Goal: Information Seeking & Learning: Check status

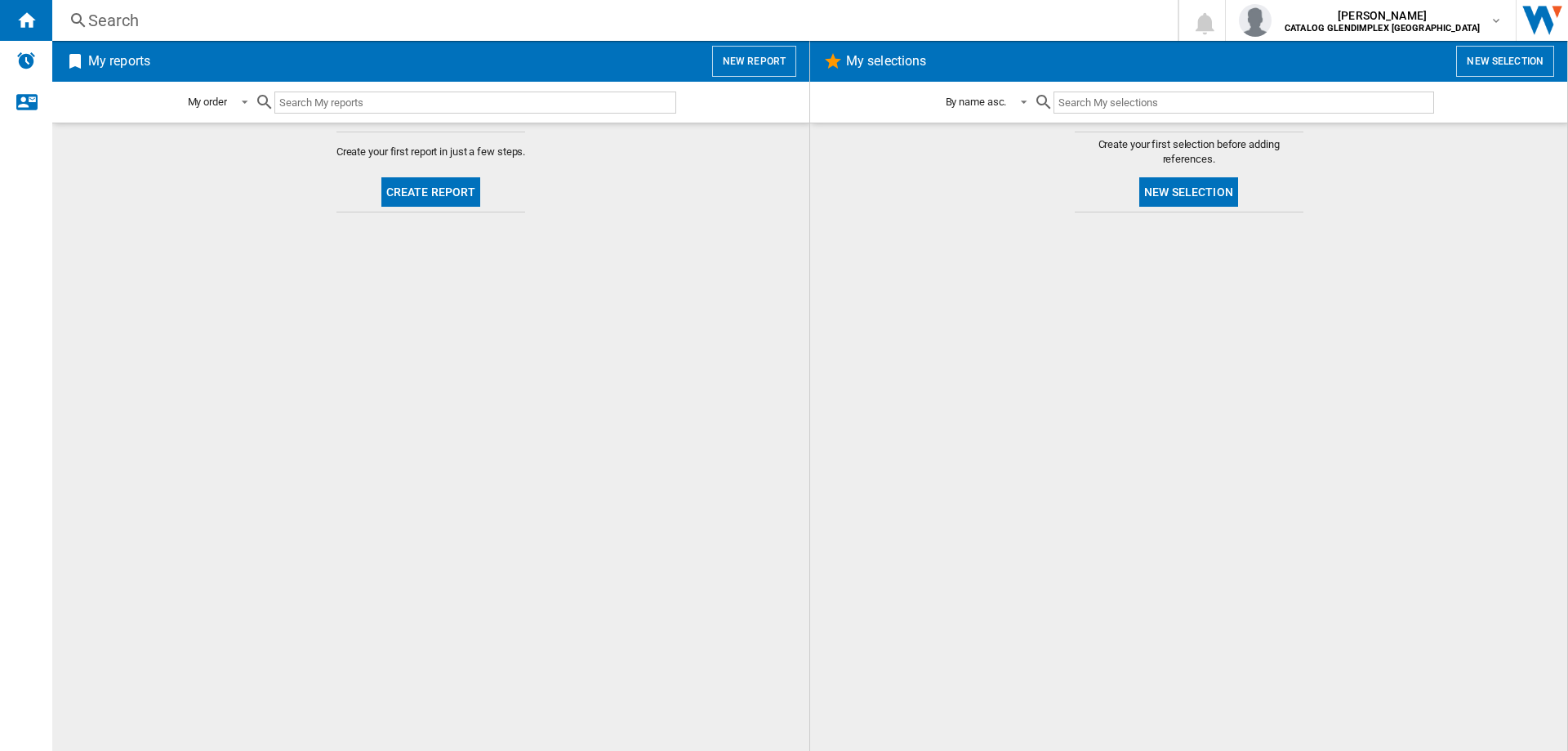
click at [112, 16] on div "Search" at bounding box center [612, 20] width 1047 height 23
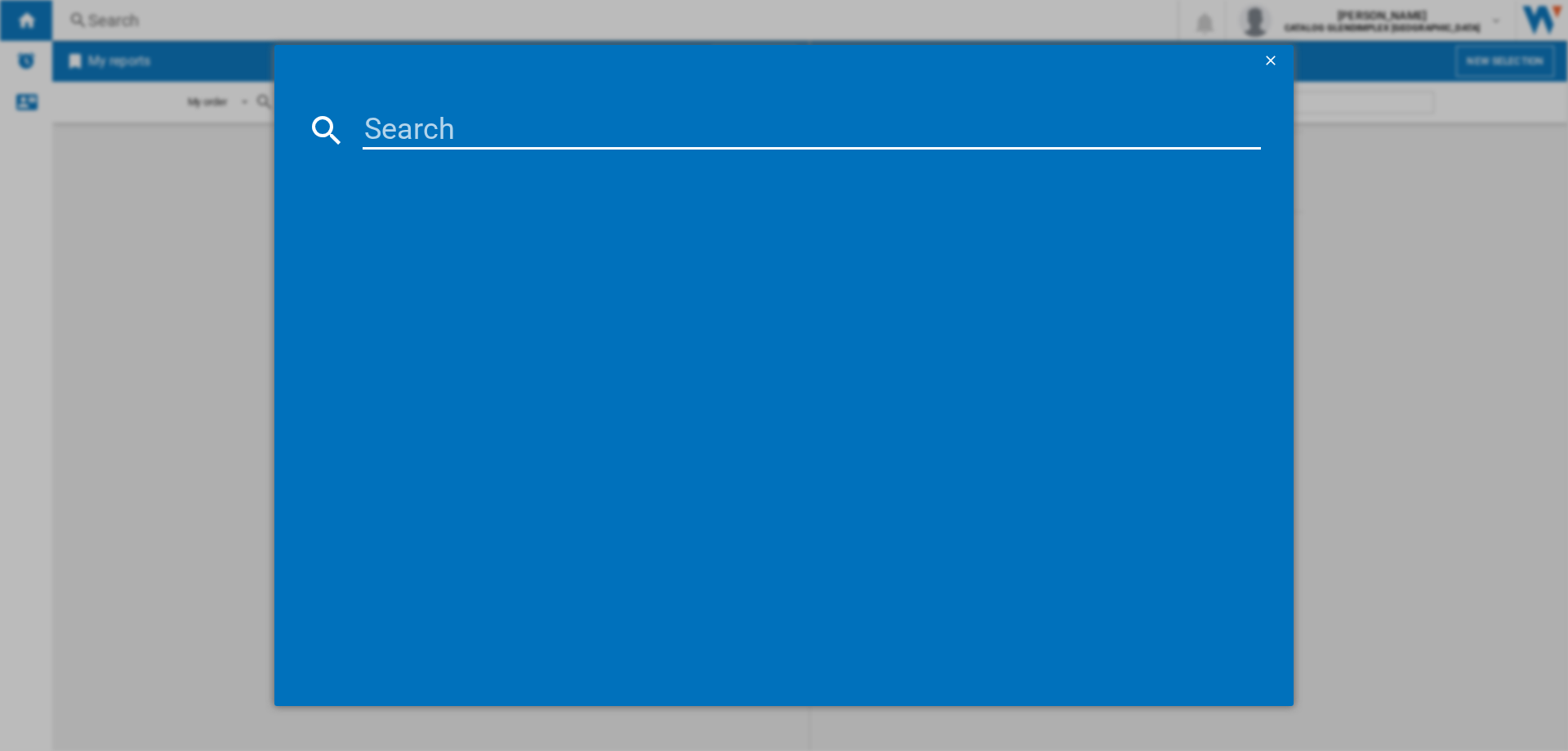
click at [463, 118] on input at bounding box center [812, 130] width 898 height 39
paste input "444411820"
type input "444411820"
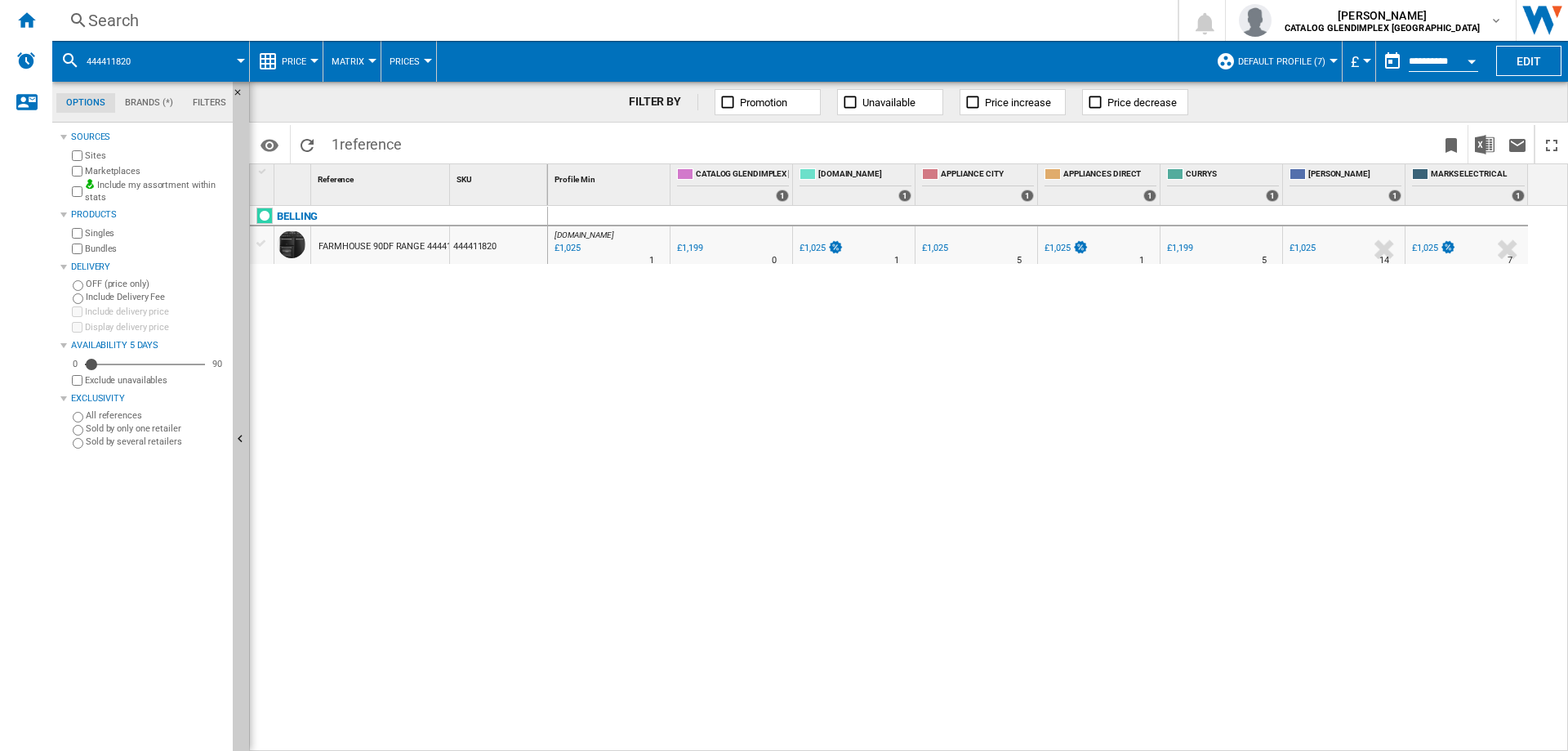
click at [88, 24] on ng-md-icon at bounding box center [78, 21] width 19 height 20
click at [132, 16] on div "Search" at bounding box center [612, 20] width 1047 height 23
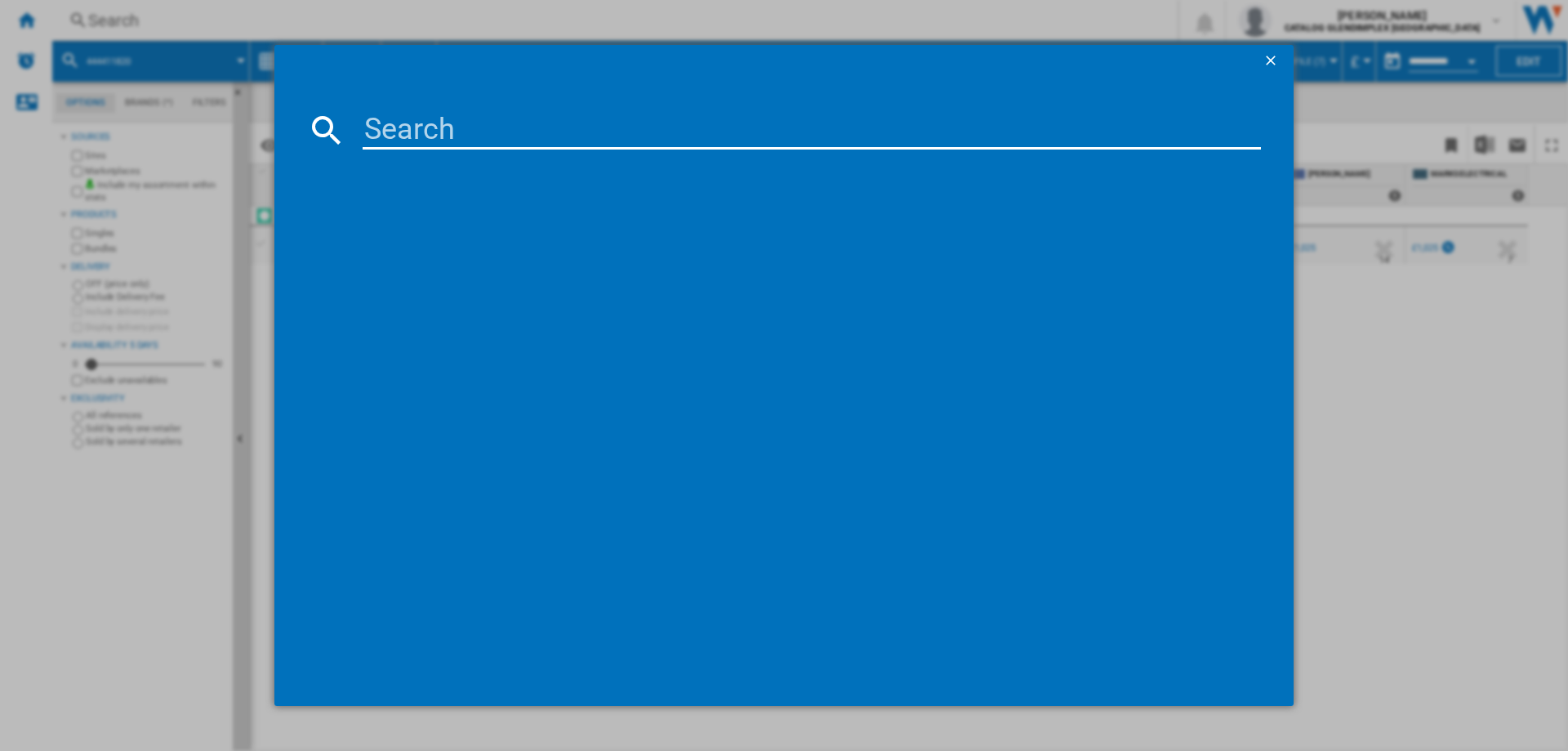
click at [514, 121] on input at bounding box center [812, 130] width 898 height 39
type input "444411829"
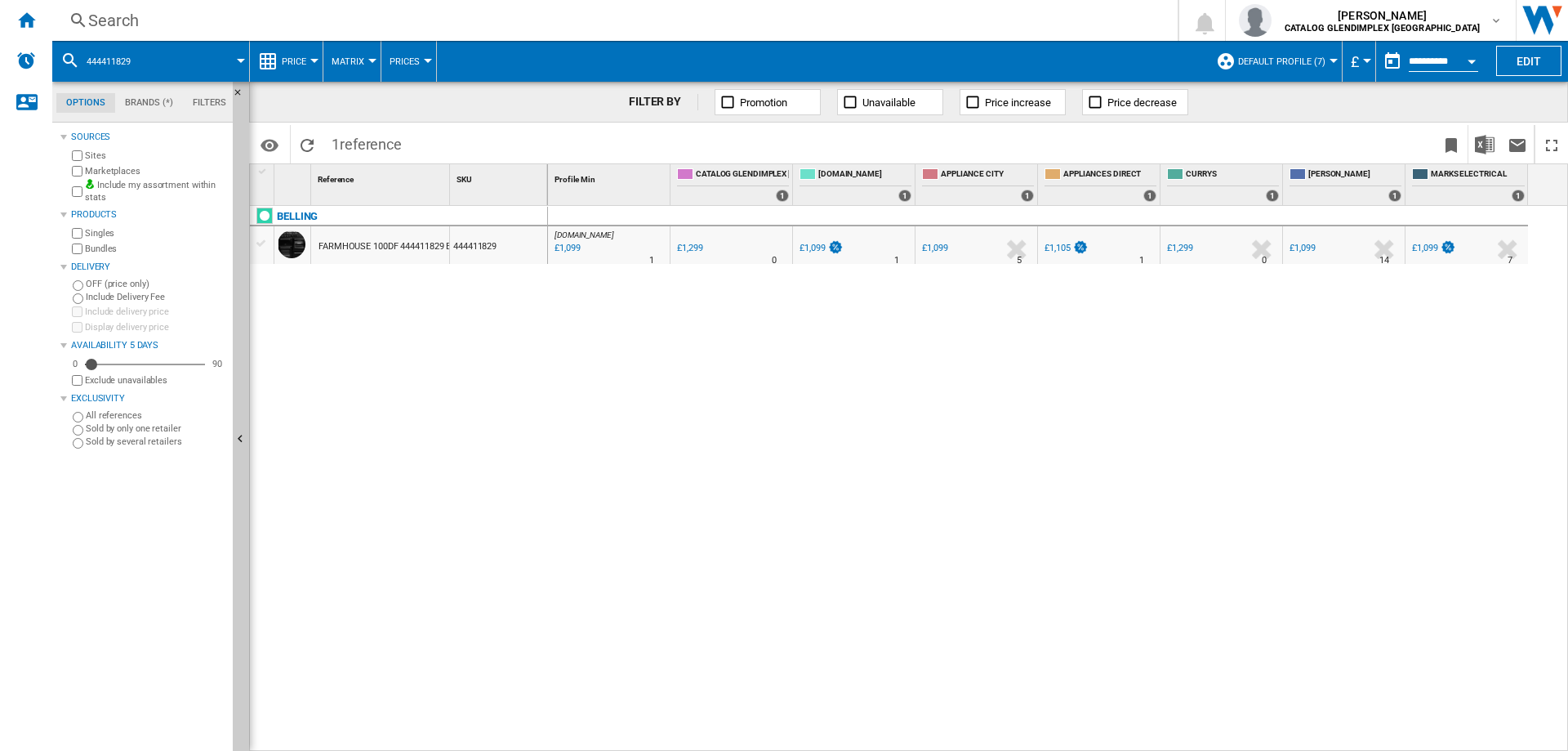
click at [94, 19] on div "Search" at bounding box center [612, 20] width 1047 height 23
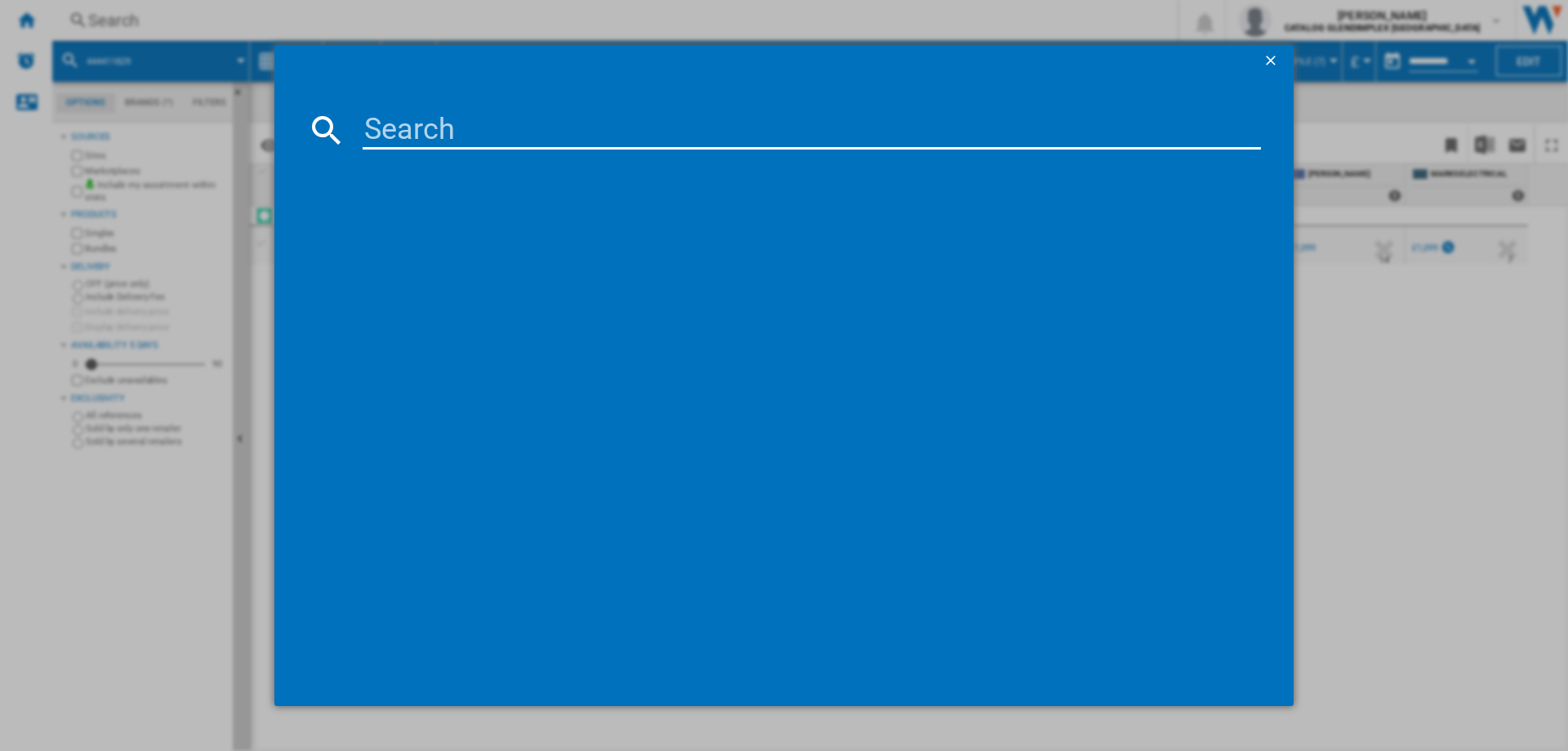
click at [449, 146] on input at bounding box center [812, 130] width 898 height 39
type input "444411817"
click at [581, 248] on div "BELLING RCA FARMHOUSE 90E 444411817 BLACK" at bounding box center [792, 235] width 928 height 26
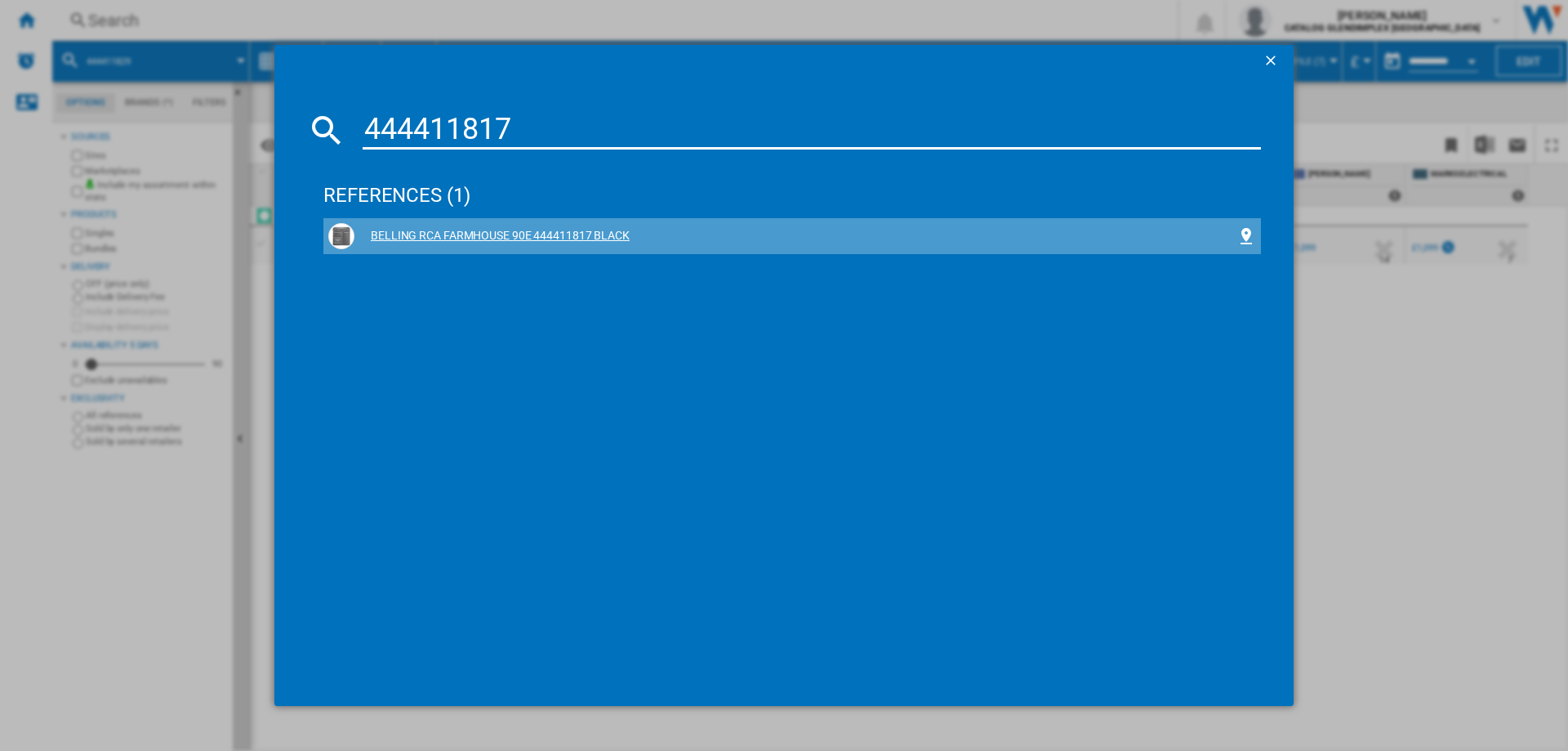
click at [578, 242] on div "BELLING RCA FARMHOUSE 90E 444411817 BLACK" at bounding box center [795, 236] width 882 height 16
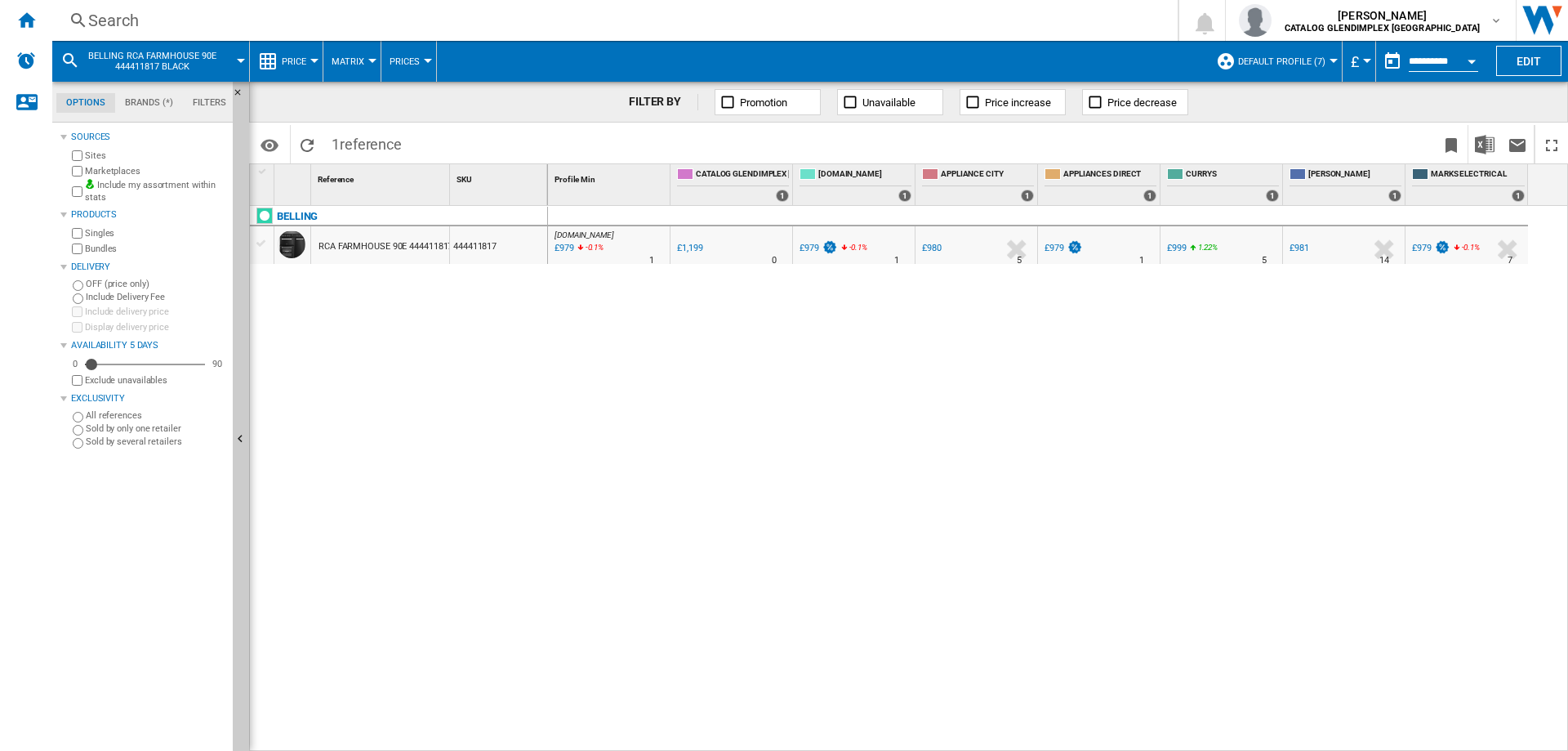
click at [120, 22] on div "Search" at bounding box center [612, 20] width 1047 height 23
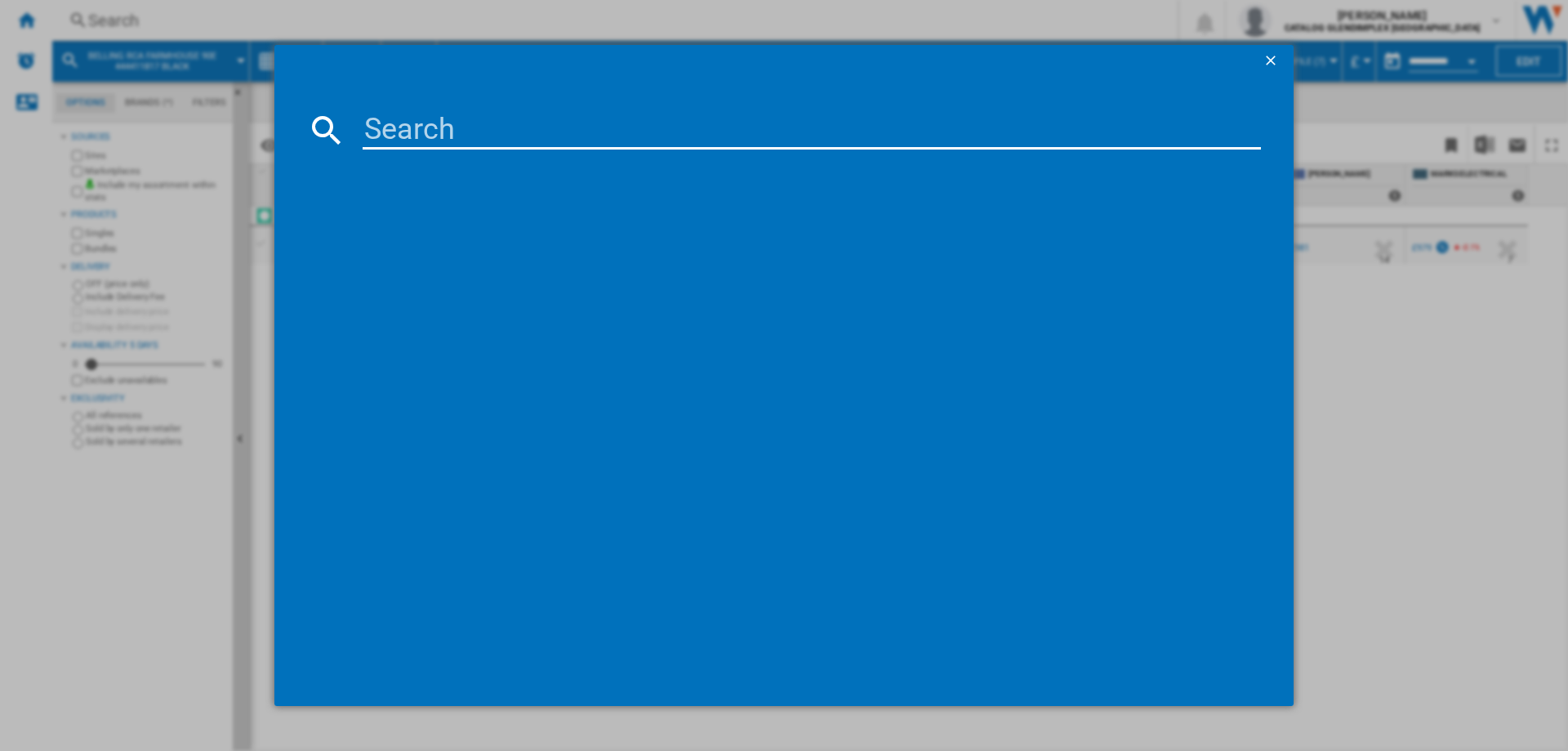
click at [410, 123] on input at bounding box center [812, 130] width 898 height 39
type input "444411819"
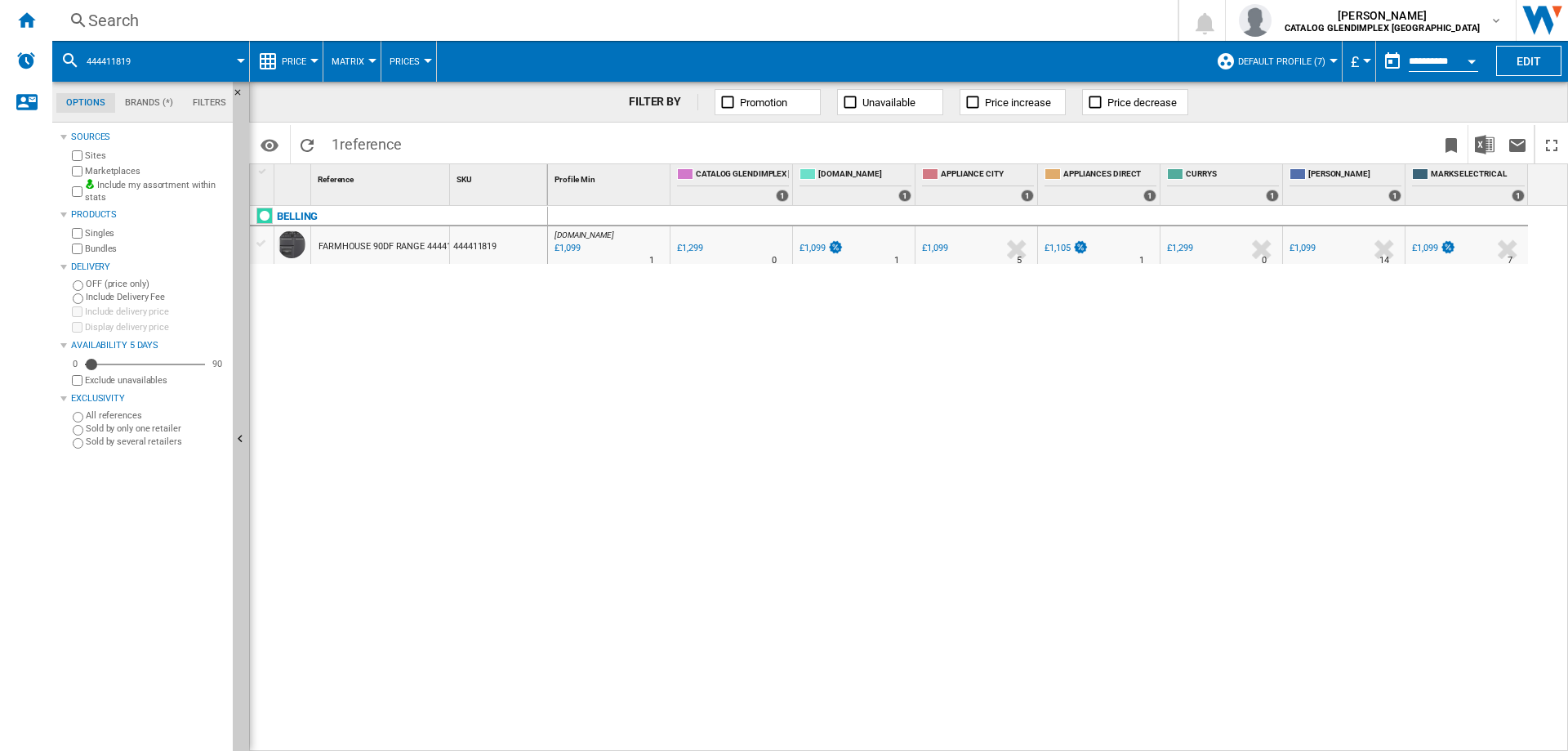
click at [129, 23] on div "Search" at bounding box center [612, 20] width 1047 height 23
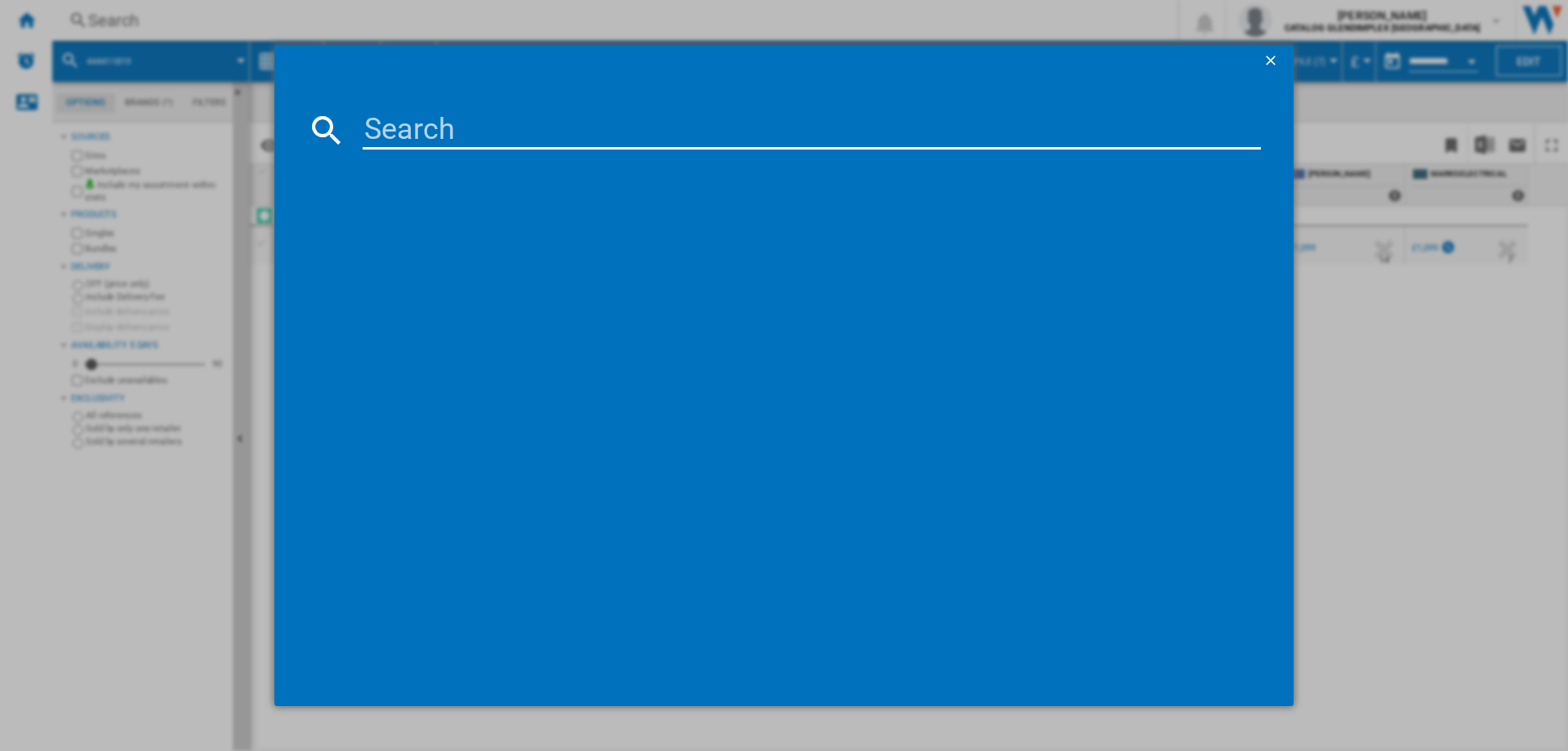
click at [406, 112] on input at bounding box center [812, 130] width 898 height 39
type input "444411858"
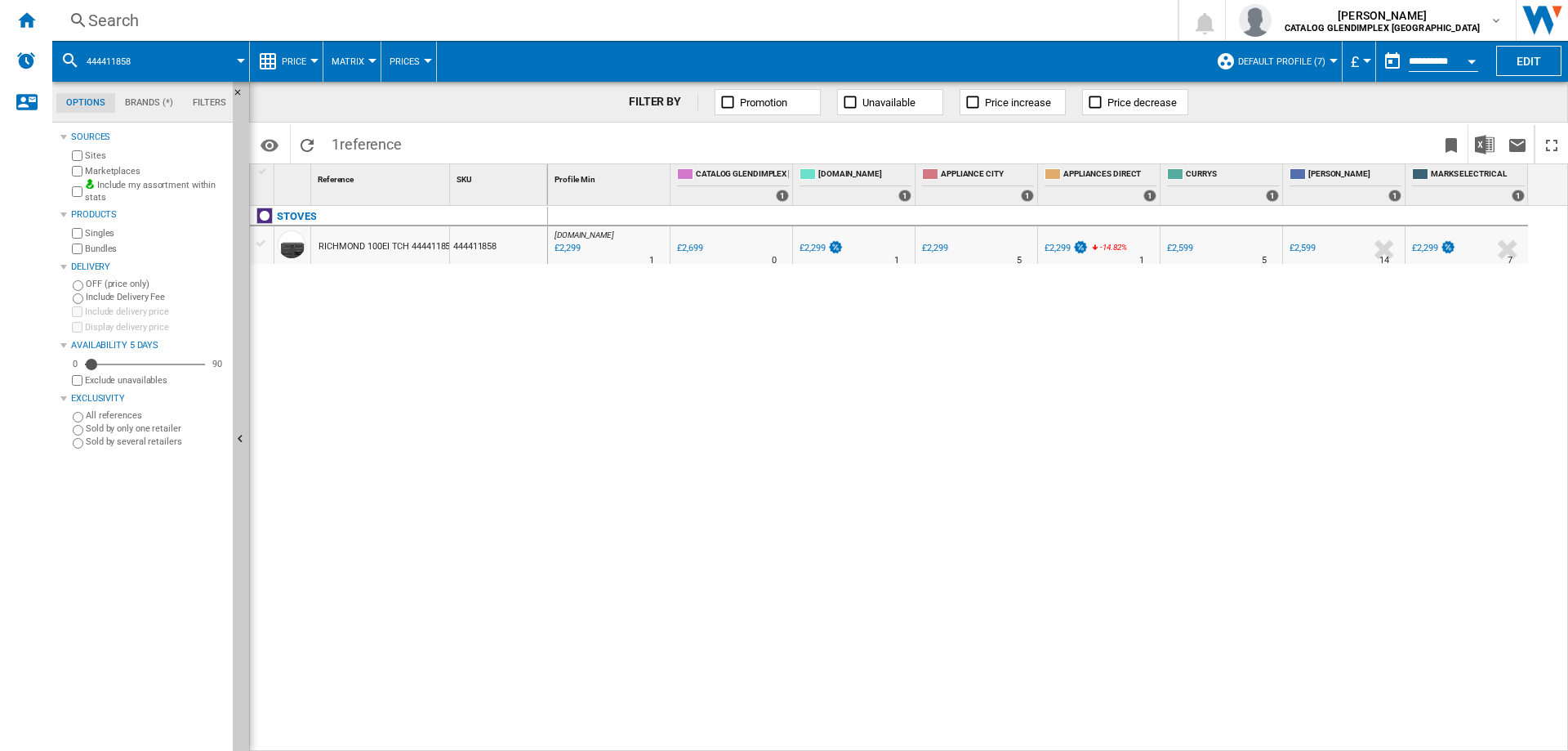
click at [129, 24] on div "Search" at bounding box center [612, 20] width 1047 height 23
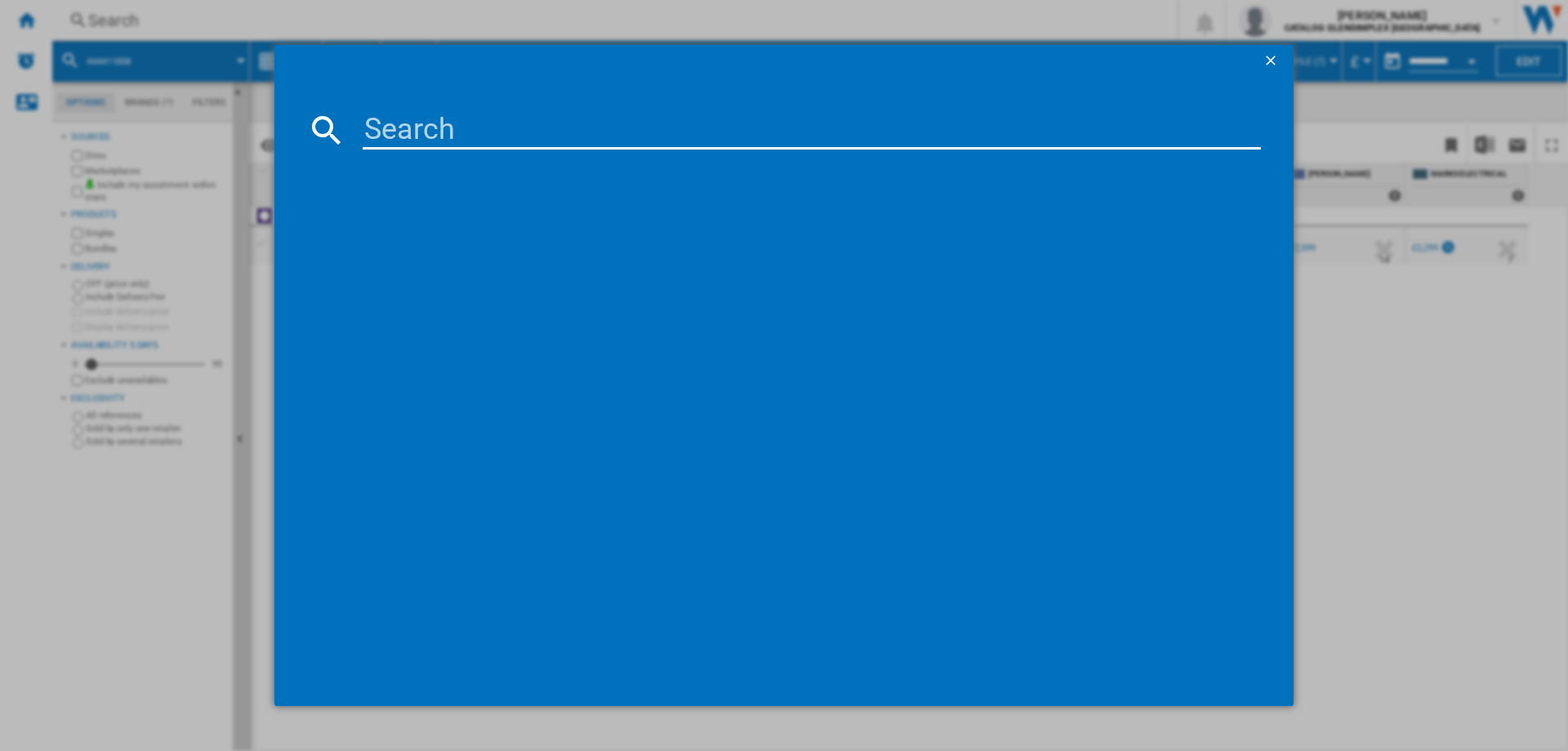
click at [397, 112] on input at bounding box center [812, 130] width 898 height 39
type input "444411812"
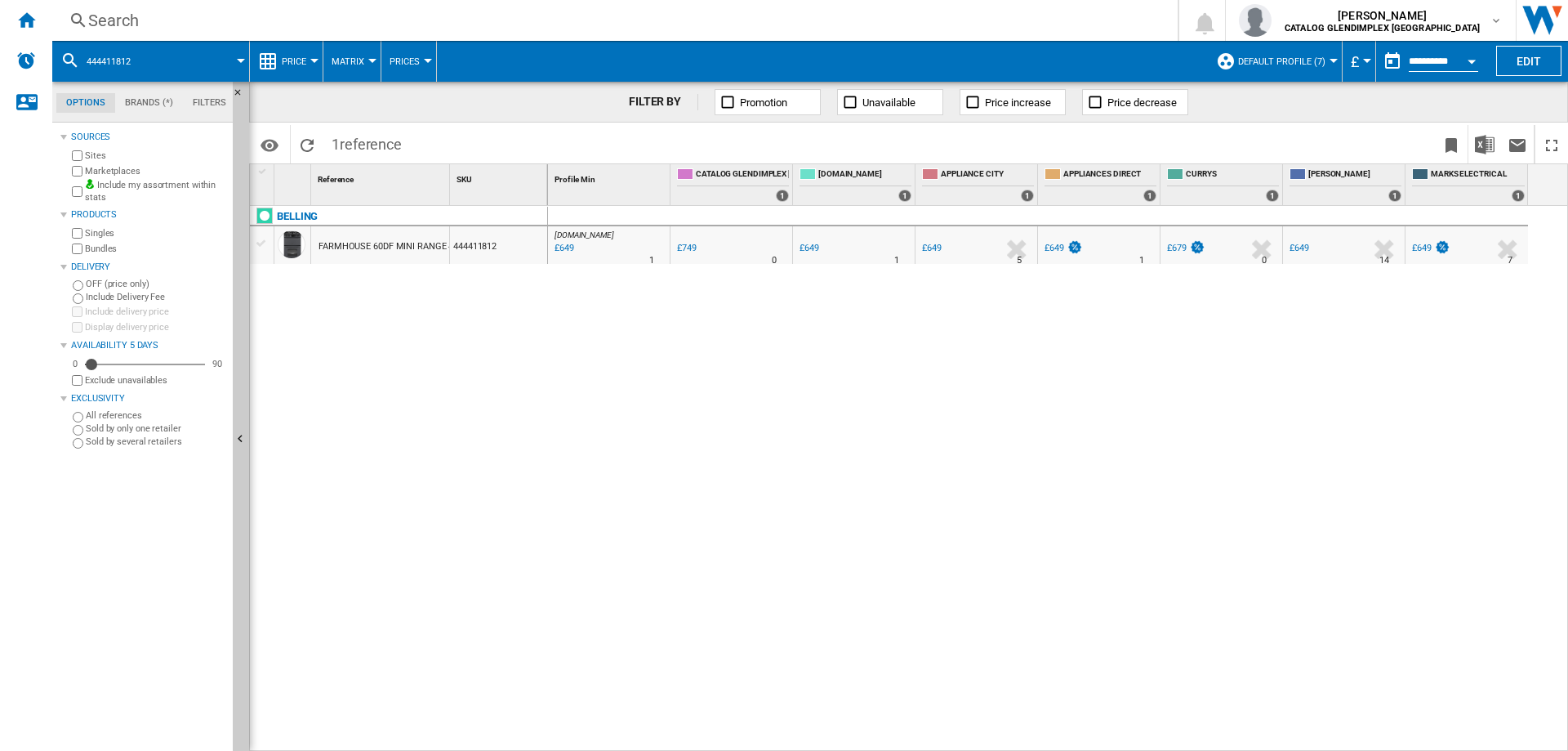
click at [121, 19] on div "Search" at bounding box center [612, 20] width 1047 height 23
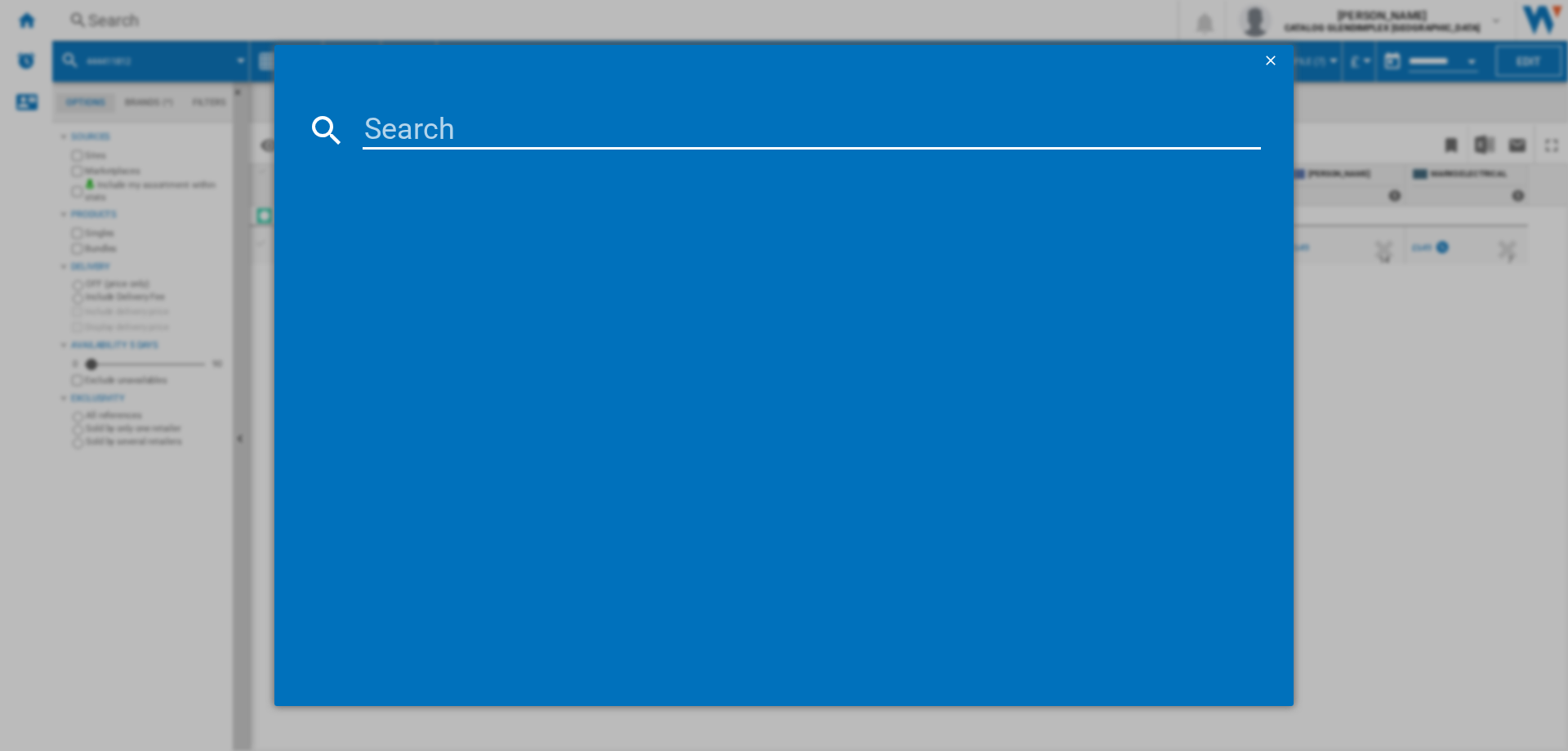
click at [415, 149] on input at bounding box center [812, 130] width 898 height 39
click at [417, 137] on input at bounding box center [812, 130] width 898 height 39
type input "444411815"
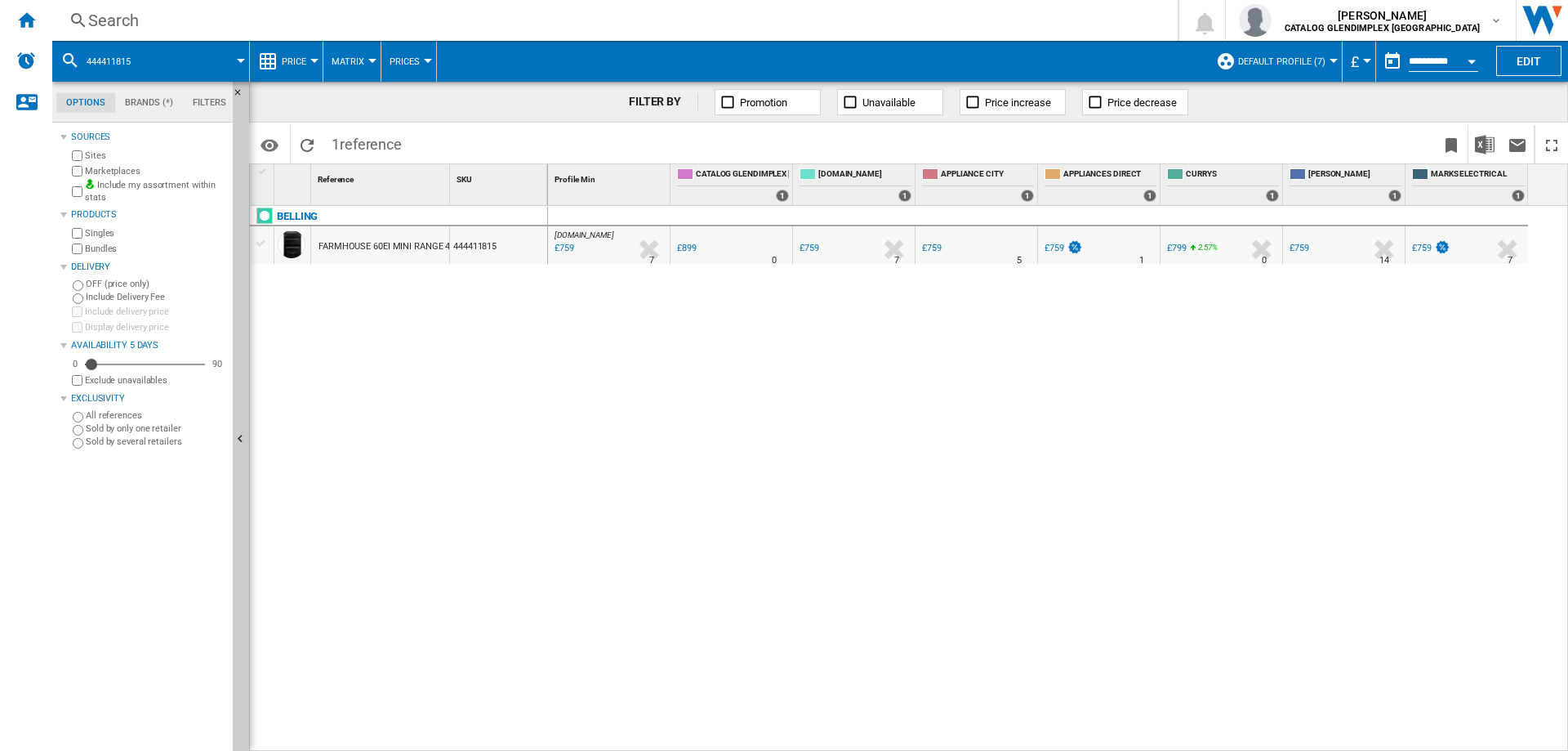
click at [127, 12] on div "Search" at bounding box center [612, 20] width 1047 height 23
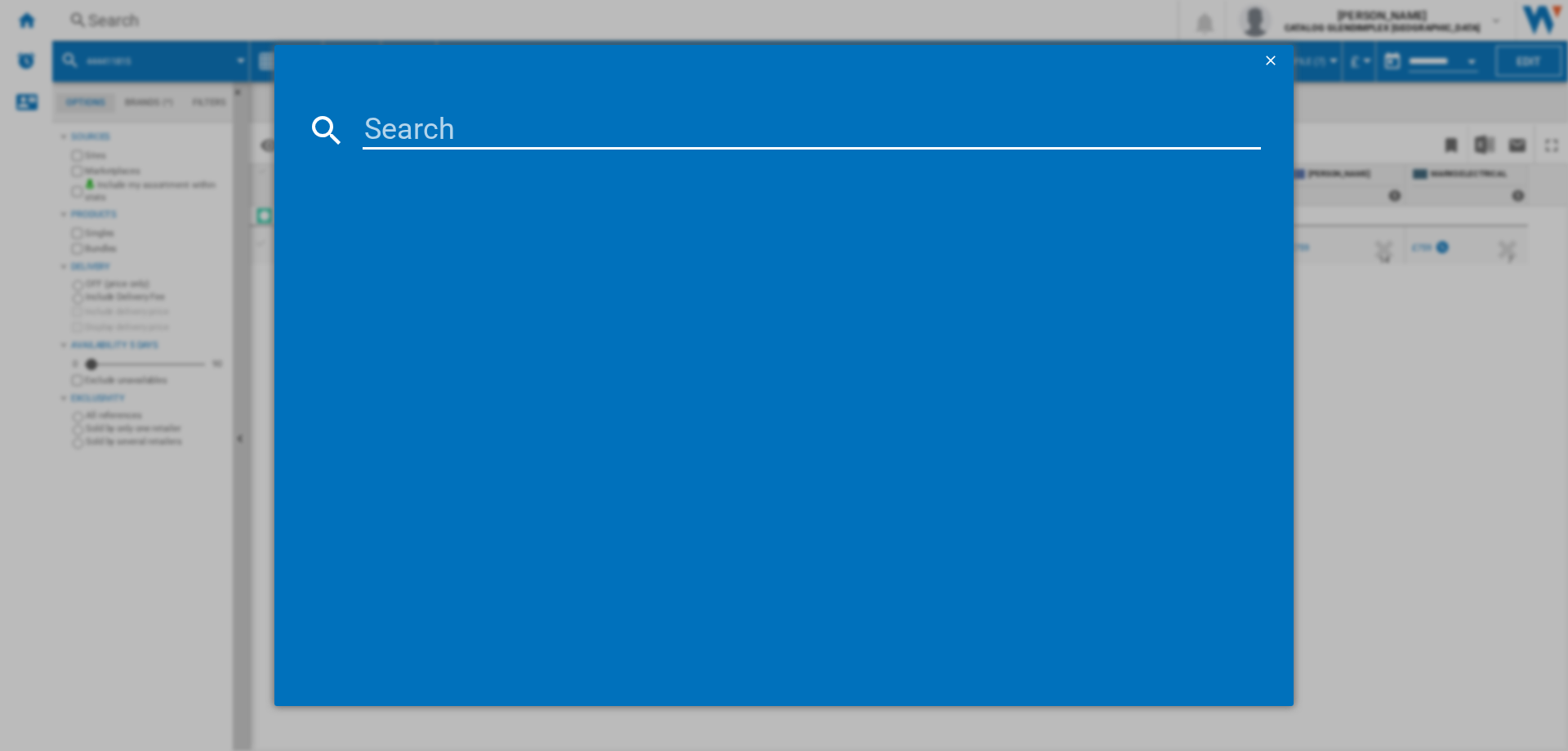
click at [379, 128] on input at bounding box center [812, 130] width 898 height 39
type input "444411813"
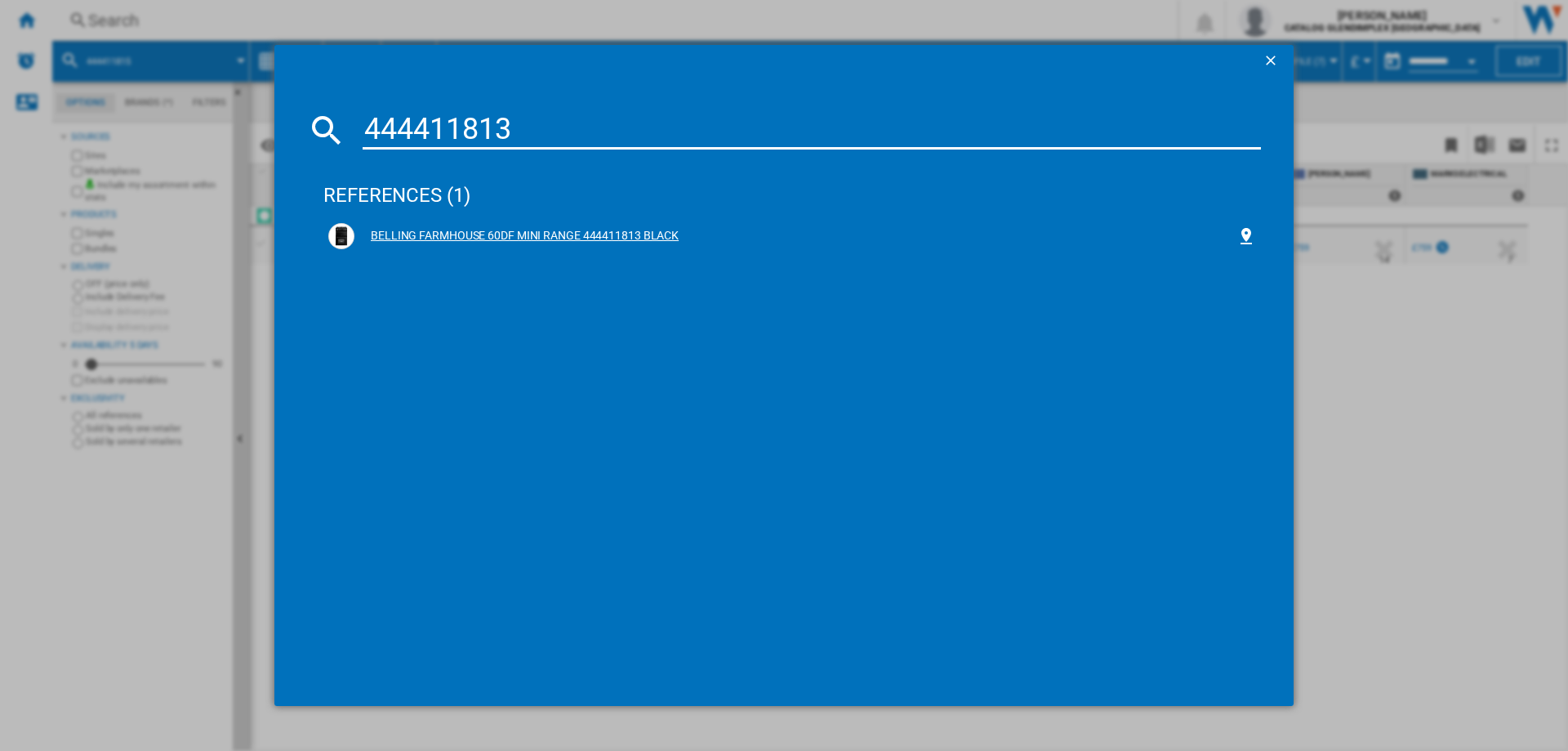
click at [566, 237] on div "BELLING FARMHOUSE 60DF MINI RANGE 444411813 BLACK" at bounding box center [795, 236] width 882 height 16
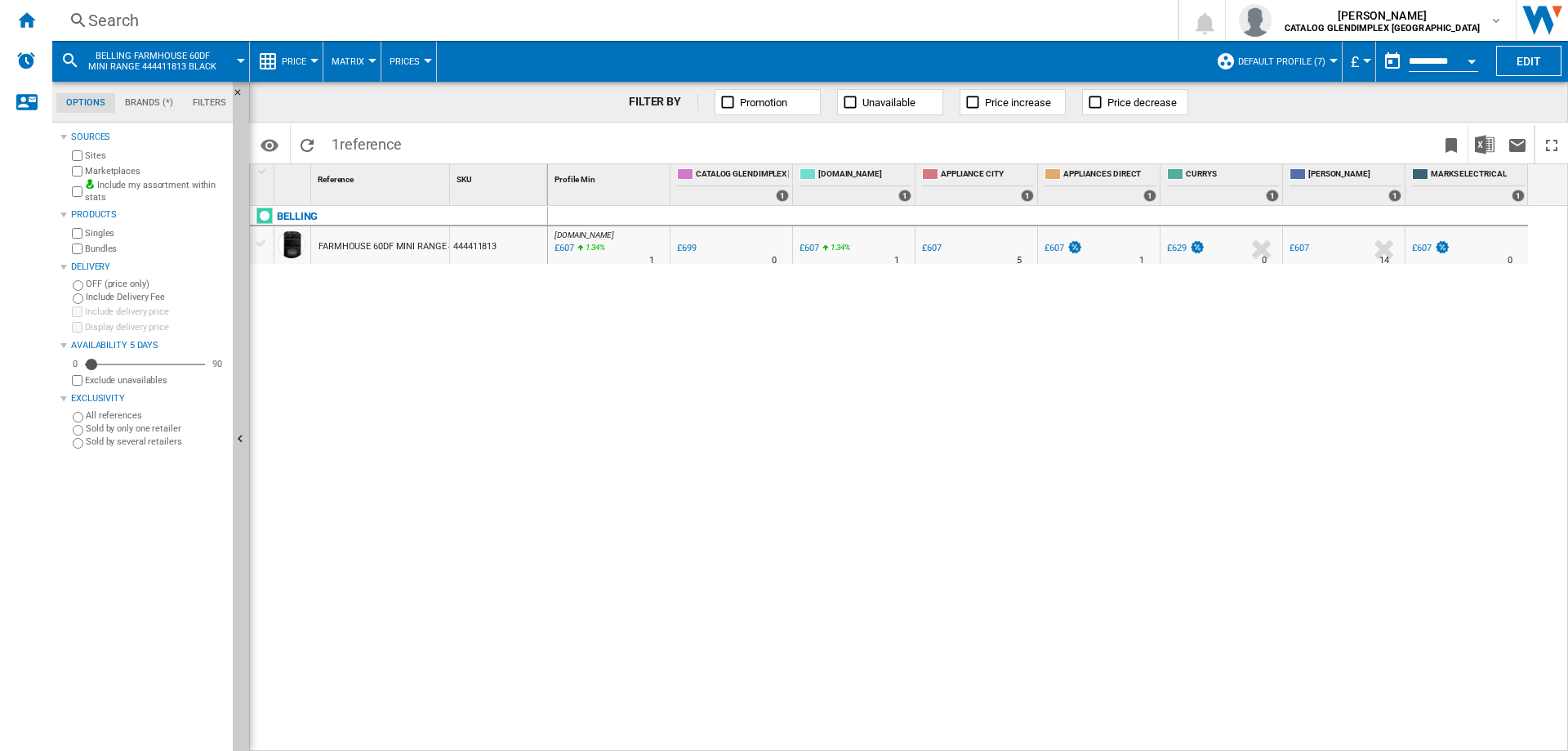
click at [96, 29] on div "Search" at bounding box center [612, 20] width 1047 height 23
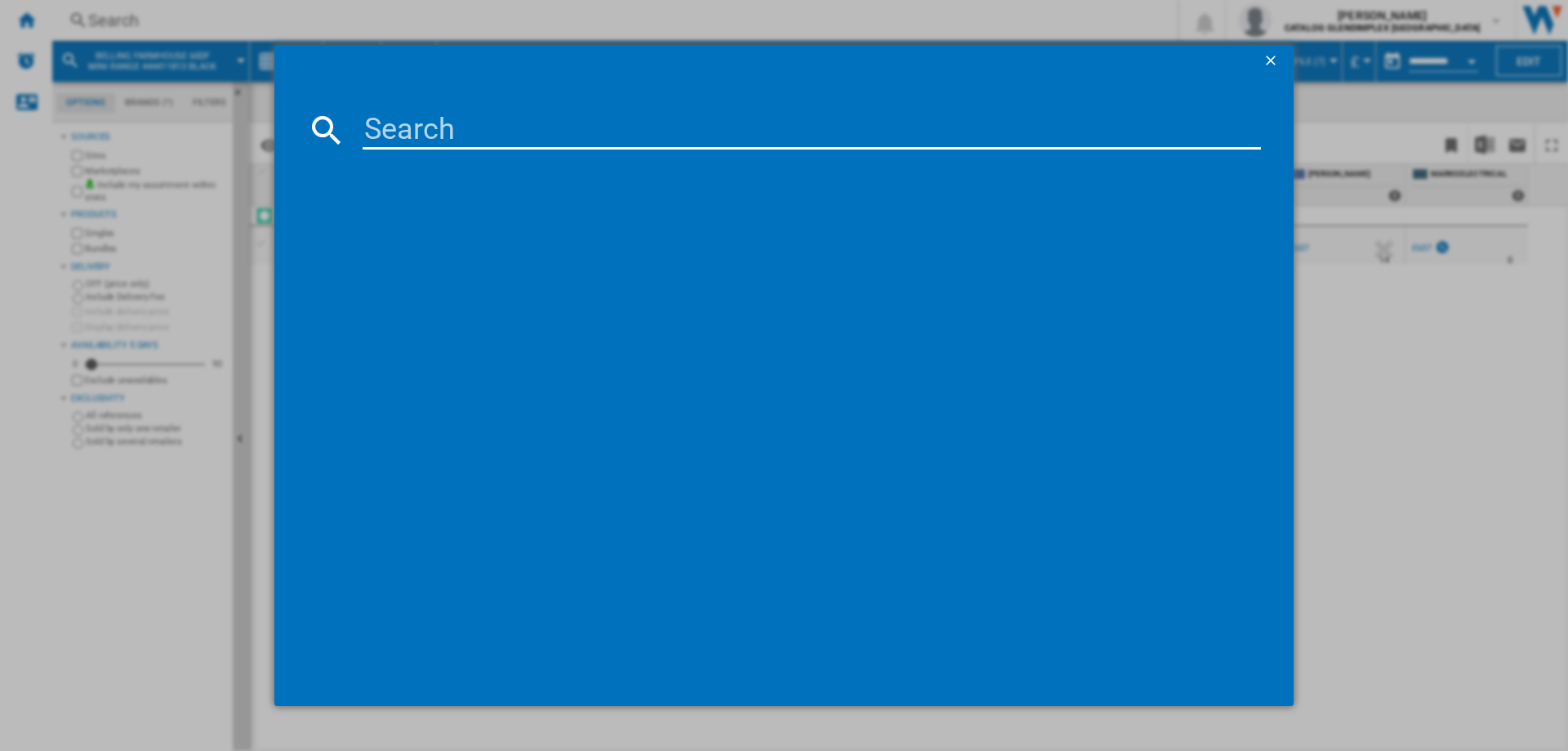
click at [381, 127] on input at bounding box center [812, 130] width 898 height 39
type input "444411847"
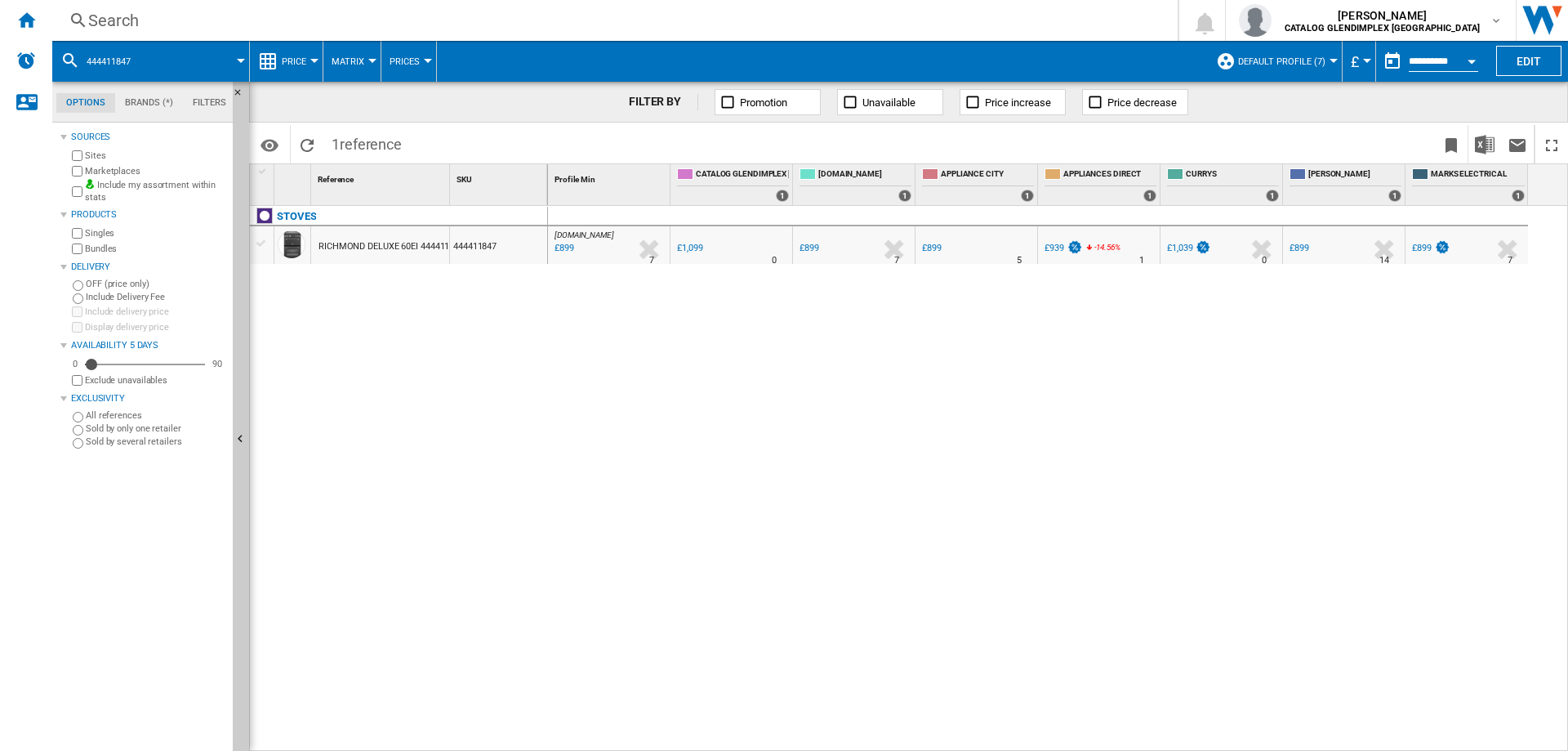
click at [90, 22] on div "Search" at bounding box center [612, 20] width 1047 height 23
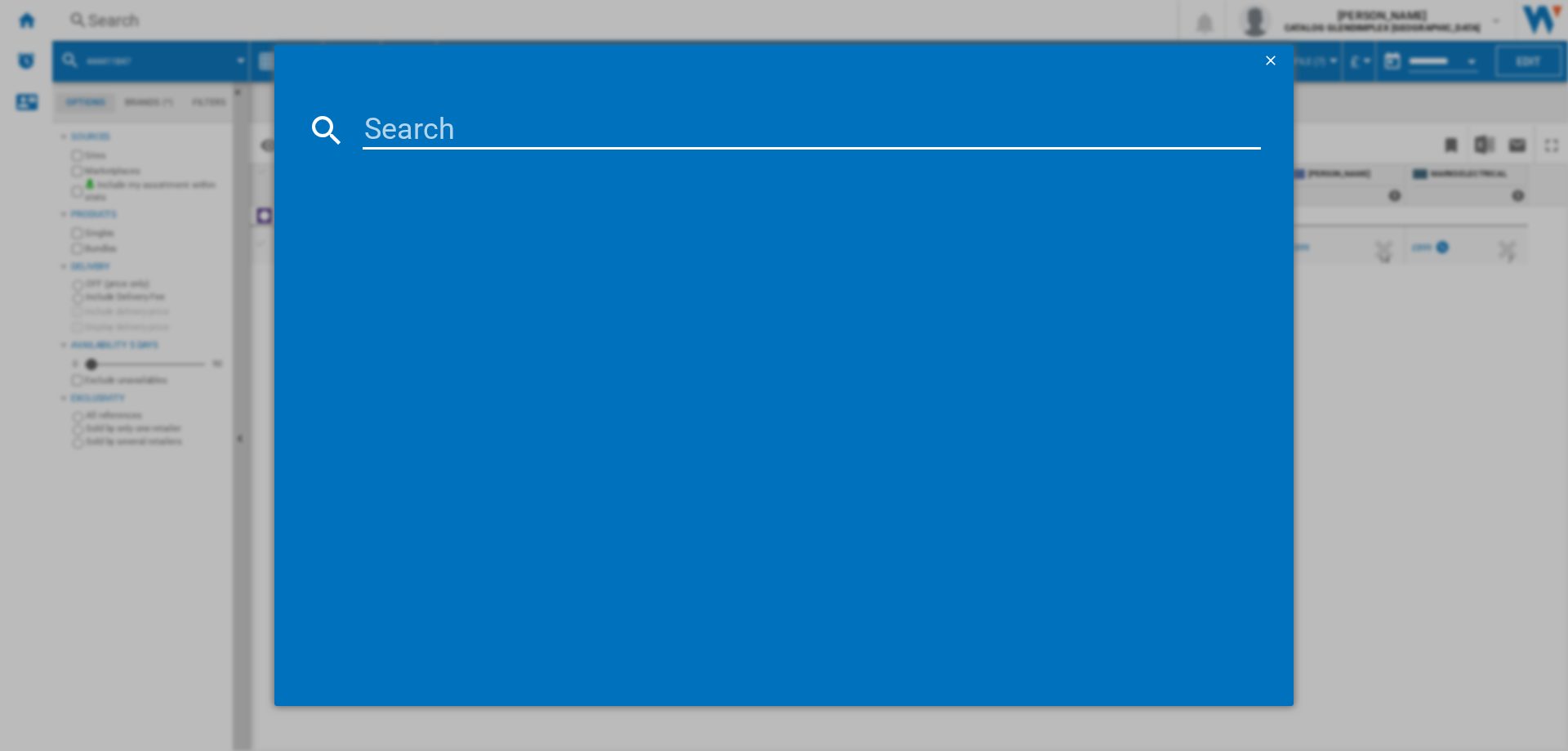
click at [546, 142] on input at bounding box center [812, 130] width 898 height 39
type input "444411846"
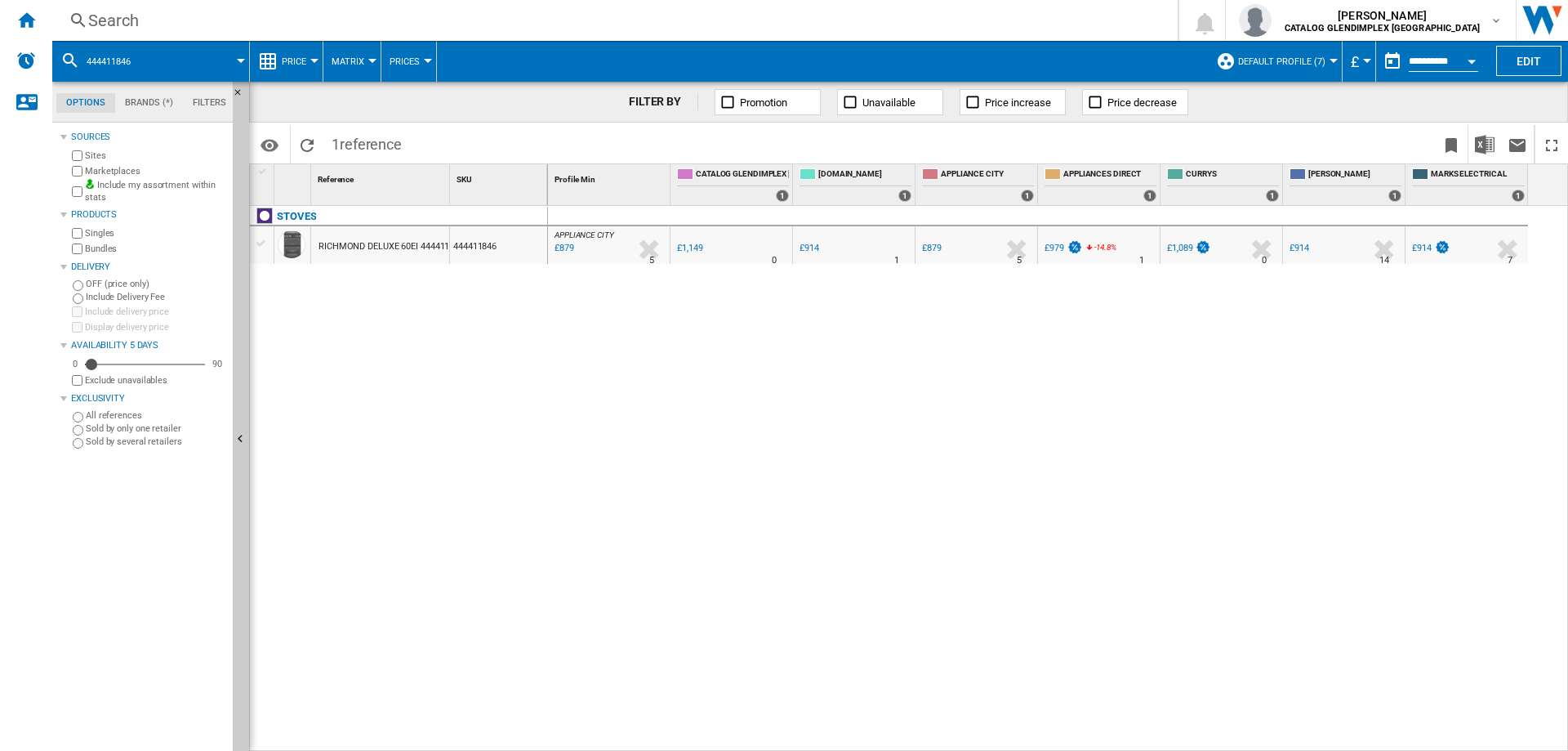
click at [99, 20] on div "Search" at bounding box center [612, 20] width 1047 height 23
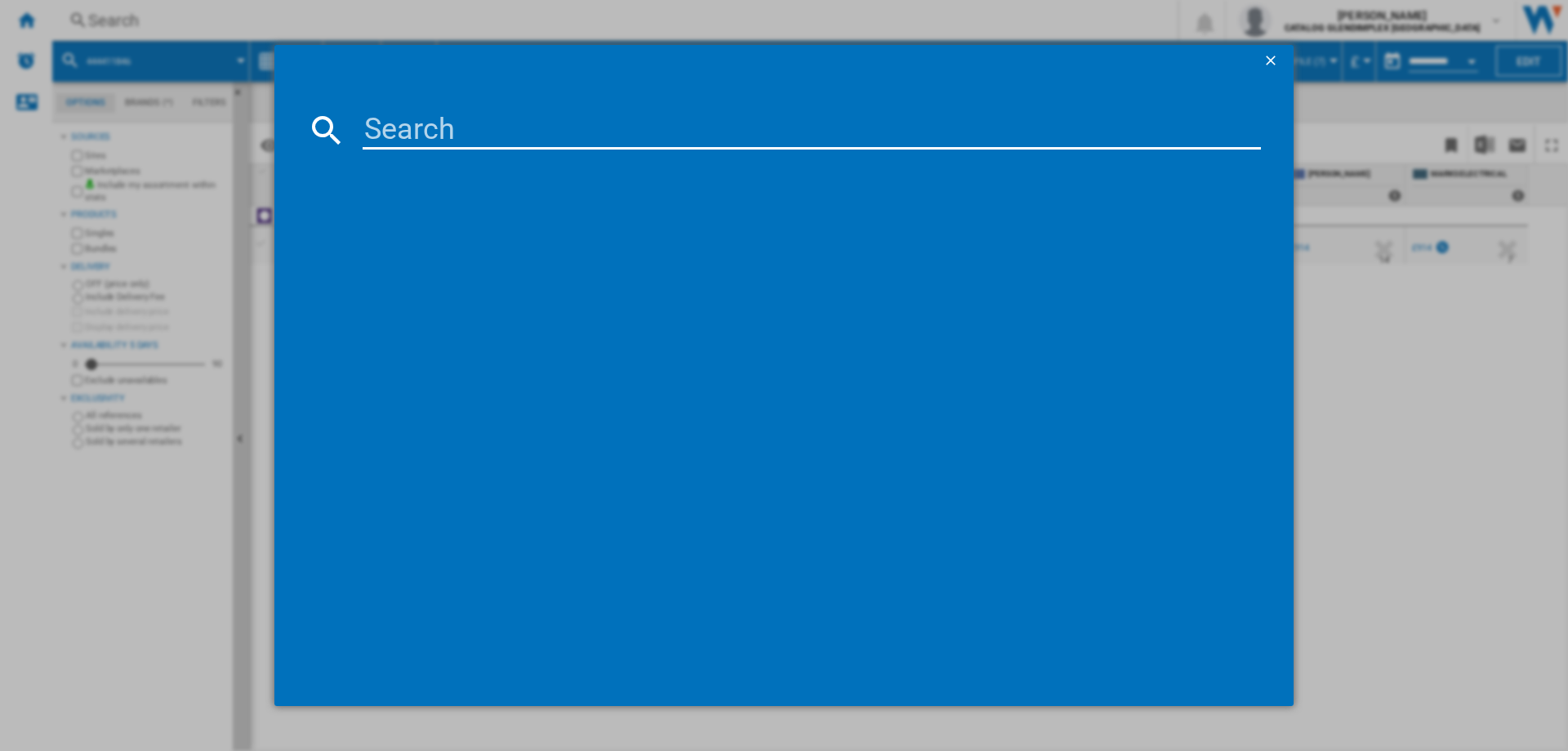
click at [397, 127] on input at bounding box center [812, 130] width 898 height 39
type input "444411823"
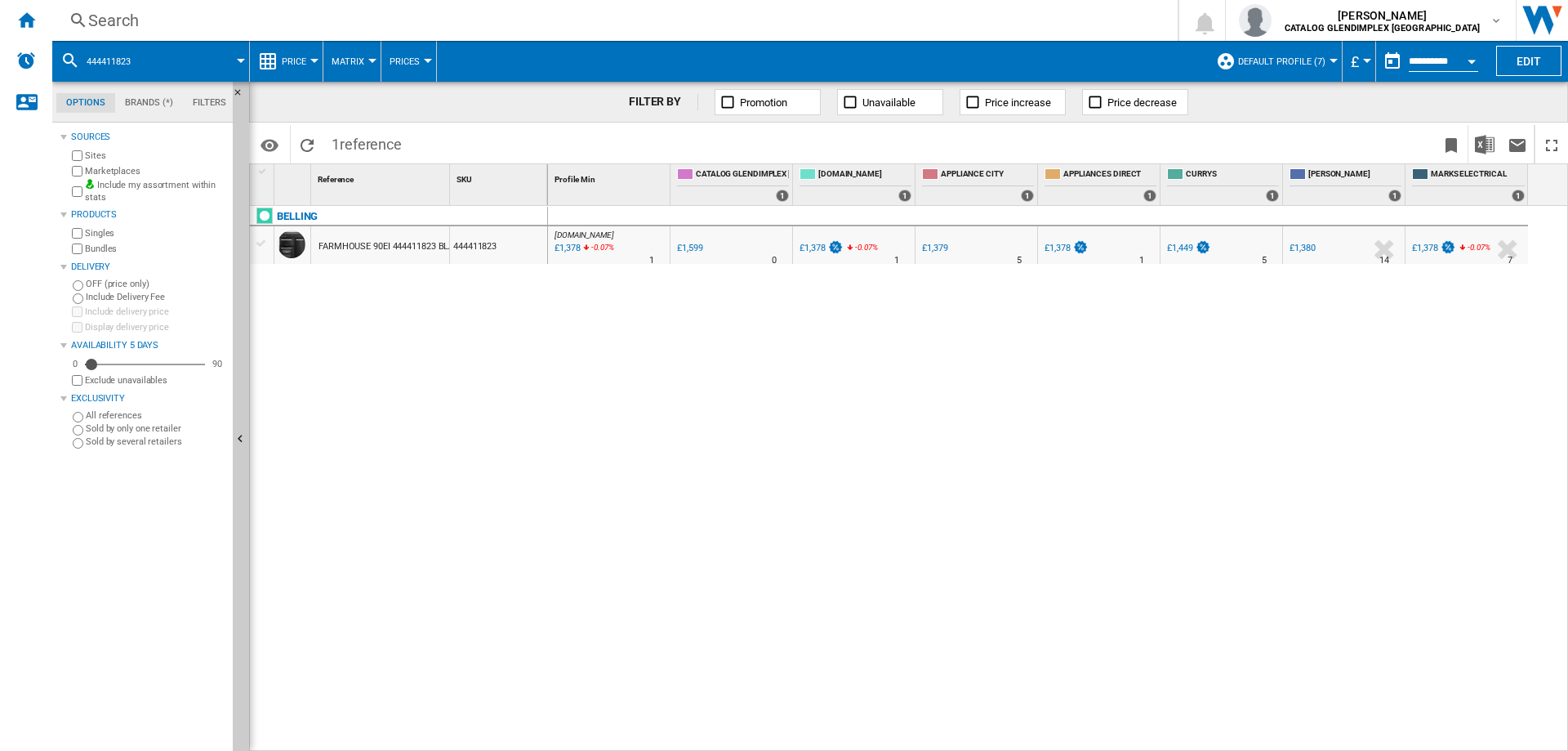
click at [111, 23] on div "Search" at bounding box center [612, 20] width 1047 height 23
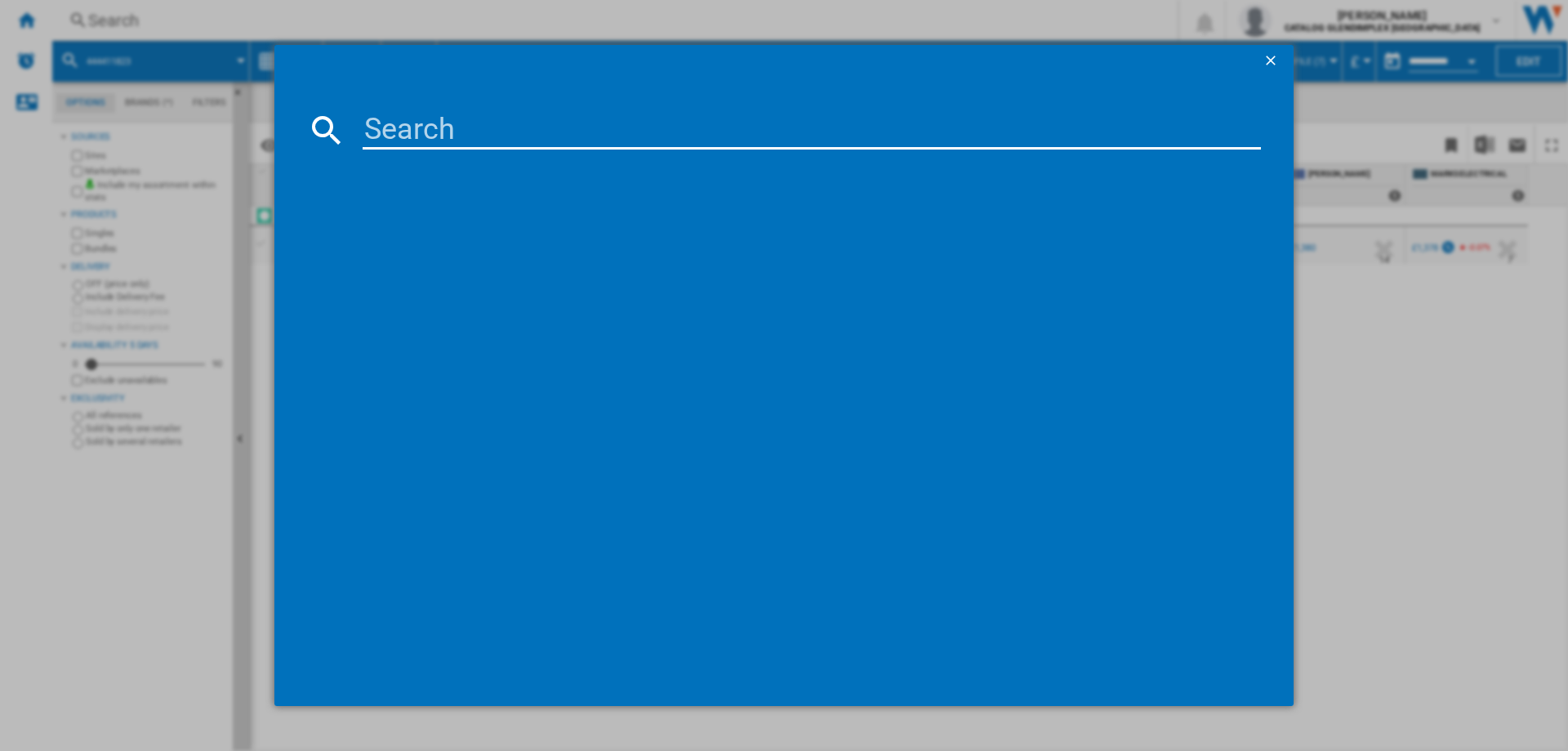
click at [416, 131] on input at bounding box center [812, 130] width 898 height 39
type input "444411816"
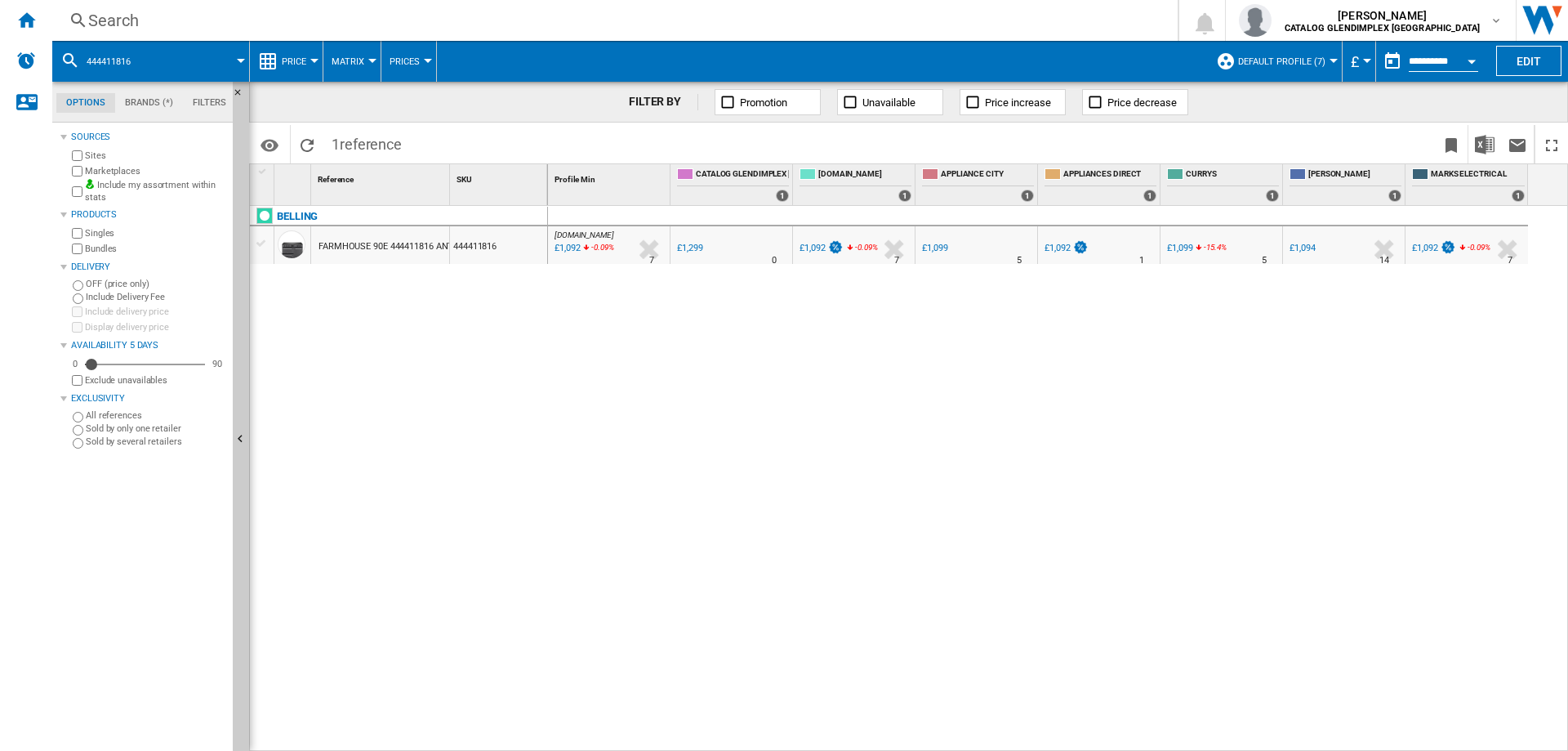
click at [98, 16] on div "Search" at bounding box center [612, 20] width 1047 height 23
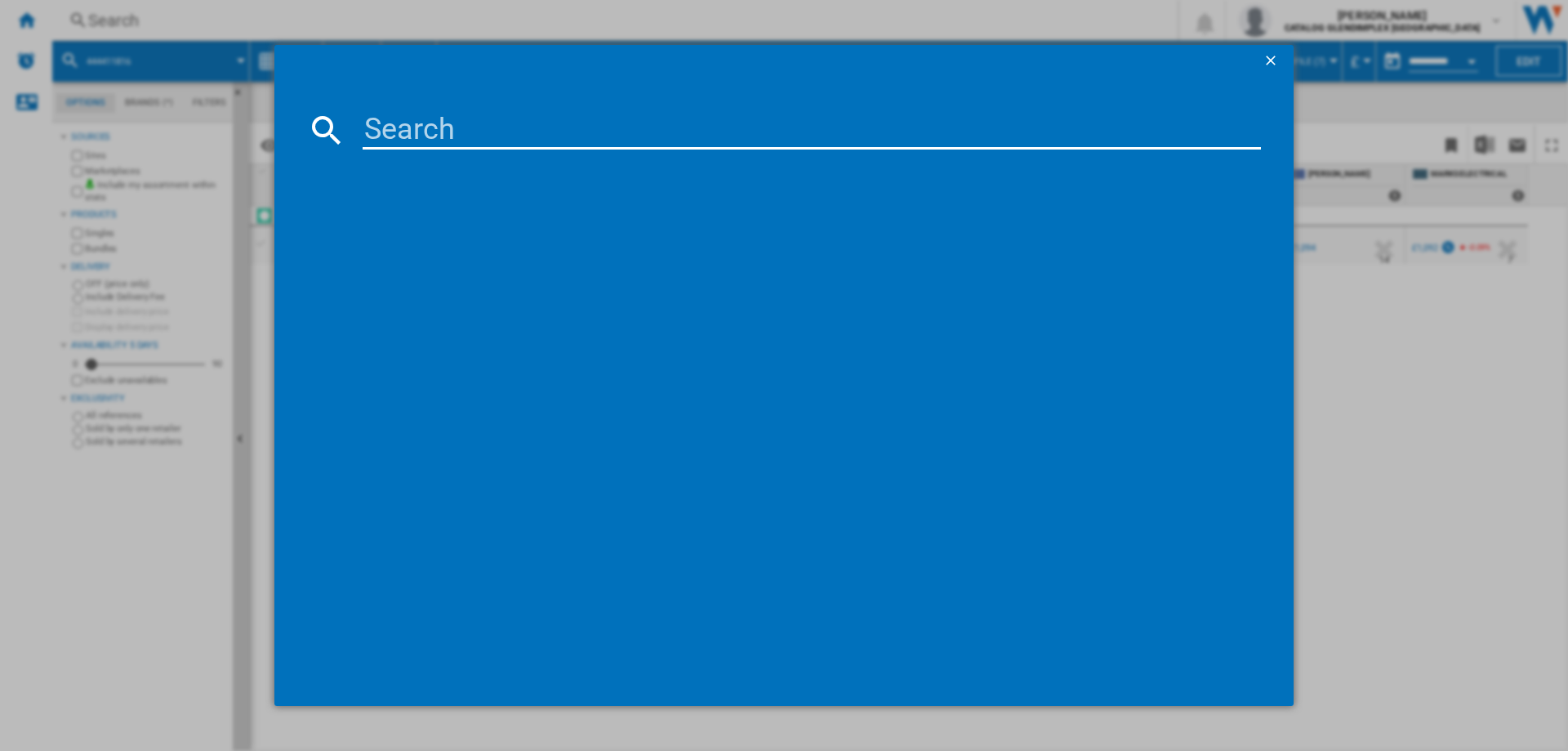
click at [403, 119] on input at bounding box center [812, 130] width 898 height 39
type input "444411796"
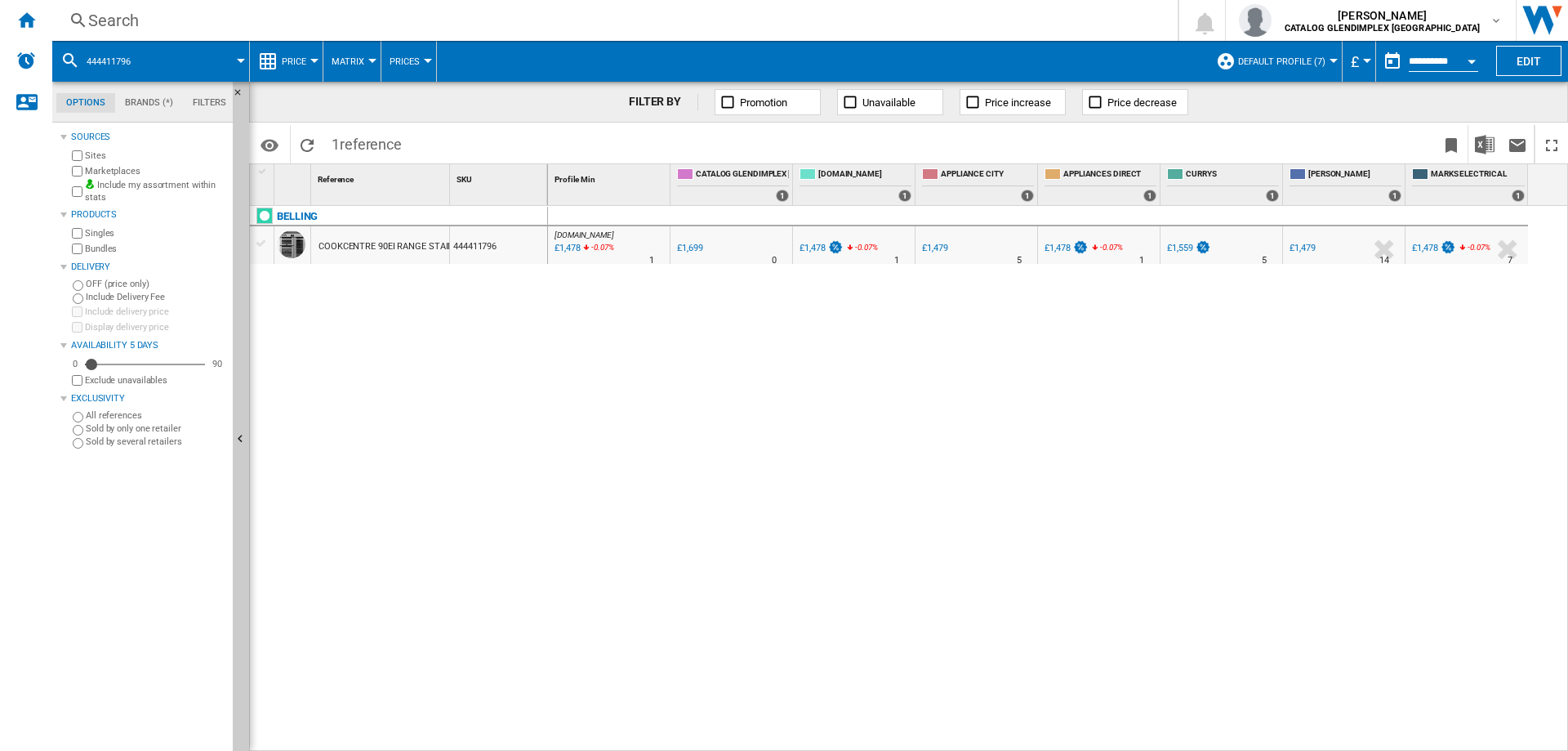
click at [98, 26] on div "Search" at bounding box center [612, 20] width 1047 height 23
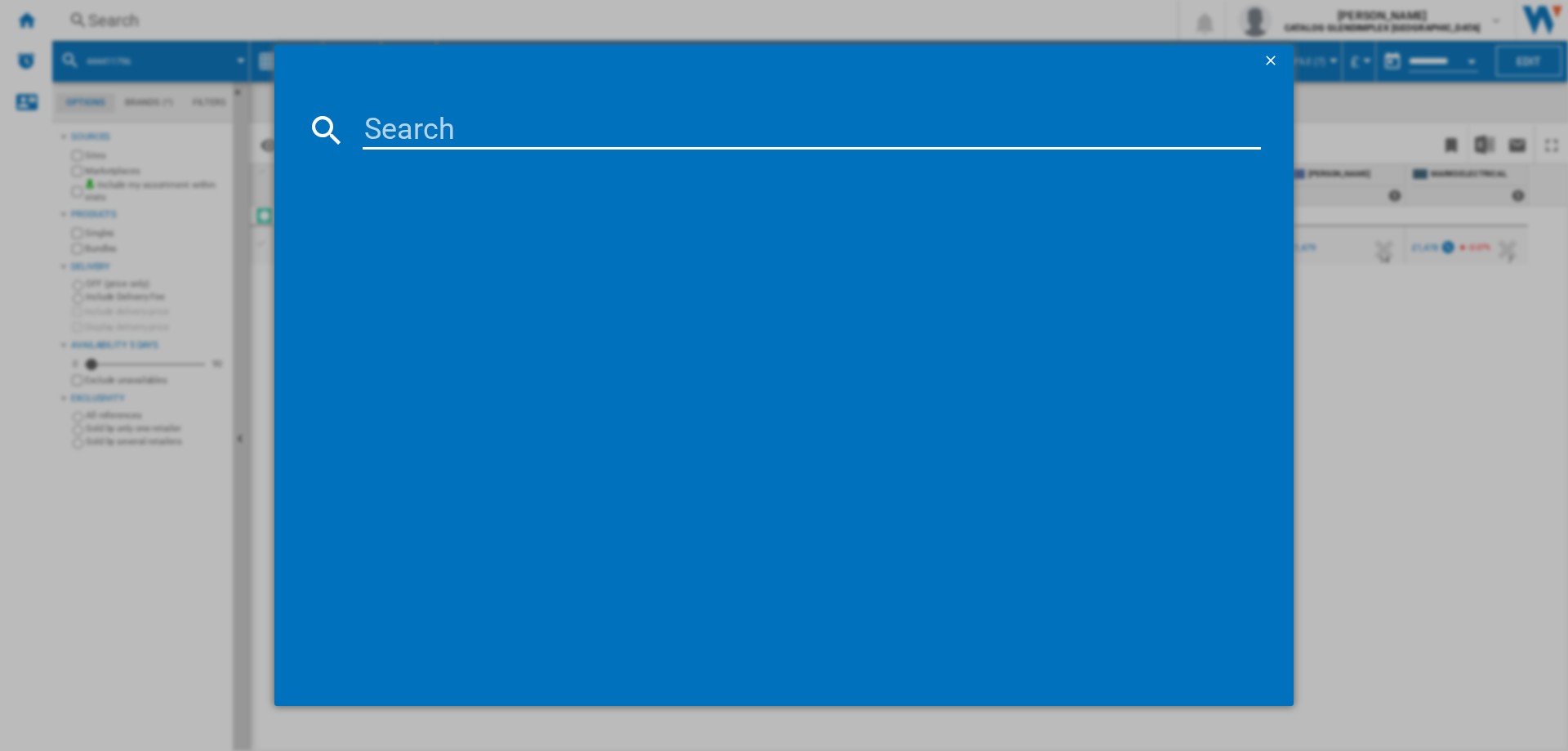
click at [391, 116] on input at bounding box center [812, 130] width 898 height 39
type input "444411826"
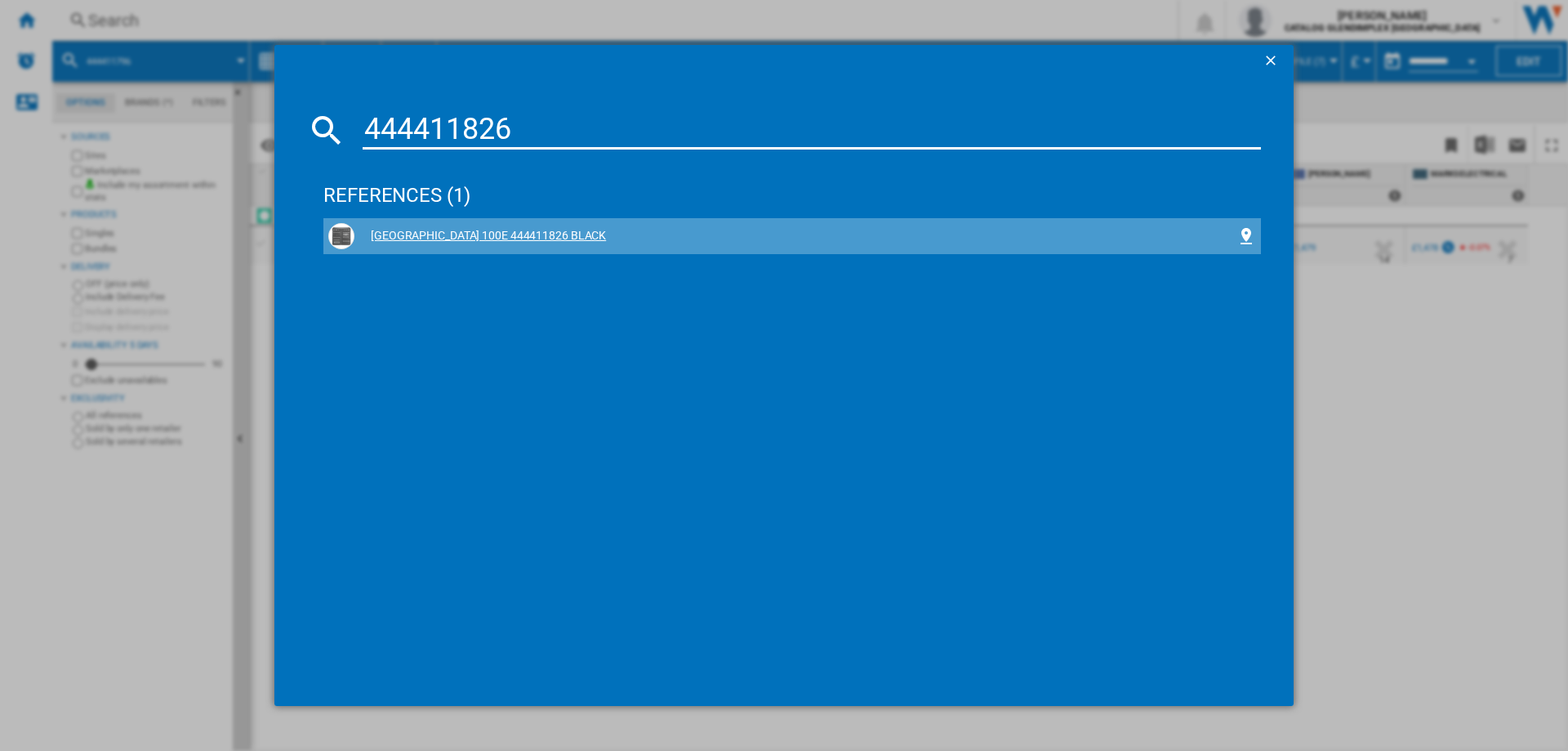
click at [402, 237] on div "[GEOGRAPHIC_DATA] 100E 444411826 BLACK" at bounding box center [795, 236] width 882 height 16
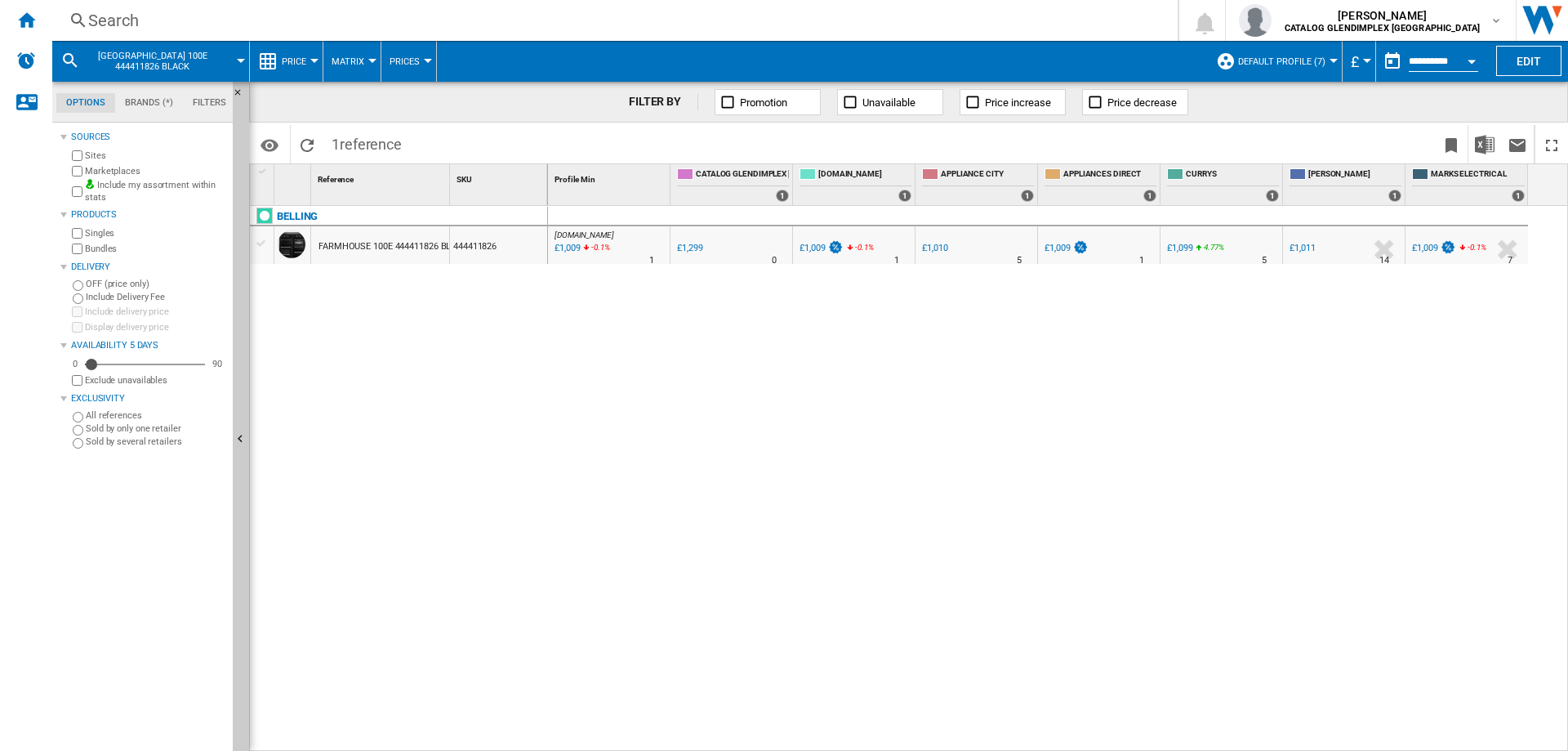
click at [136, 27] on div "Search" at bounding box center [612, 20] width 1047 height 23
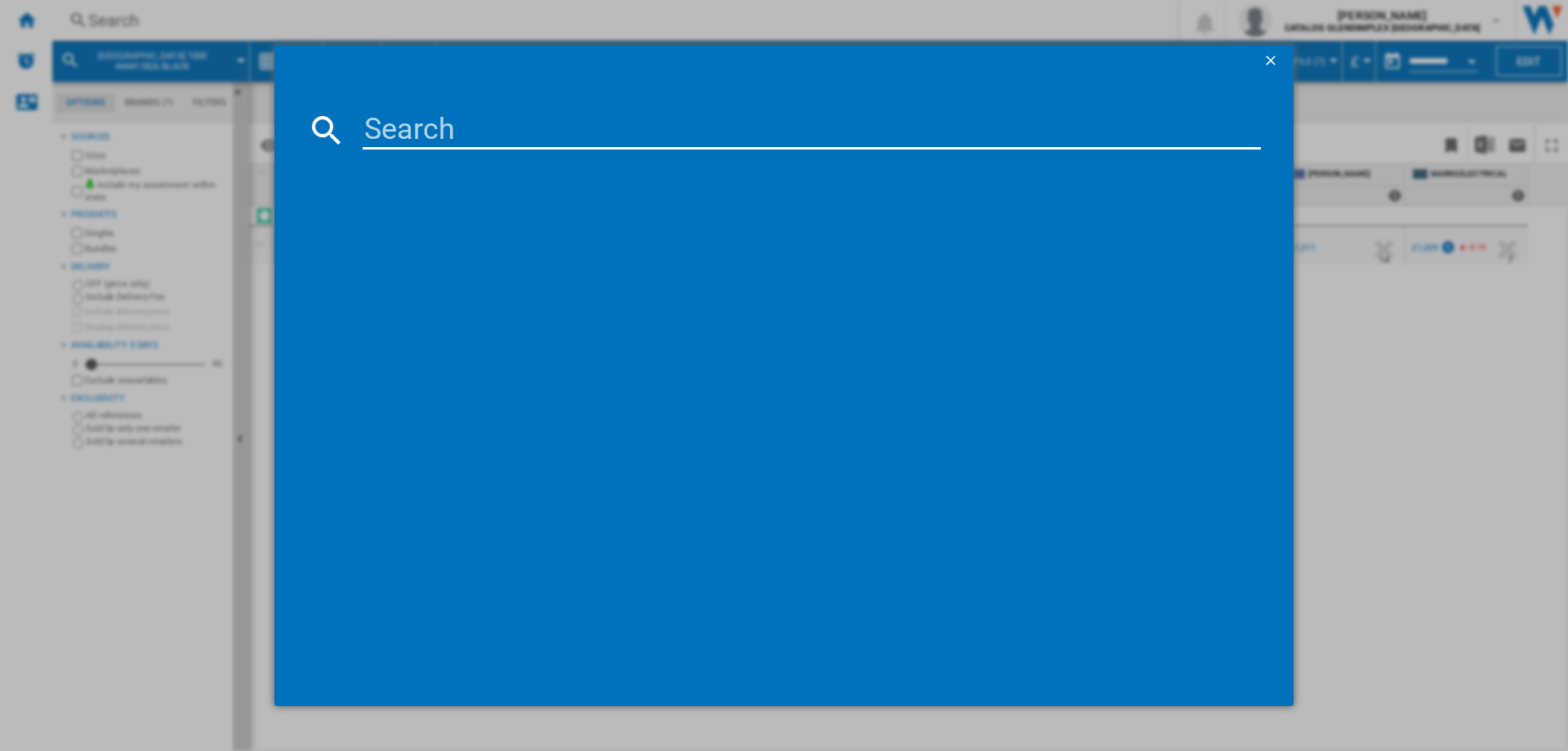
click at [450, 134] on input at bounding box center [812, 130] width 898 height 39
type input "444411804"
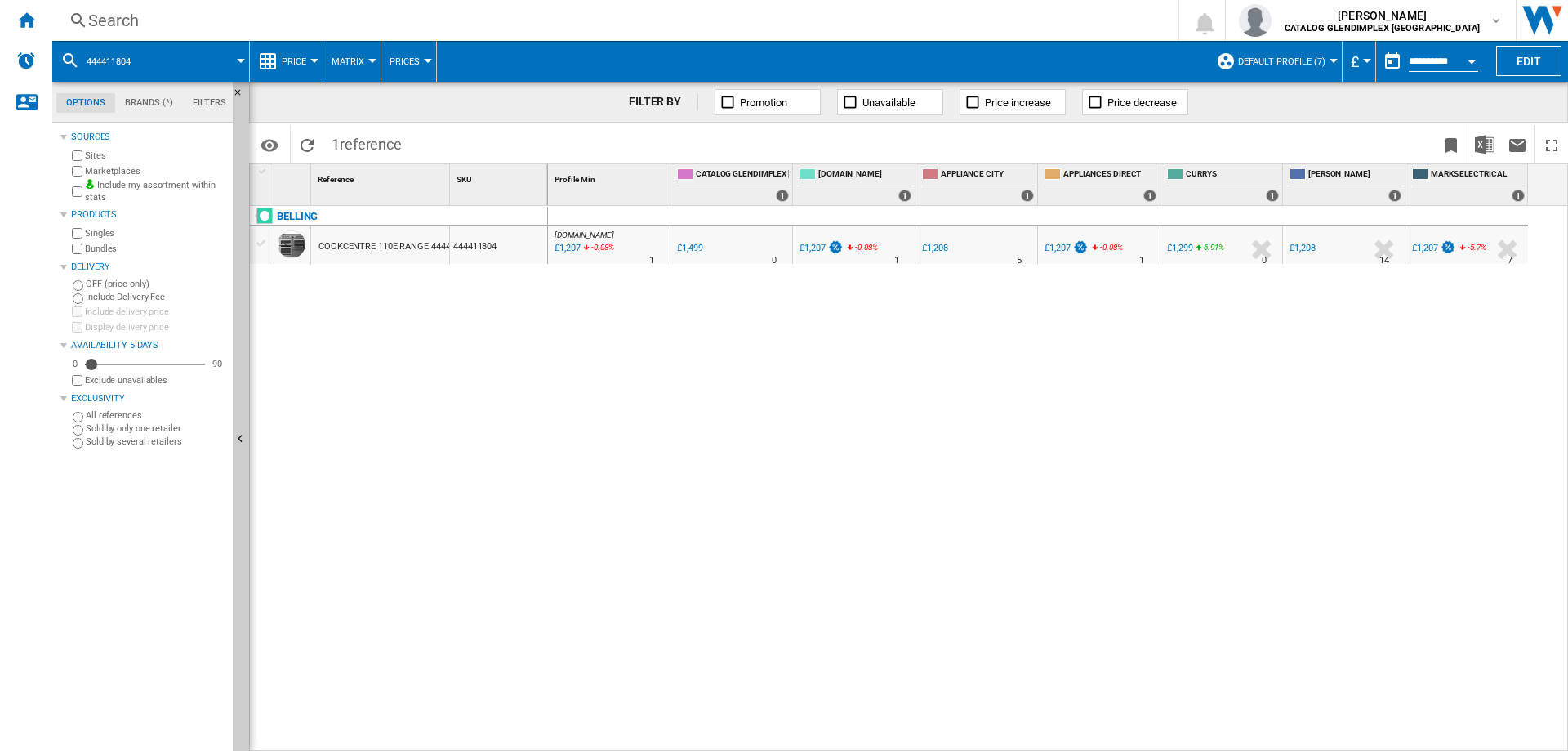
click at [90, 25] on div "Search" at bounding box center [612, 20] width 1047 height 23
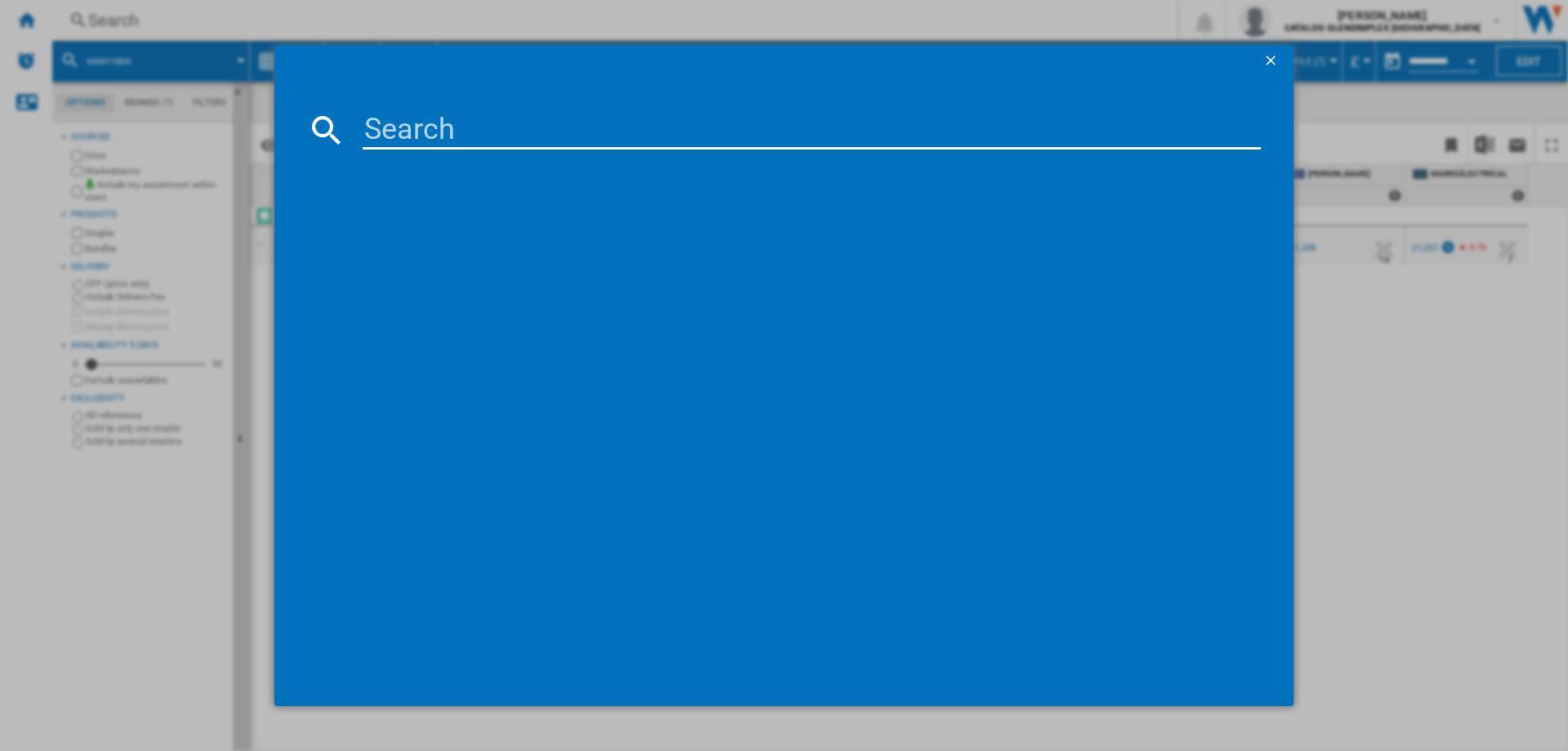
click at [457, 129] on input at bounding box center [812, 130] width 898 height 39
type input "444411794"
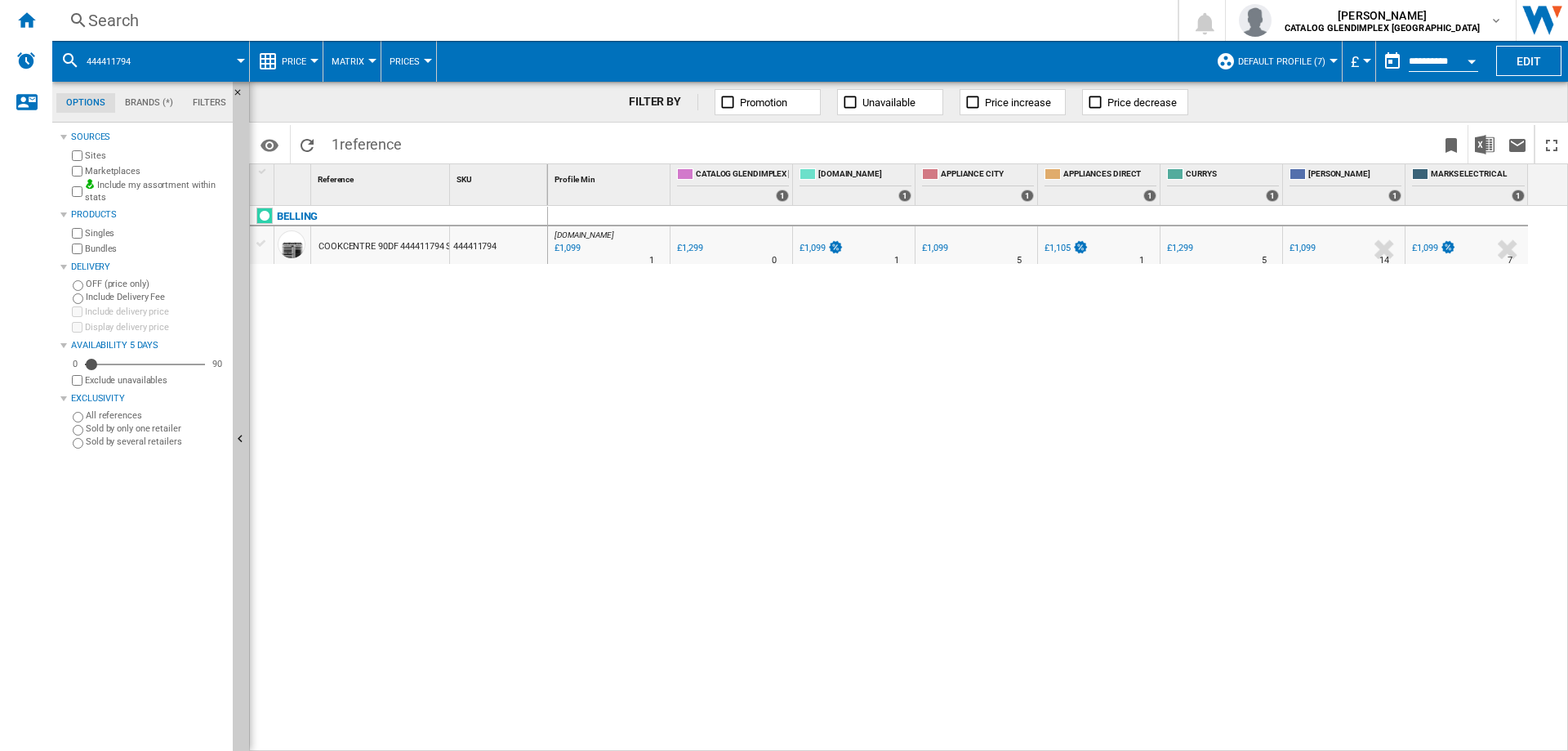
click at [110, 16] on div "Search" at bounding box center [612, 20] width 1047 height 23
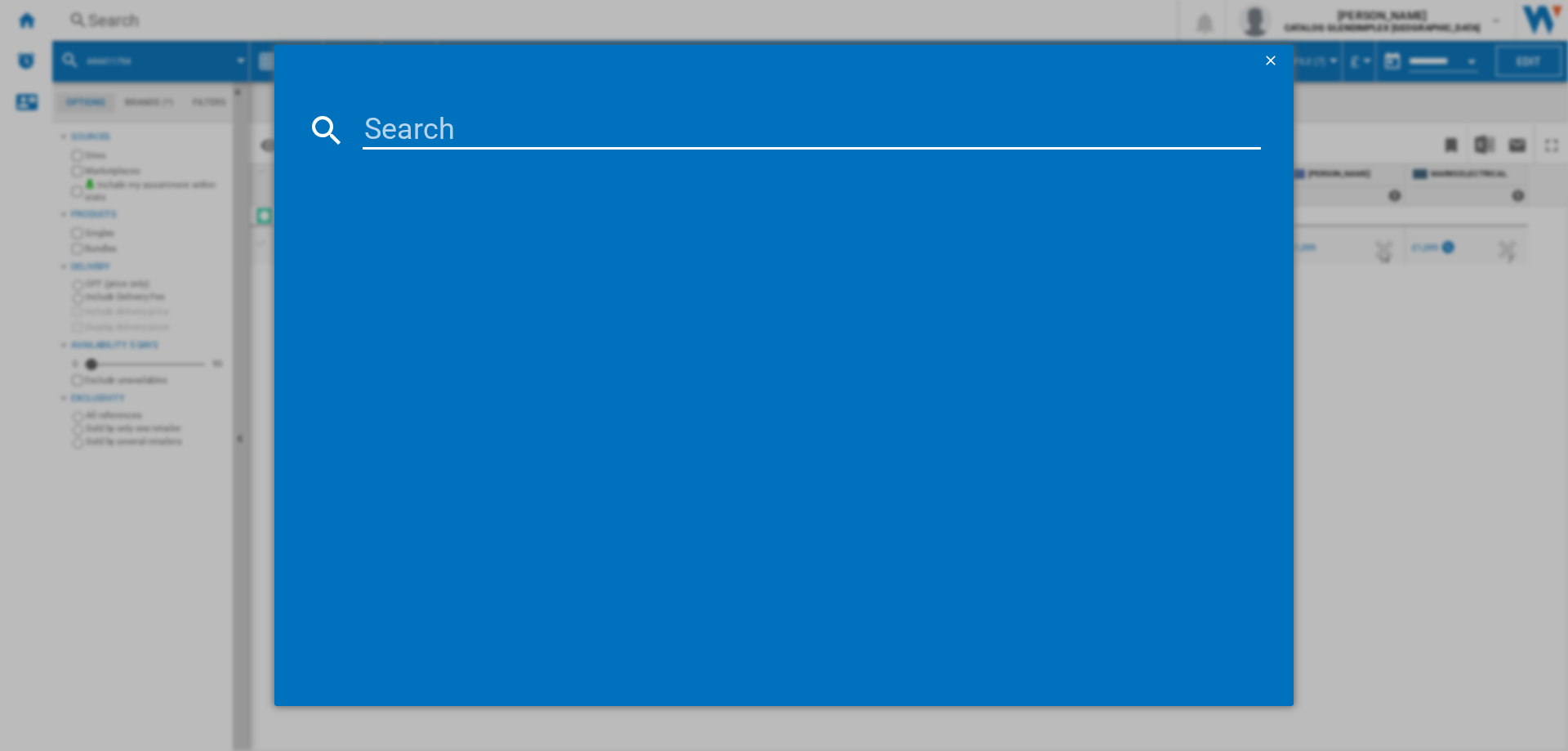
click at [401, 110] on md-dialog-content at bounding box center [784, 391] width 1020 height 629
click at [402, 114] on input at bounding box center [812, 130] width 898 height 39
paste input "444411822"
type input "444411822"
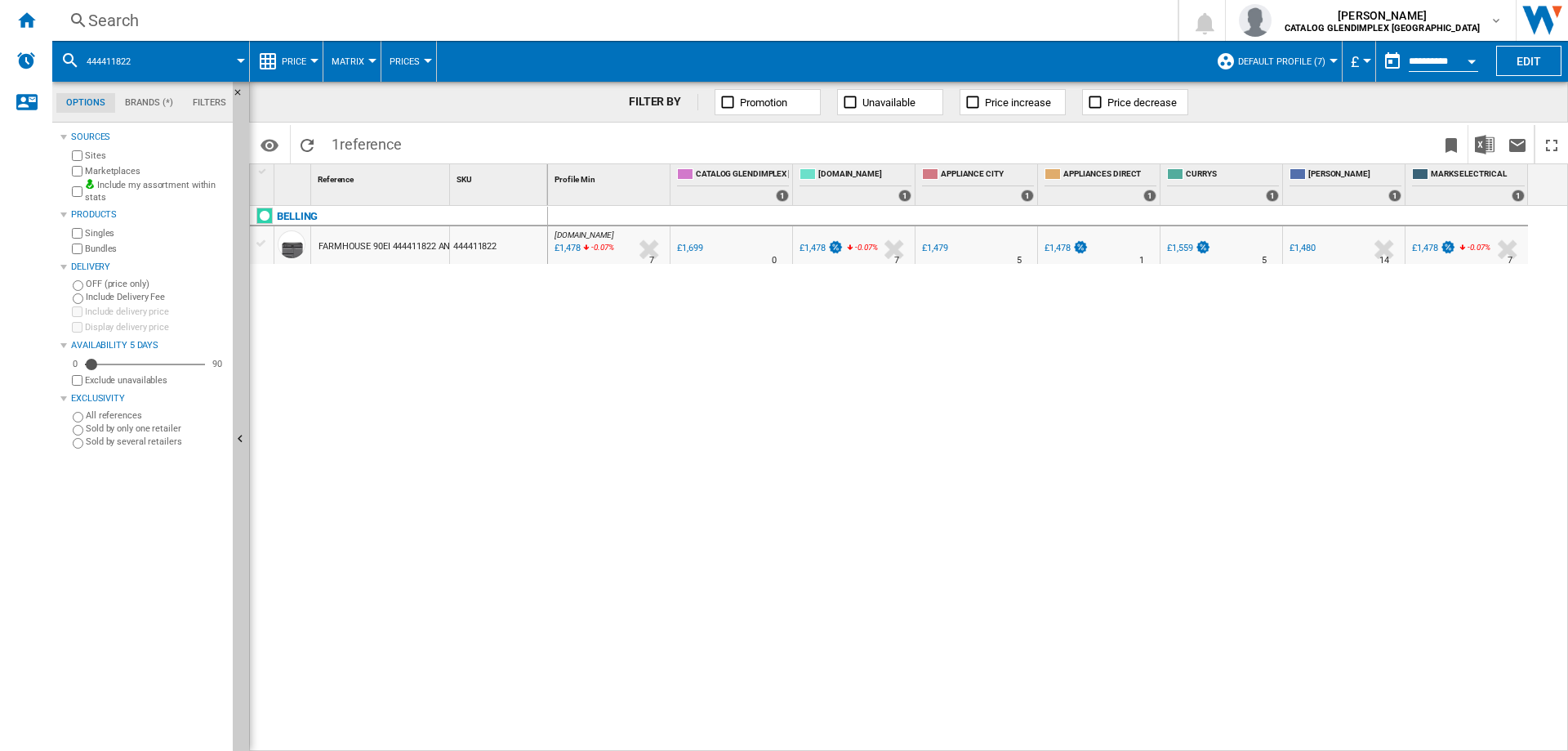
click at [120, 8] on div "Search Search 0 [PERSON_NAME] CATALOG GLENDIMPLEX [GEOGRAPHIC_DATA] CATALOG GLE…" at bounding box center [810, 20] width 1516 height 41
click at [121, 16] on div "Search" at bounding box center [612, 20] width 1047 height 23
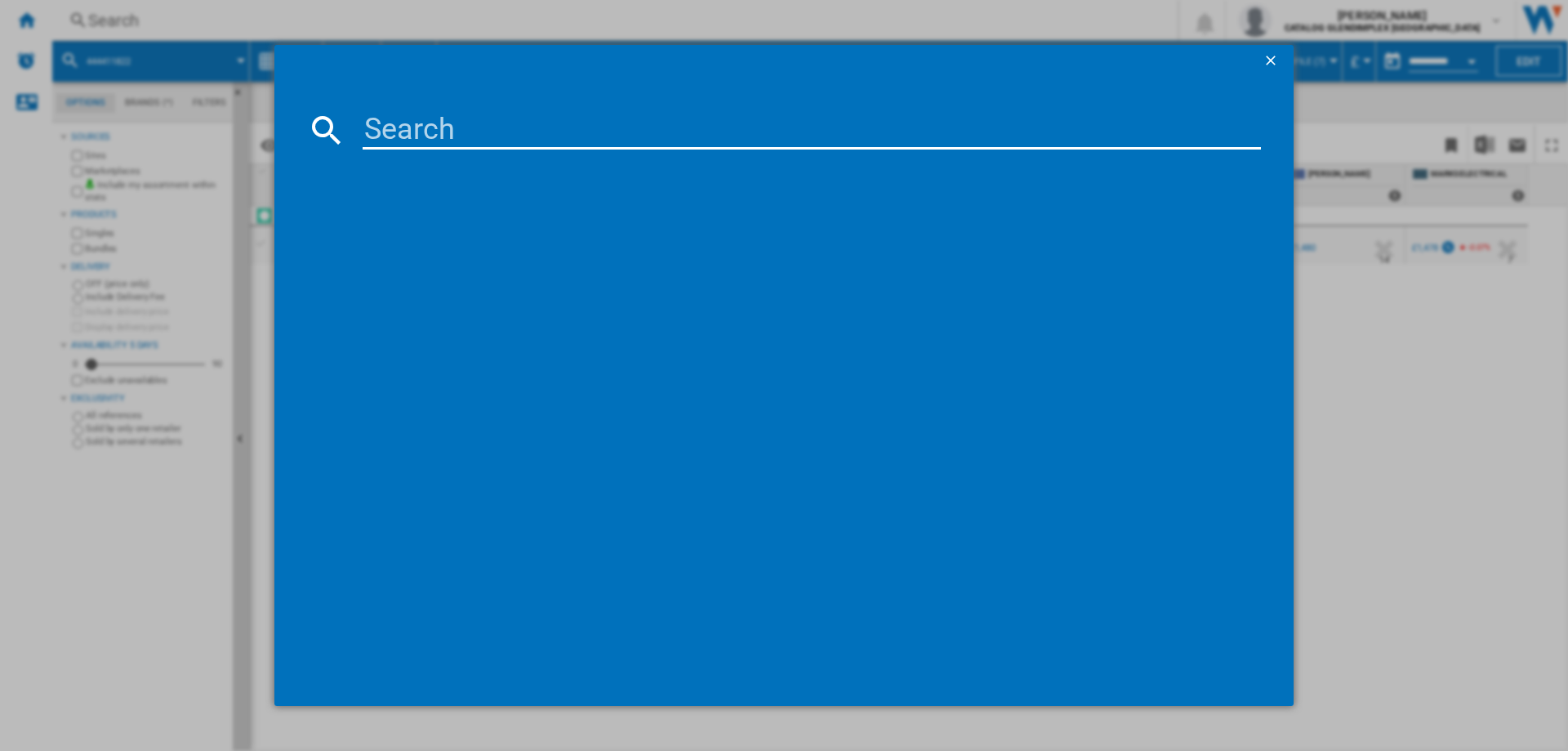
click at [421, 143] on input at bounding box center [812, 130] width 898 height 39
type input "444411831"
click at [530, 232] on div "BELLING RCA FARMHOUSE 100EI 444411831 BLACK" at bounding box center [795, 236] width 882 height 16
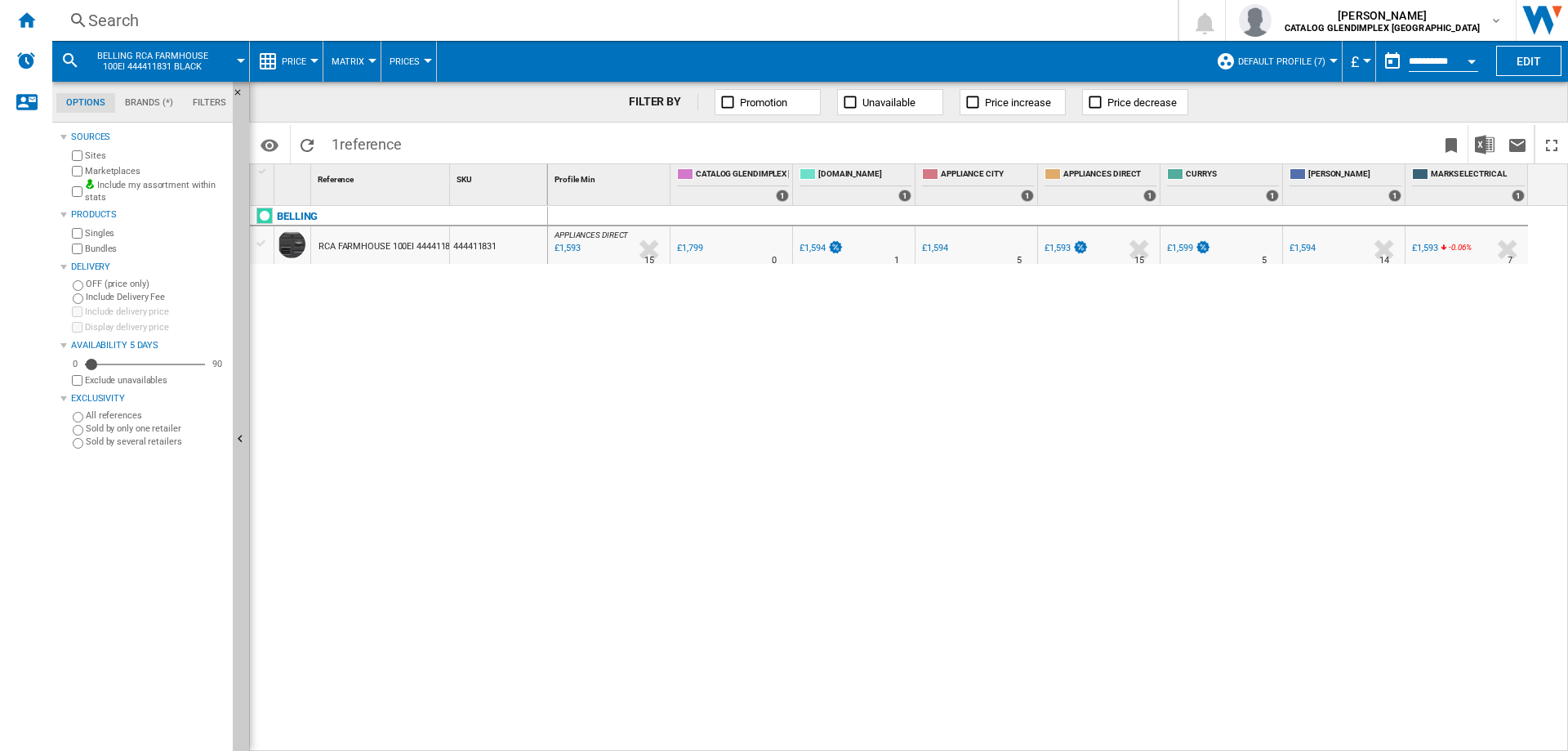
click at [132, 22] on div "Search" at bounding box center [612, 20] width 1047 height 23
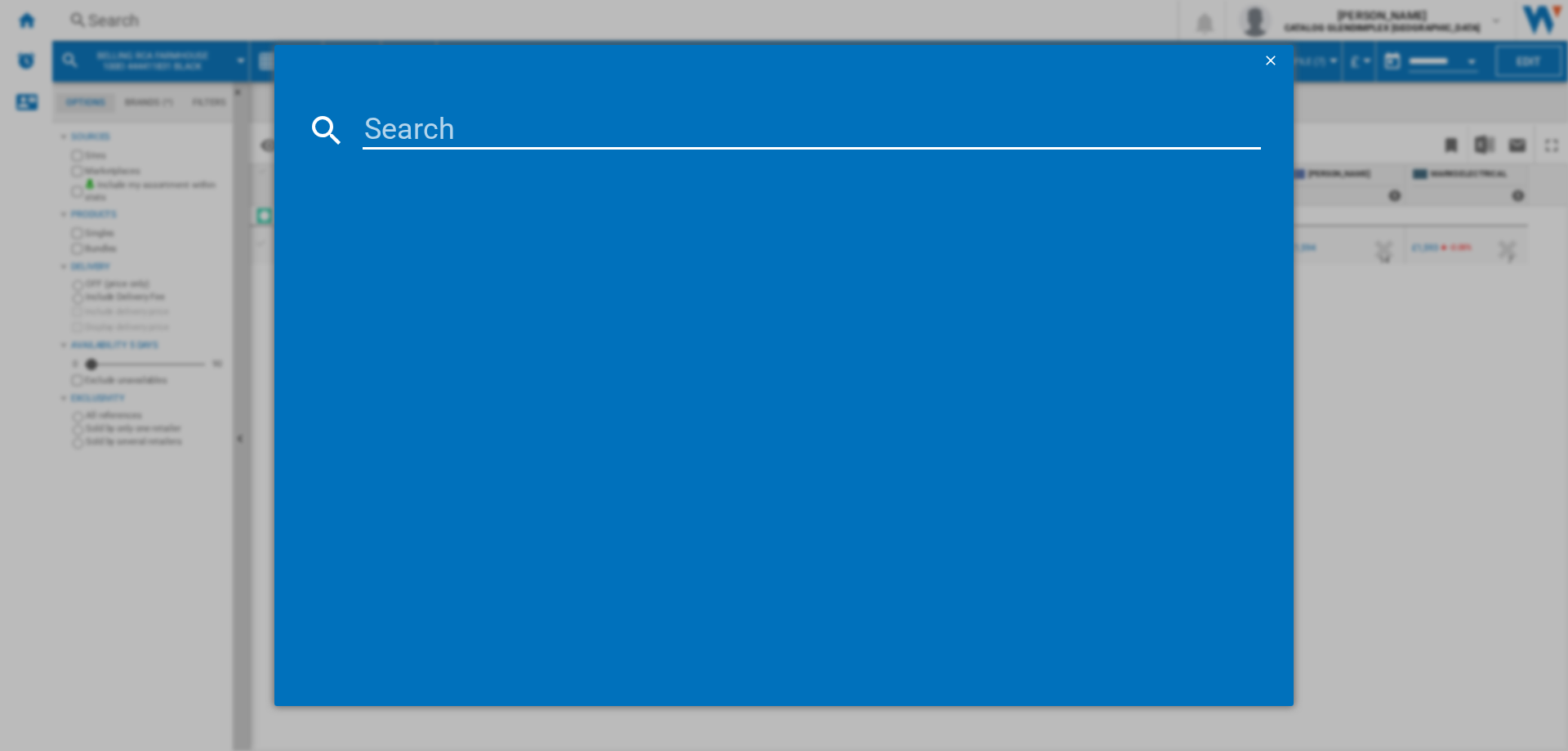
click at [441, 144] on input at bounding box center [812, 130] width 898 height 39
type input "444411828"
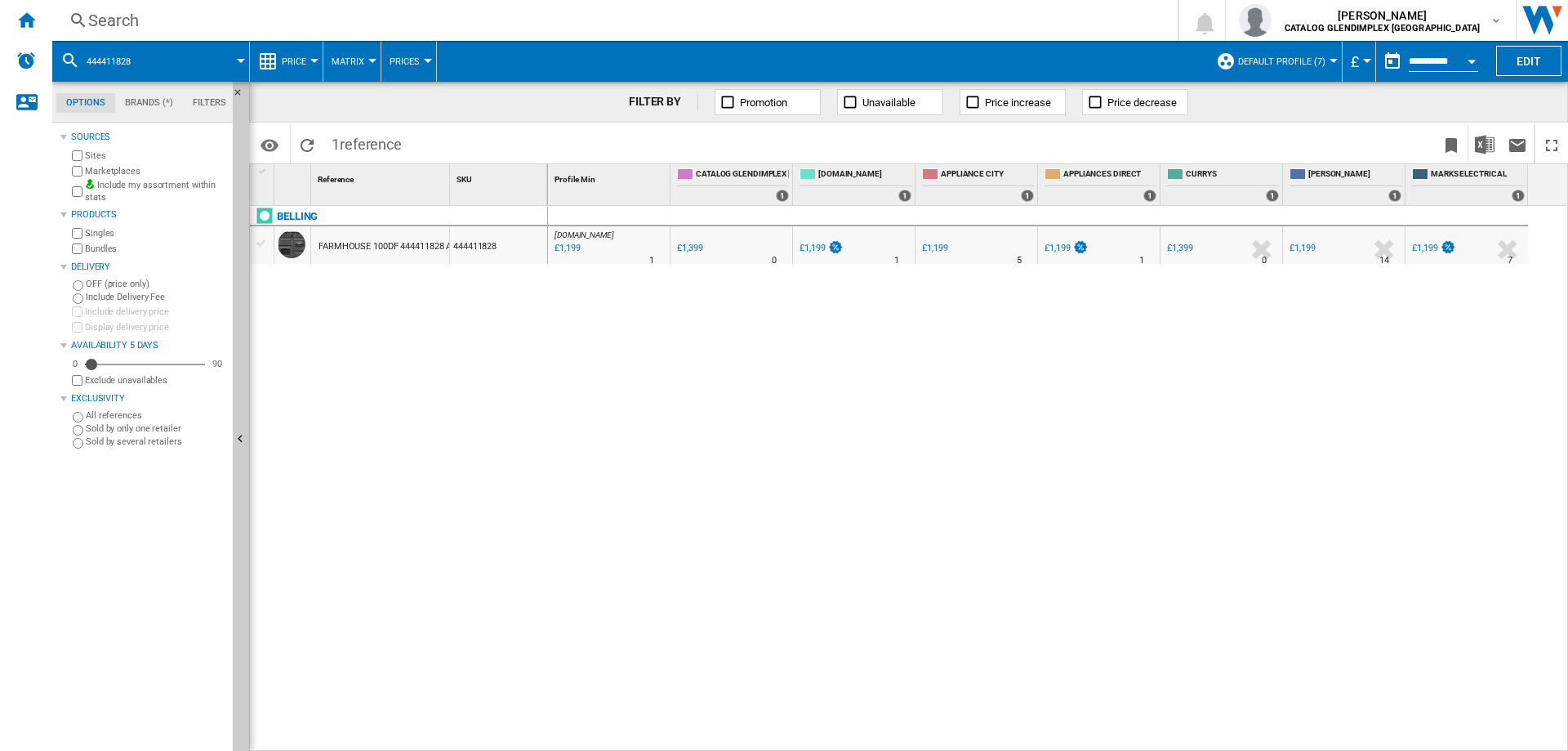
click at [130, 21] on div "Search" at bounding box center [612, 20] width 1047 height 23
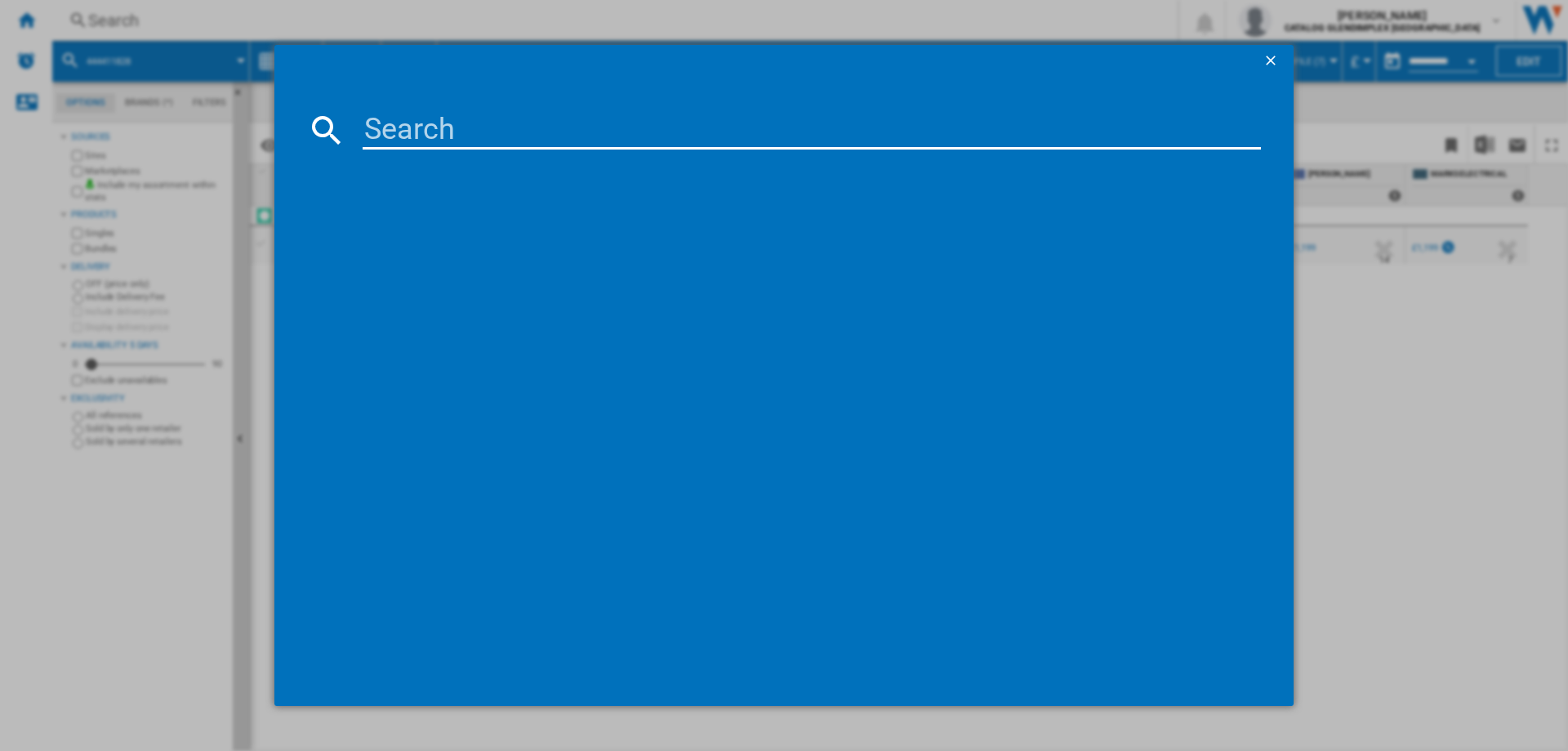
click at [383, 121] on input at bounding box center [812, 130] width 898 height 39
type input "444411821"
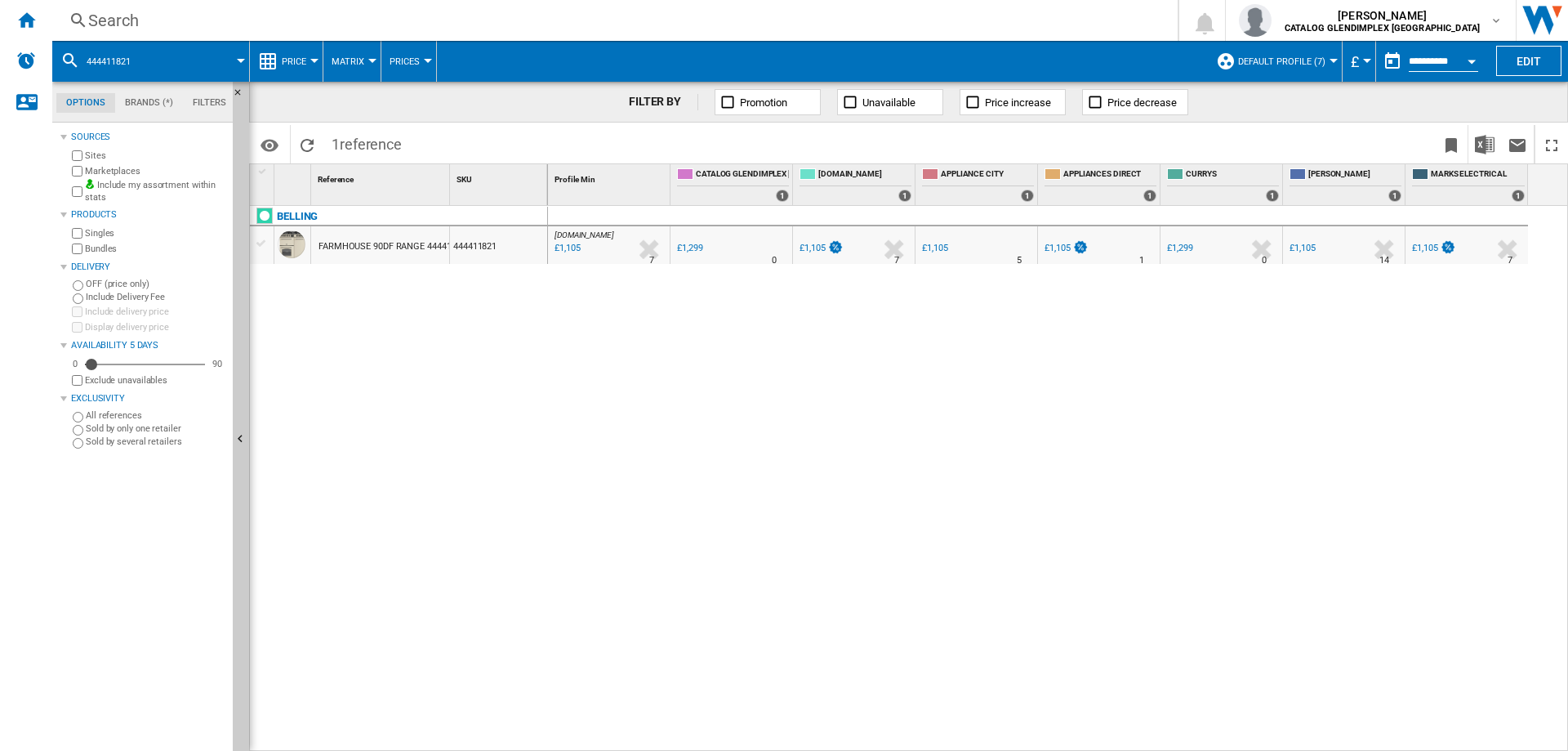
click at [113, 24] on div "Search" at bounding box center [612, 20] width 1047 height 23
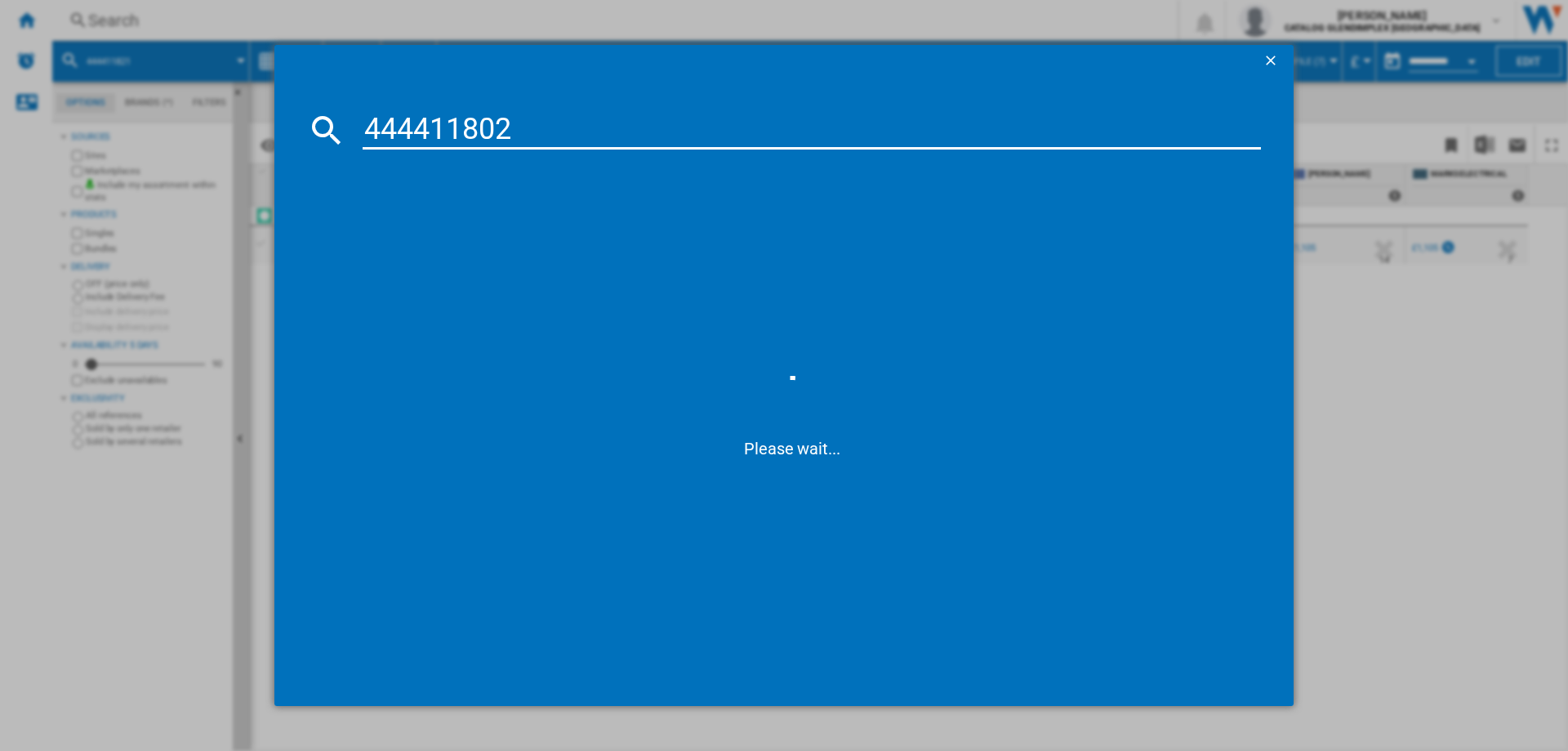
type input "444411802"
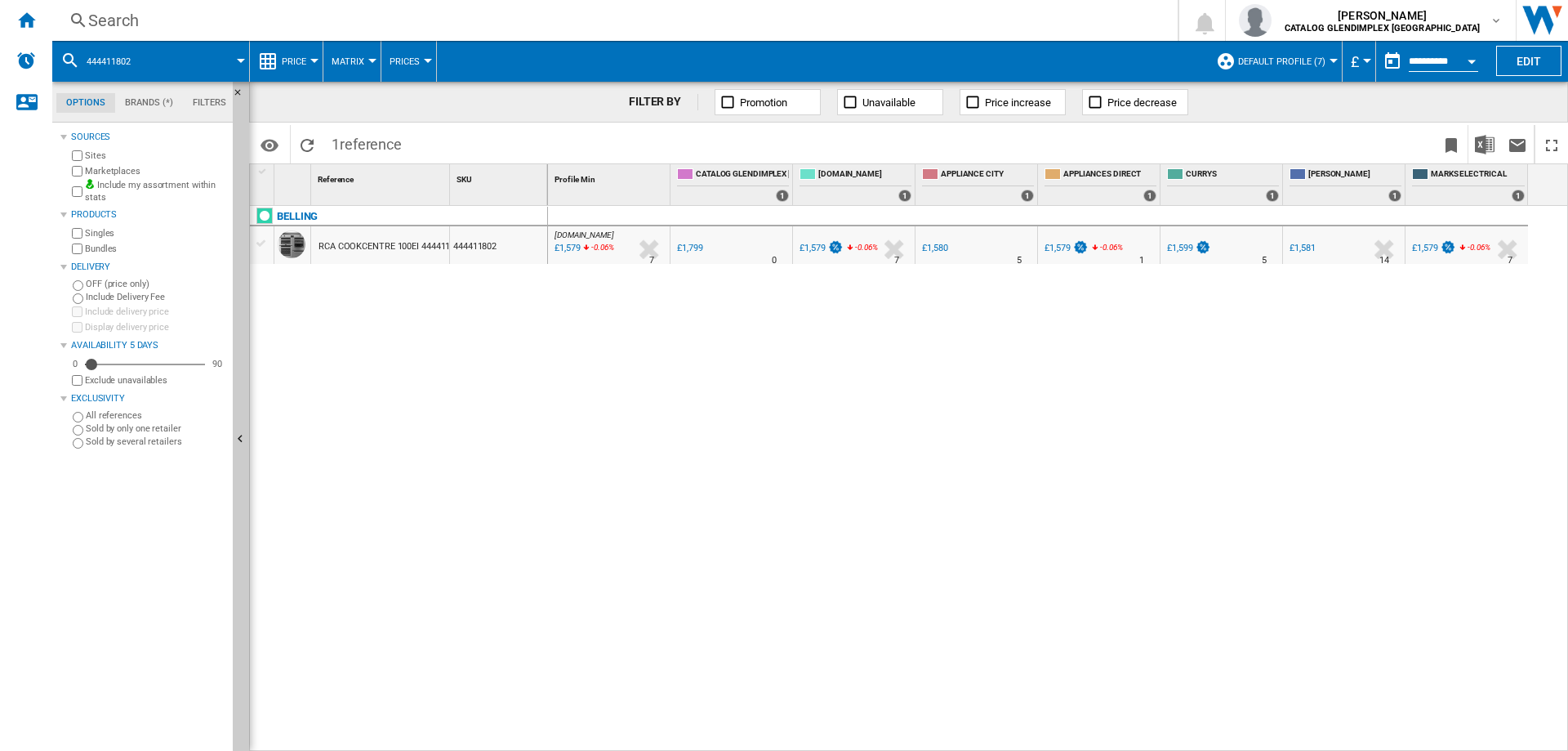
click at [128, 20] on div "Search" at bounding box center [612, 20] width 1047 height 23
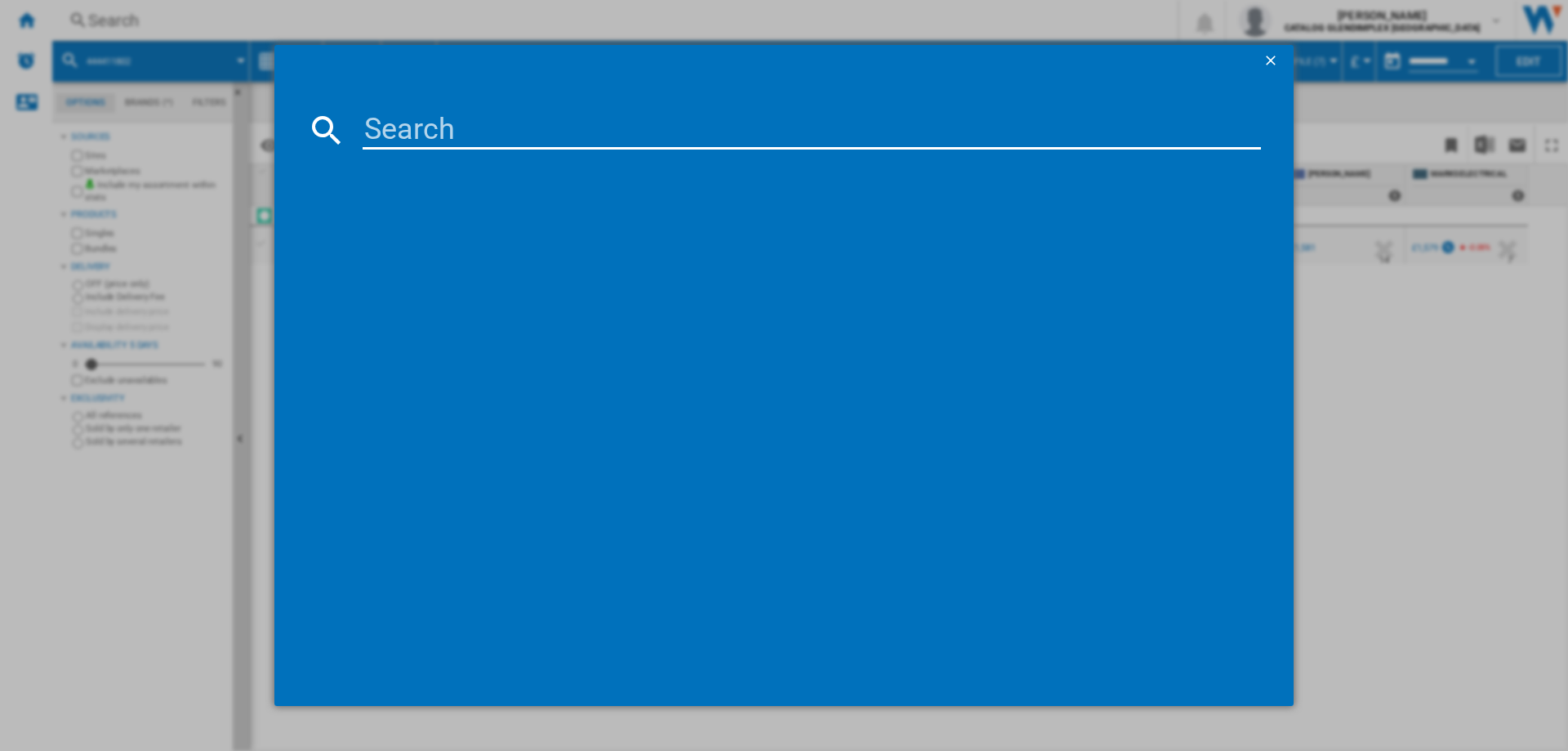
click at [390, 124] on input at bounding box center [812, 130] width 898 height 39
type input "444411824"
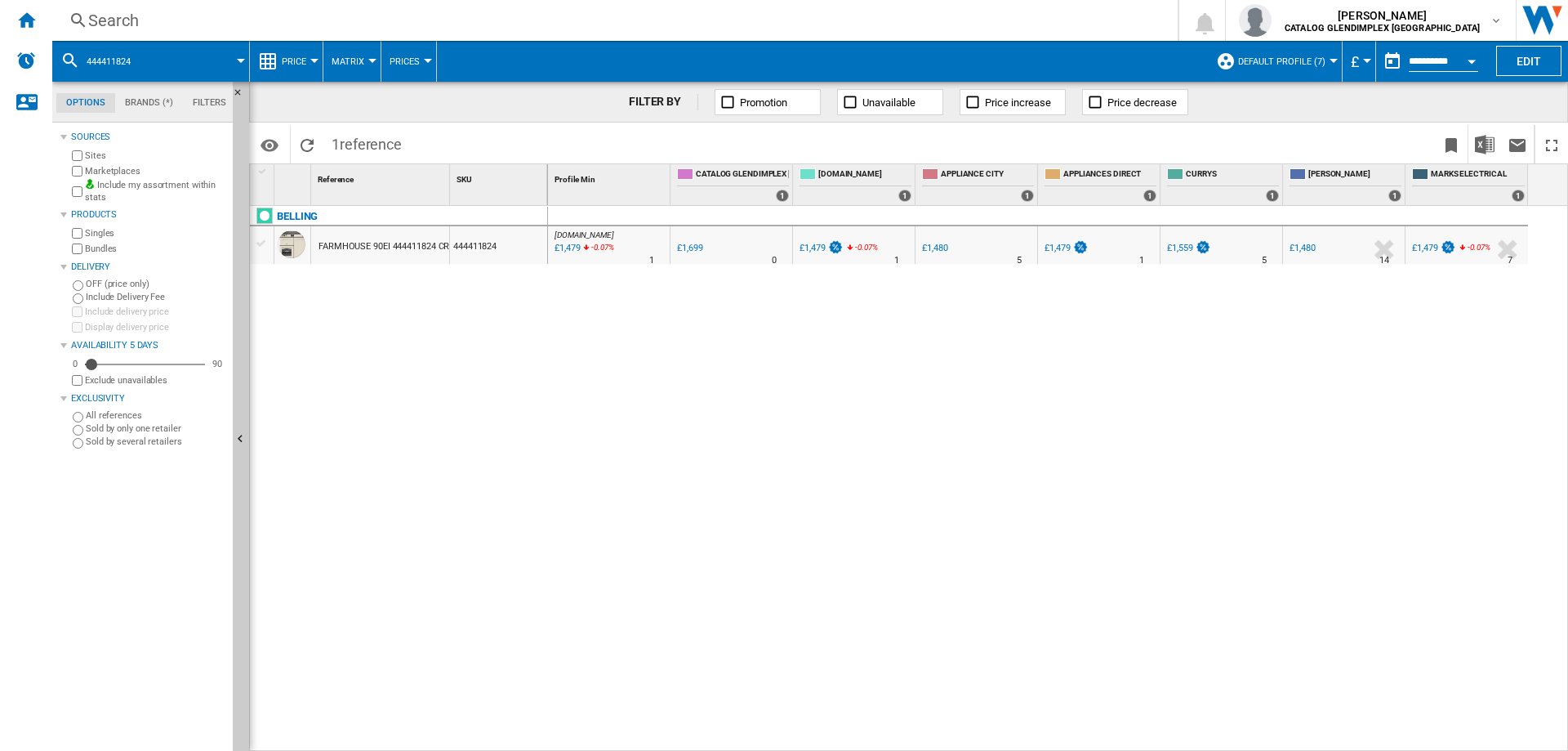
click at [115, 12] on div "Search" at bounding box center [612, 20] width 1047 height 23
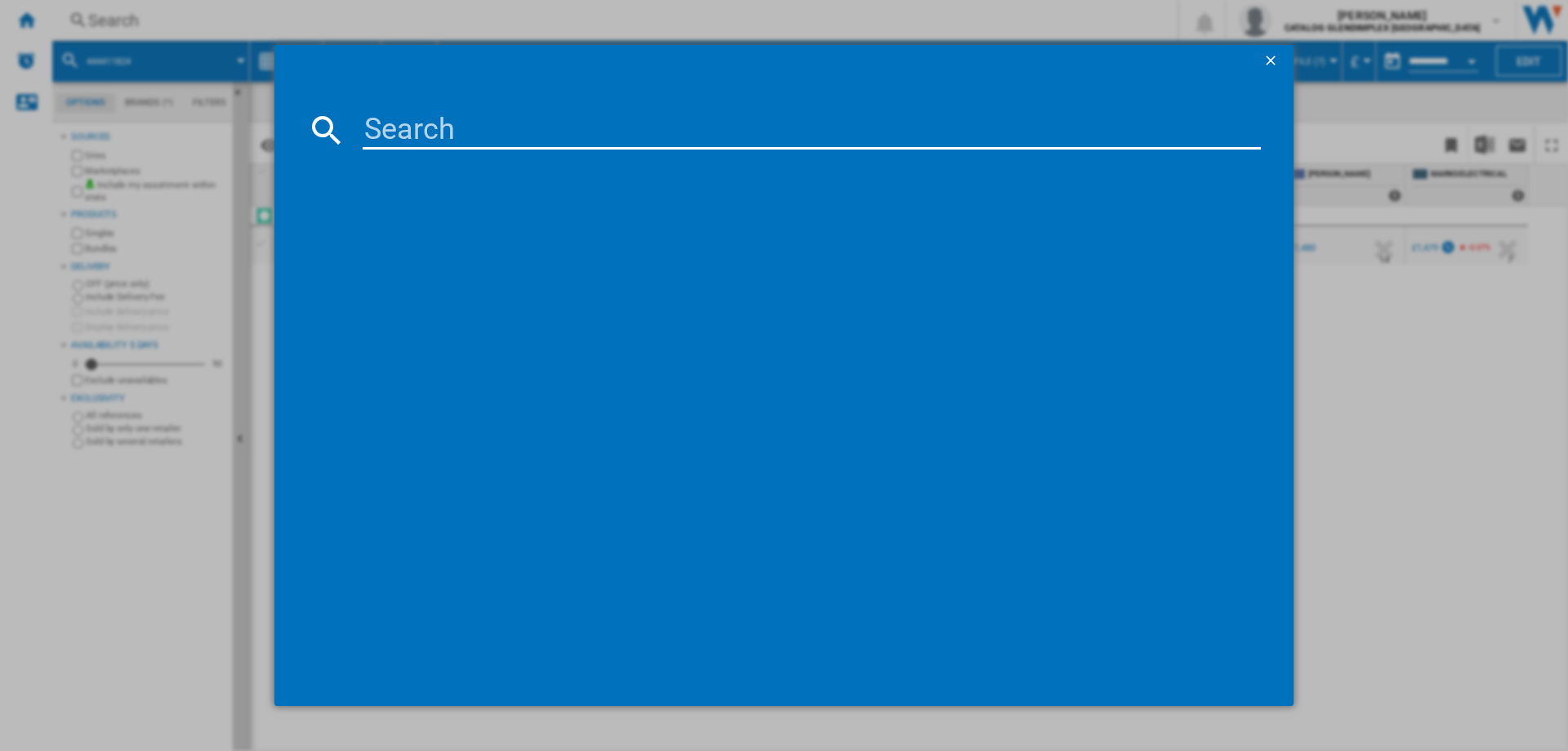
click at [378, 132] on input at bounding box center [812, 130] width 898 height 39
type input "444411838"
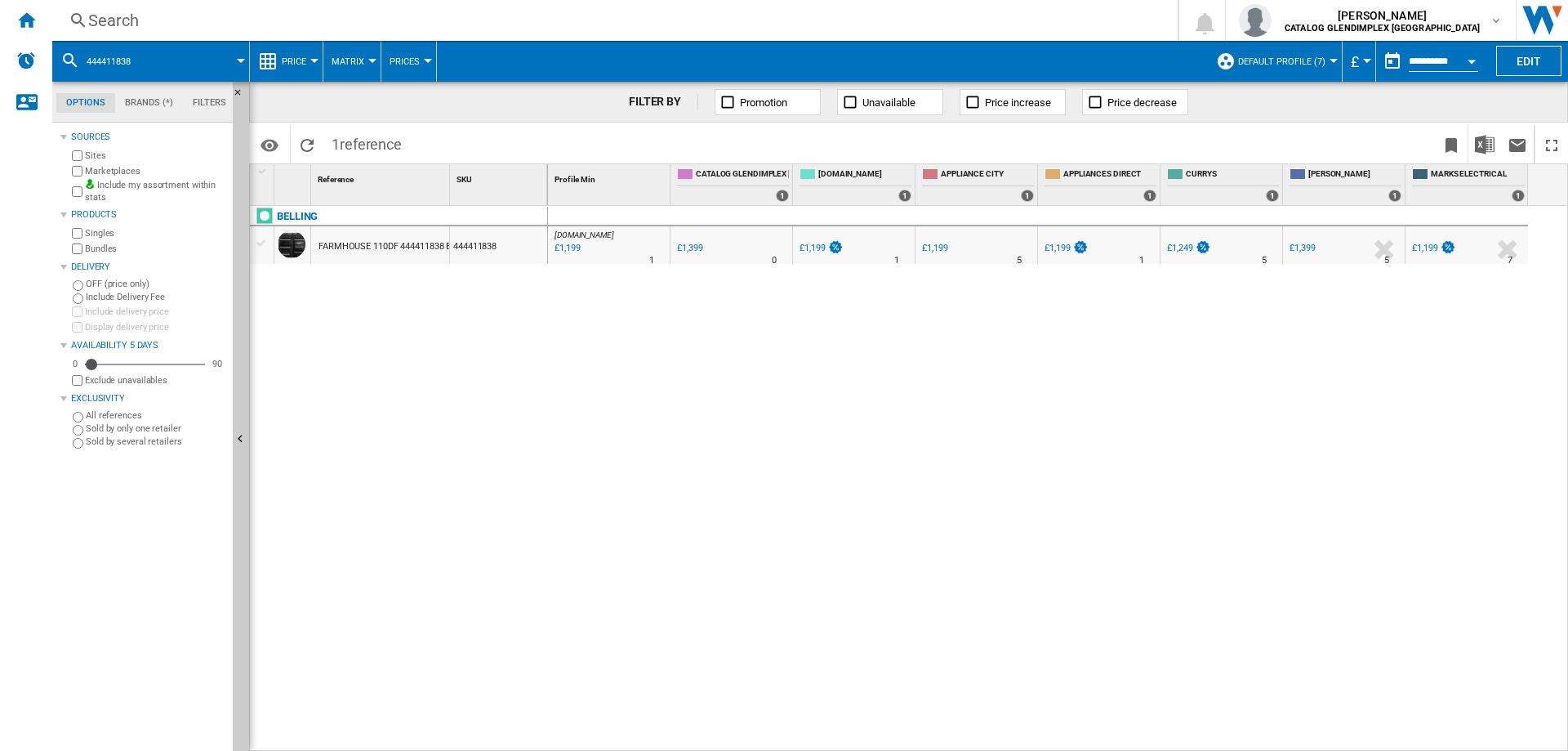
click at [78, 21] on ng-md-icon at bounding box center [78, 21] width 19 height 20
click at [123, 16] on div "Search" at bounding box center [612, 20] width 1047 height 23
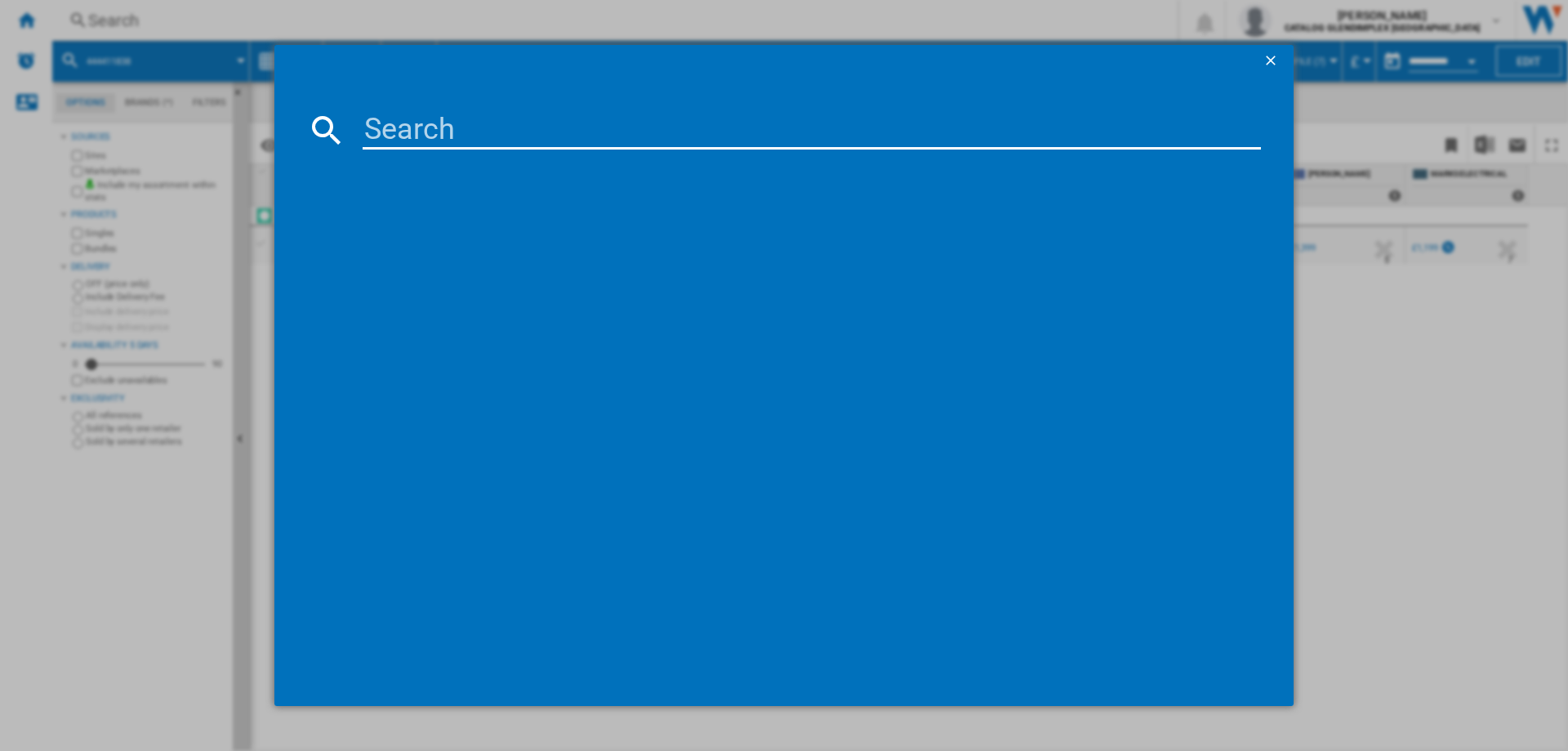
click at [421, 129] on input at bounding box center [812, 130] width 898 height 39
type input "444411792"
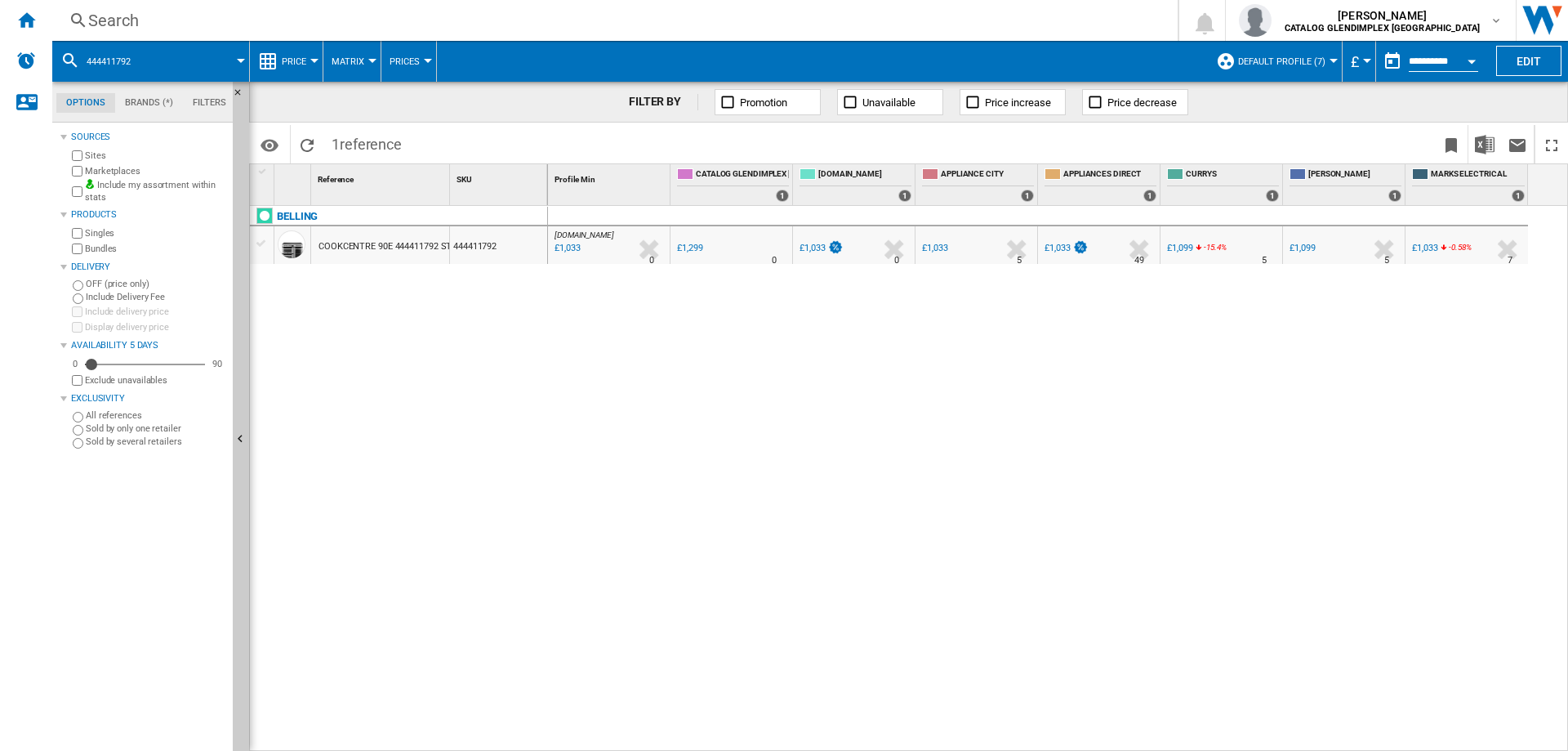
click at [123, 30] on div "Search" at bounding box center [612, 20] width 1047 height 23
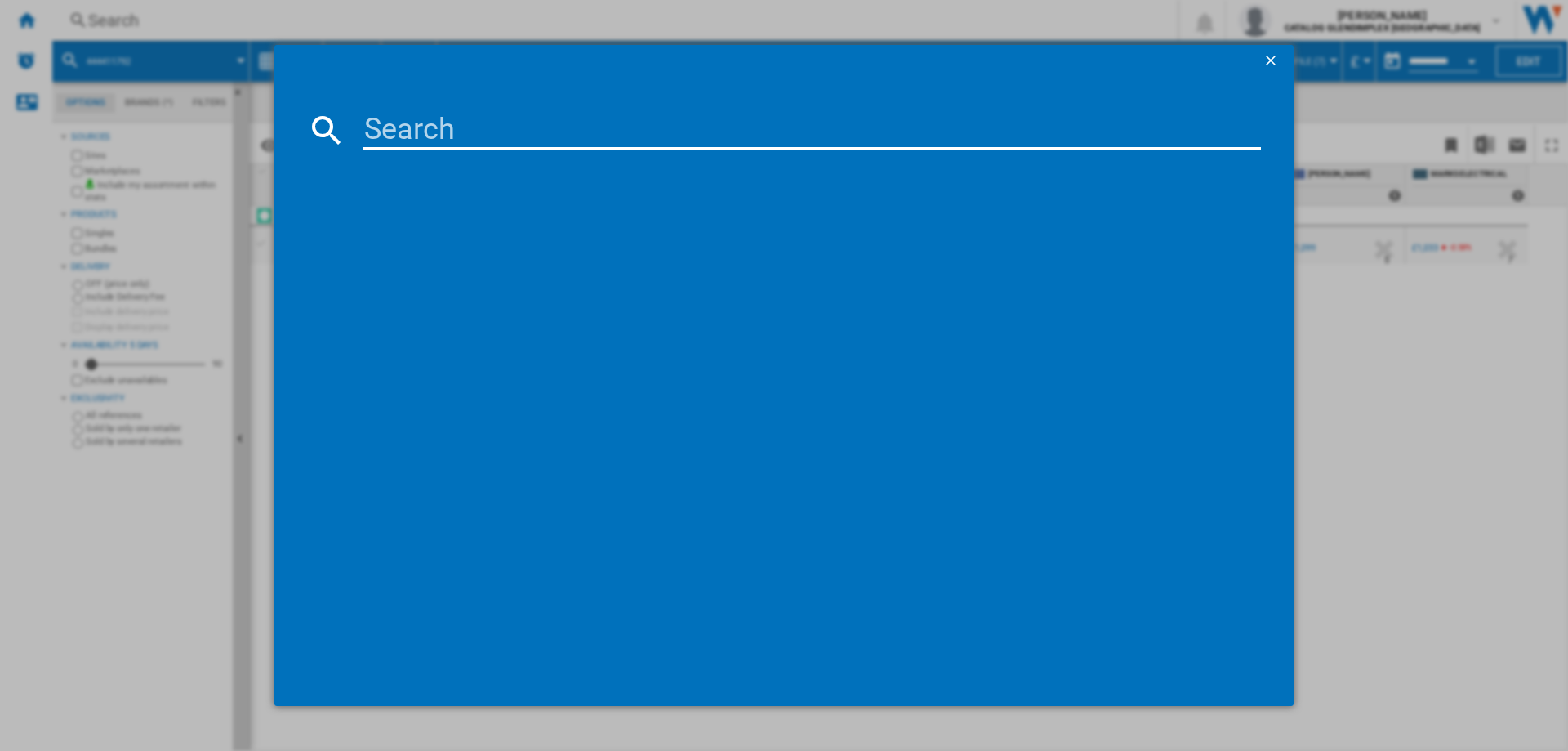
click at [463, 121] on input at bounding box center [812, 130] width 898 height 39
type input "444411818"
click at [447, 230] on div "[GEOGRAPHIC_DATA] 90E 444411818 CREAM" at bounding box center [795, 236] width 882 height 16
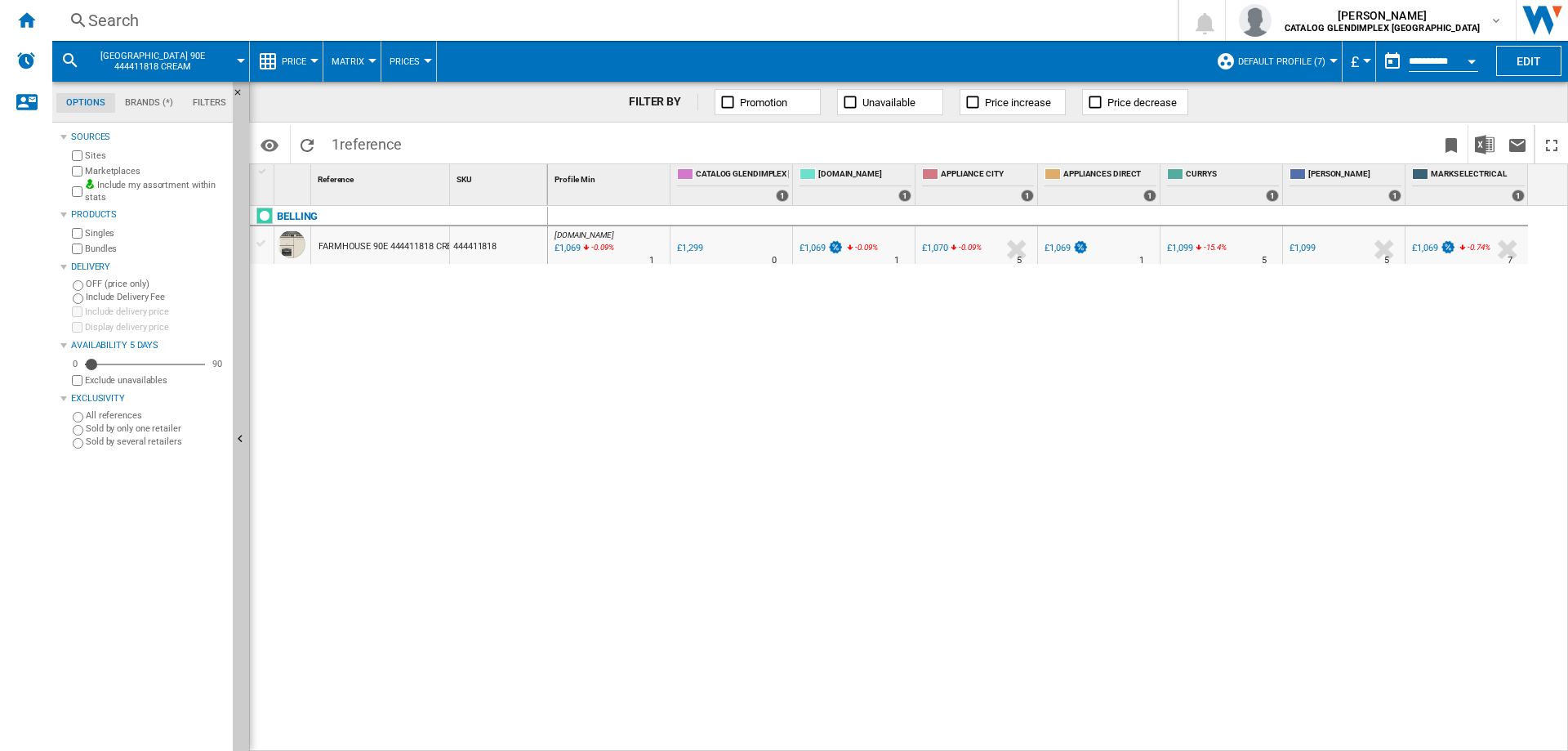
click at [107, 23] on div "Search" at bounding box center [612, 20] width 1047 height 23
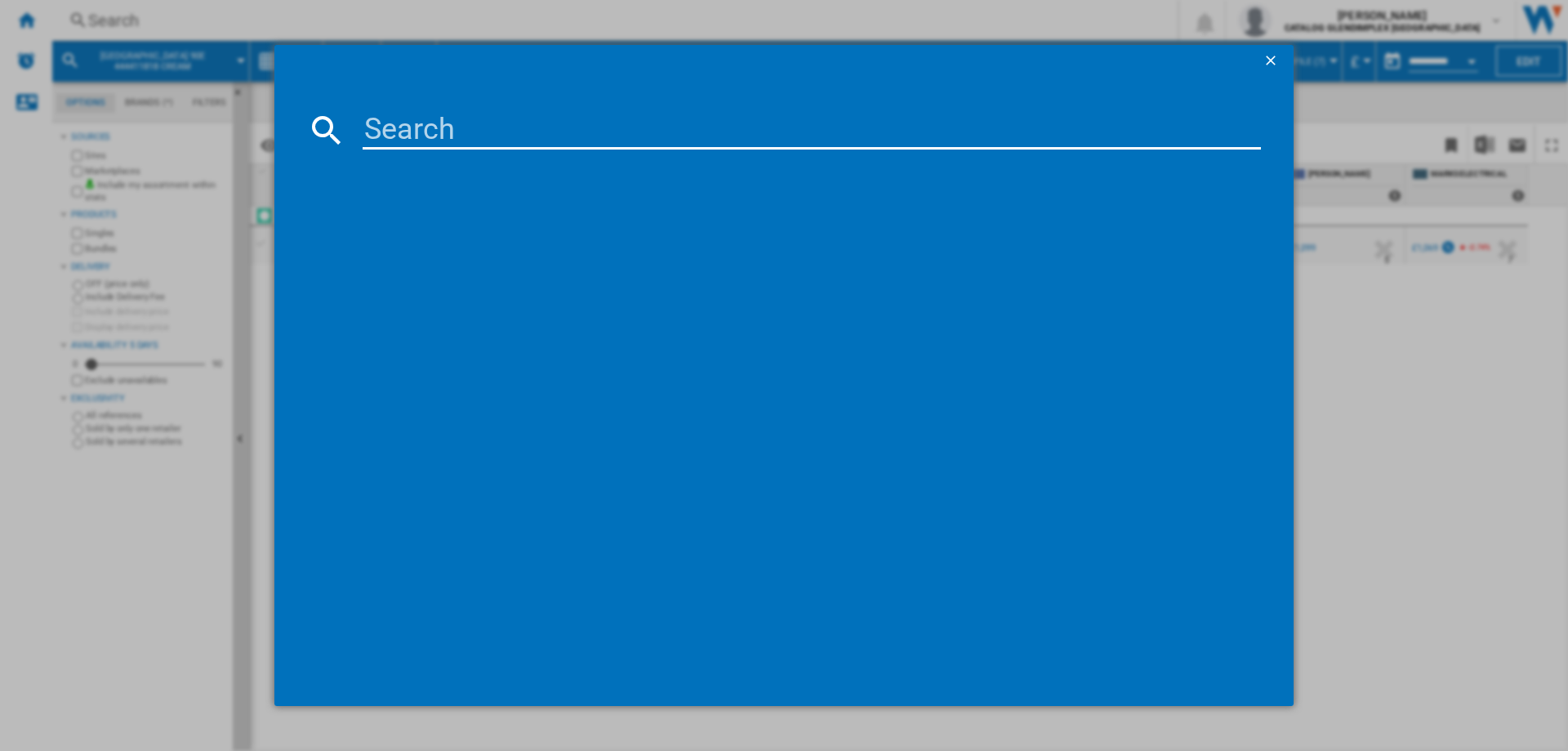
click at [409, 130] on input at bounding box center [812, 130] width 898 height 39
type input "444411852"
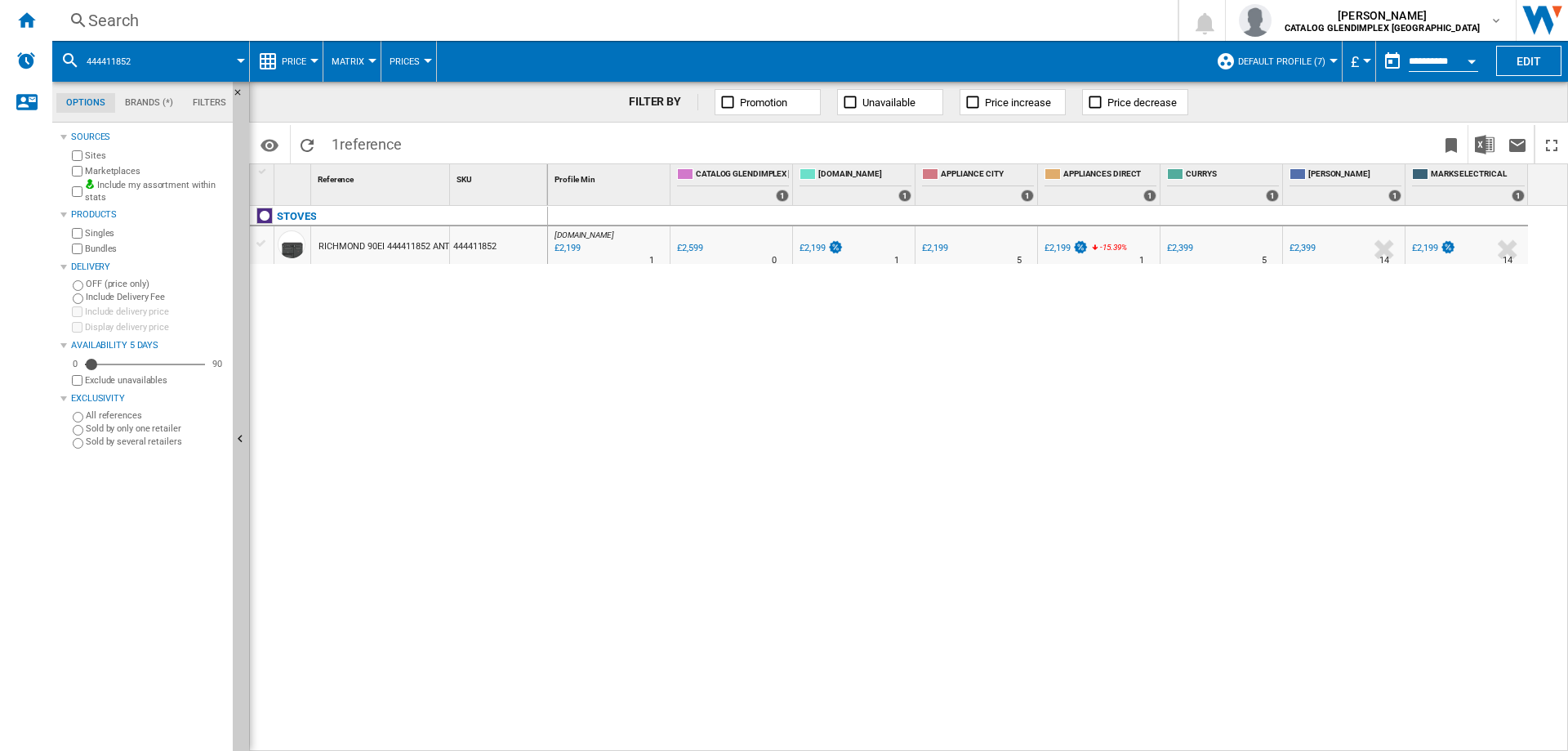
click at [106, 15] on div "Search" at bounding box center [612, 20] width 1047 height 23
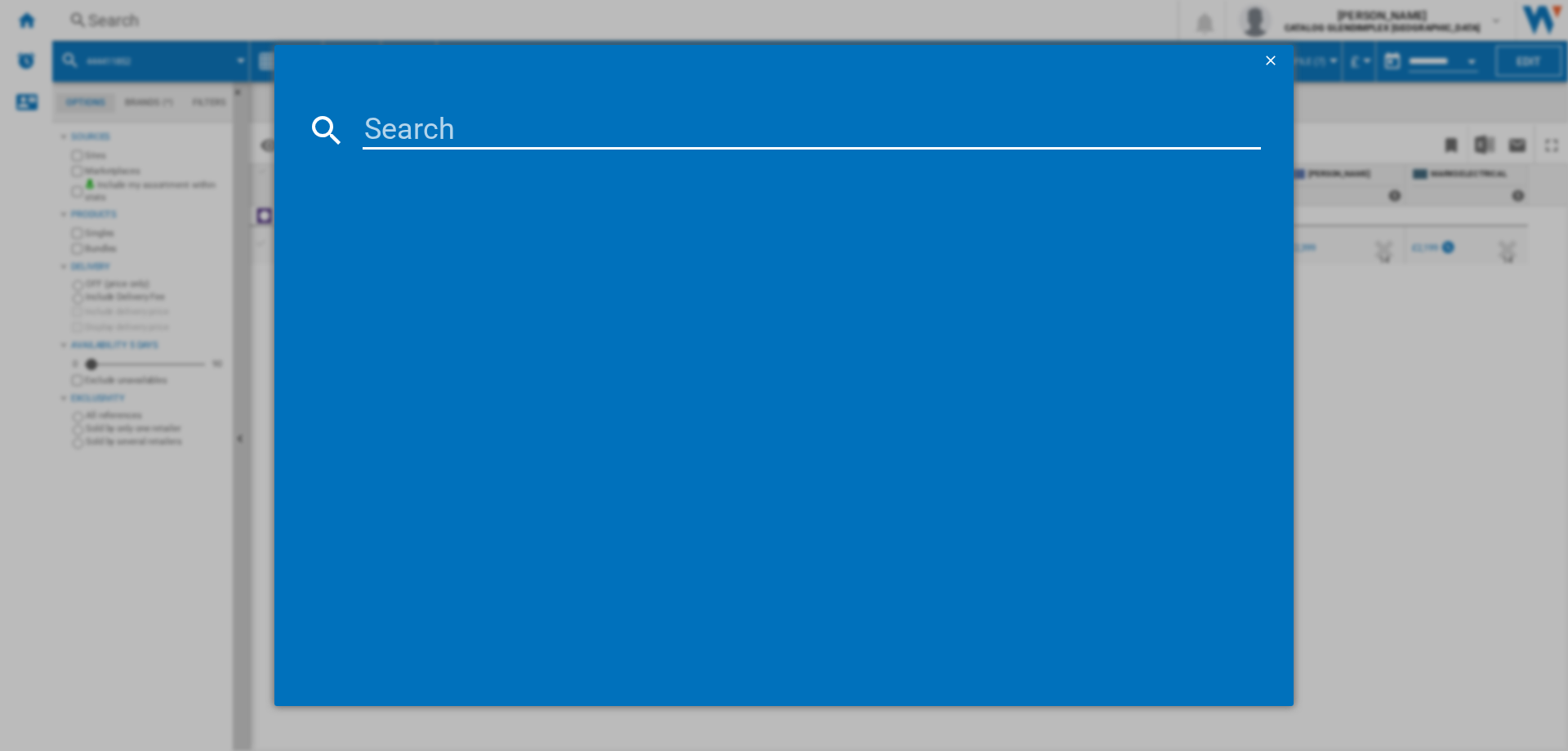
click at [439, 135] on input at bounding box center [812, 130] width 898 height 39
type input "444411850"
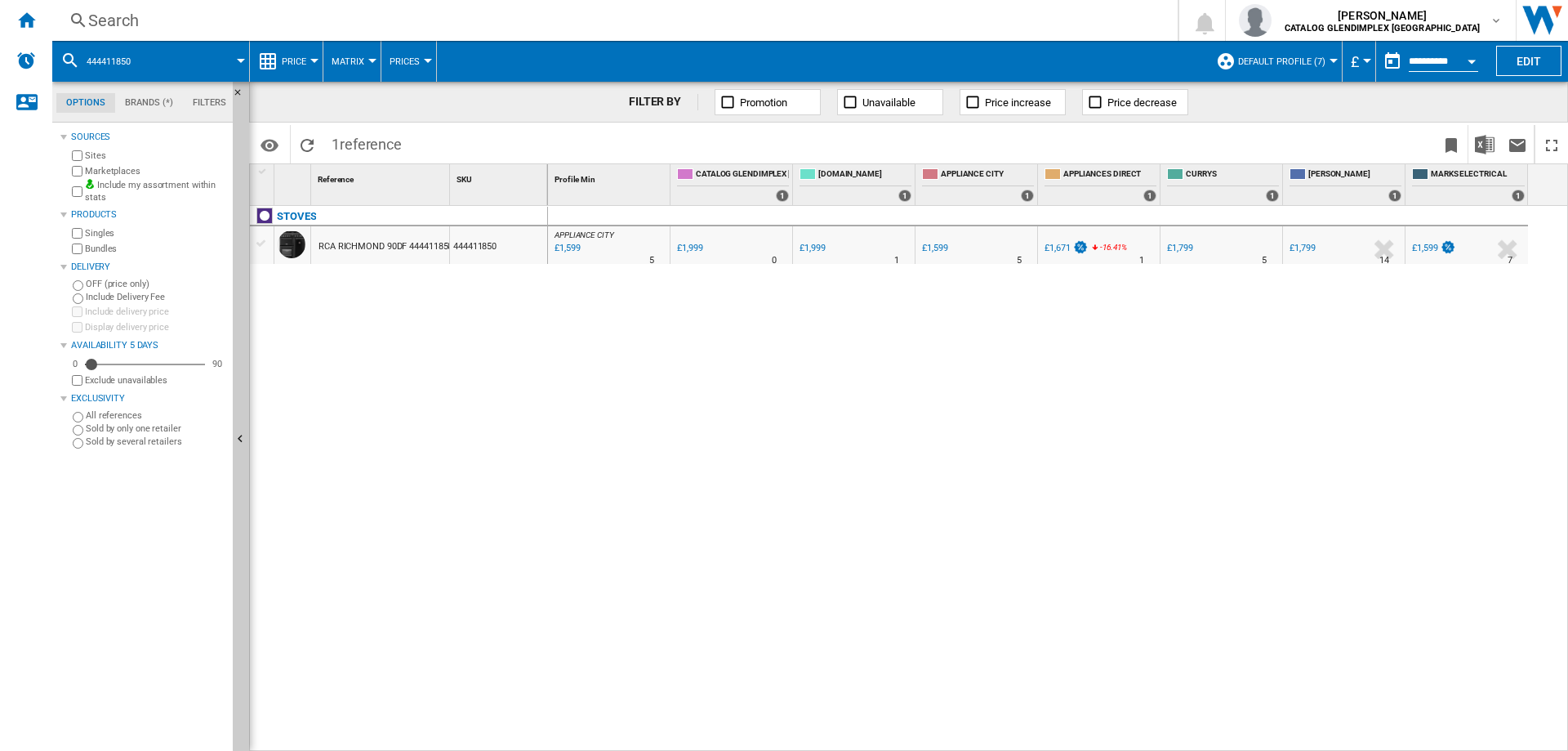
click at [95, 25] on div "Search" at bounding box center [612, 20] width 1047 height 23
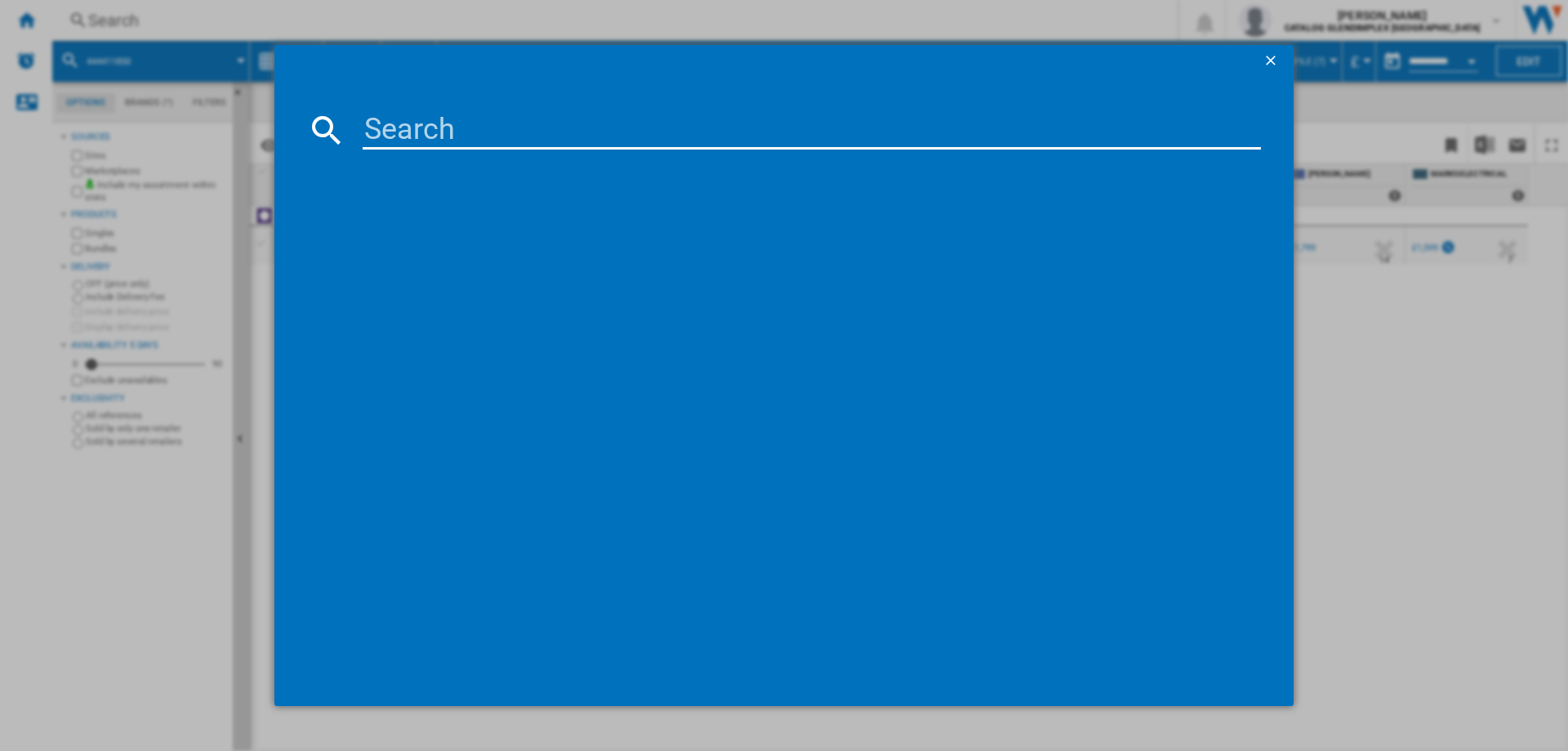
click at [425, 125] on input at bounding box center [812, 130] width 898 height 39
type input "444411849"
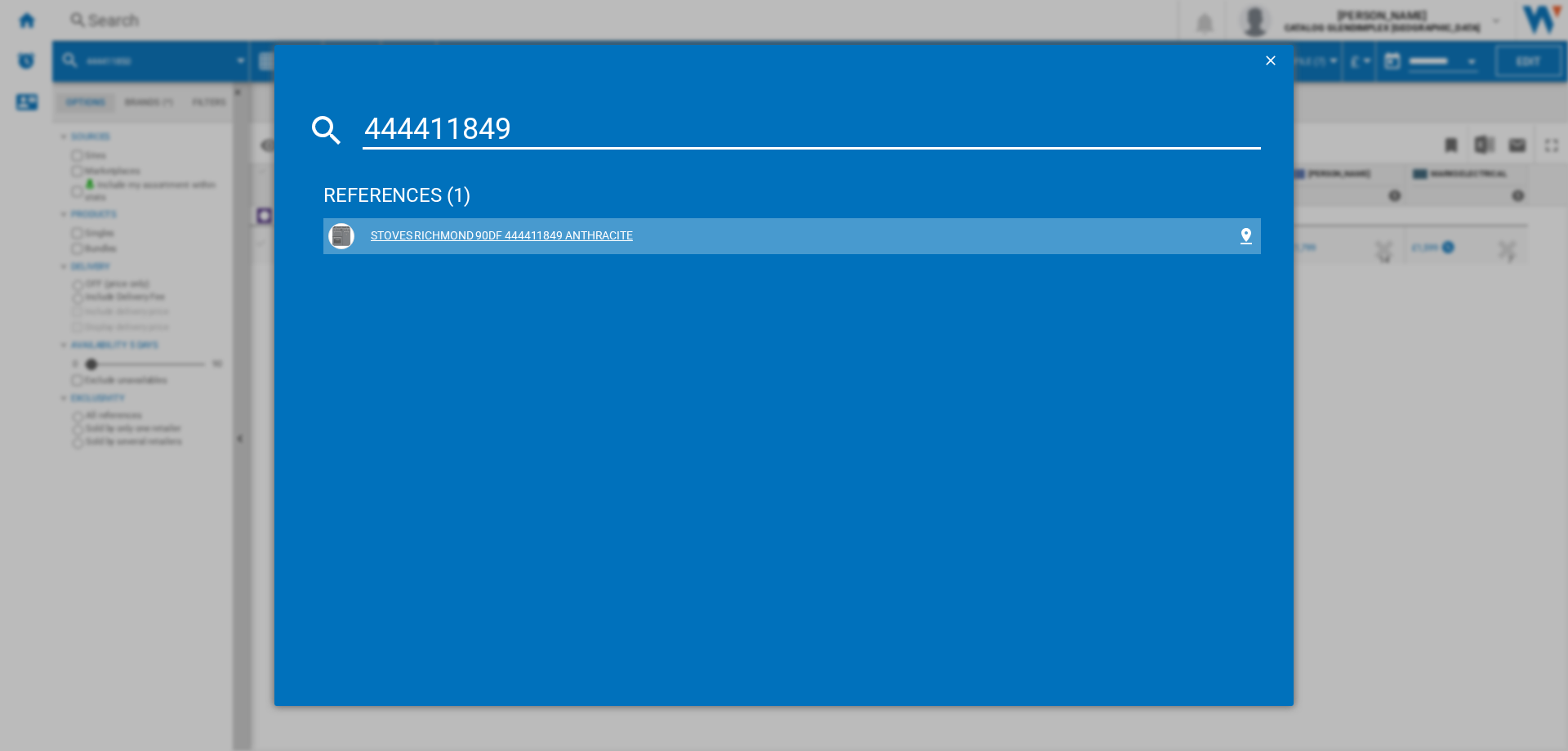
click at [600, 234] on div "STOVES RICHMOND 90DF 444411849 ANTHRACITE" at bounding box center [795, 236] width 882 height 16
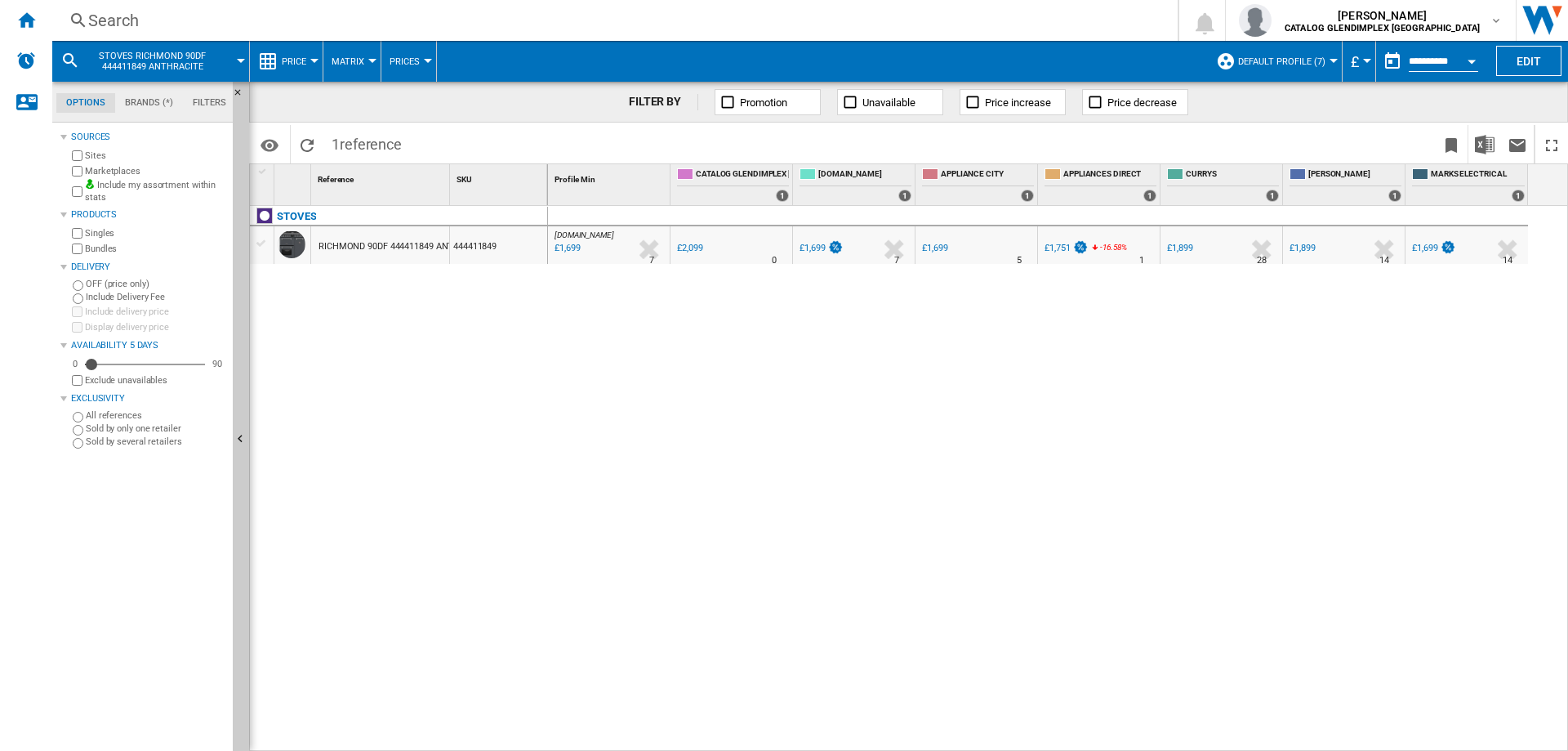
click at [92, 26] on div "Search" at bounding box center [612, 20] width 1047 height 23
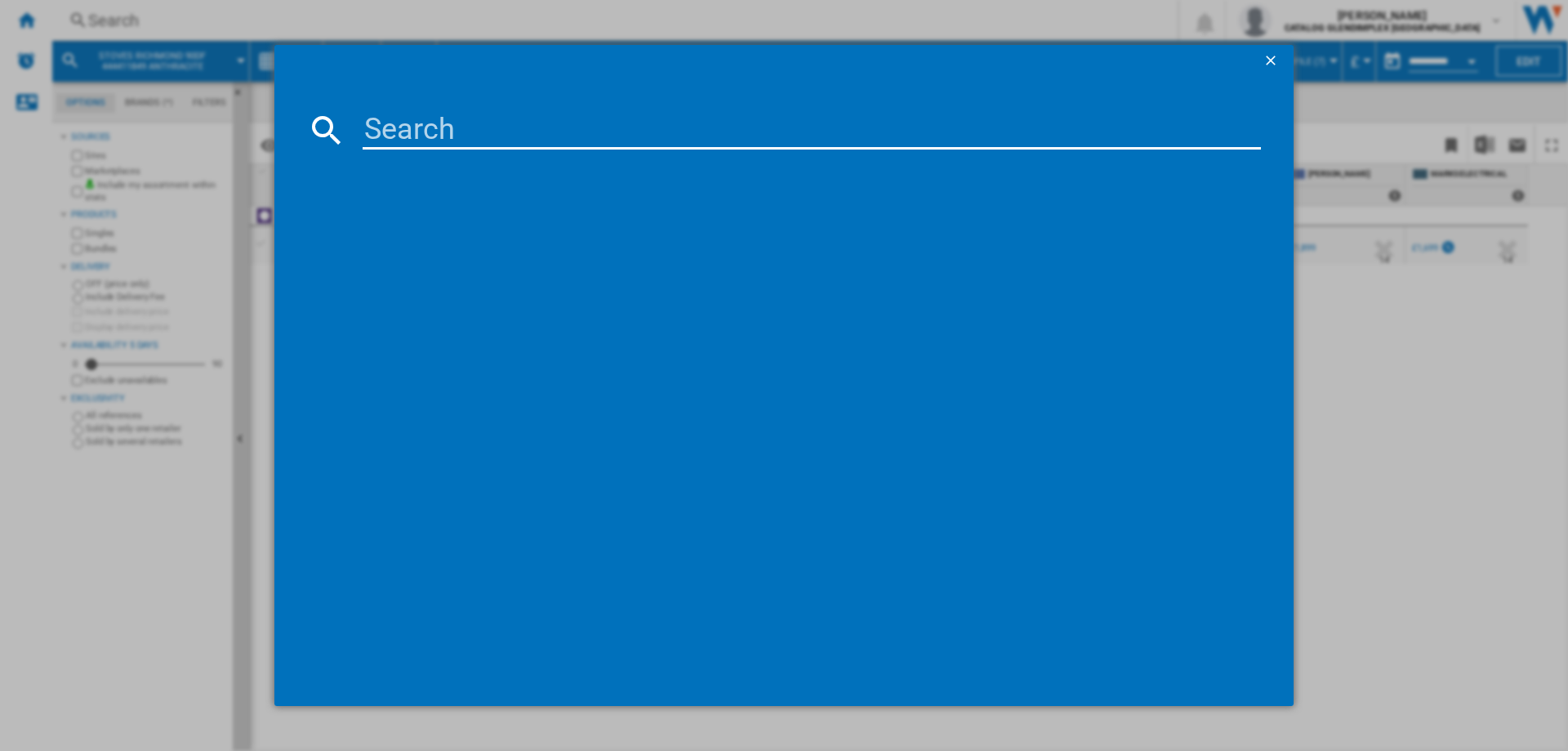
click at [441, 130] on input at bounding box center [812, 130] width 898 height 39
type input "444411850"
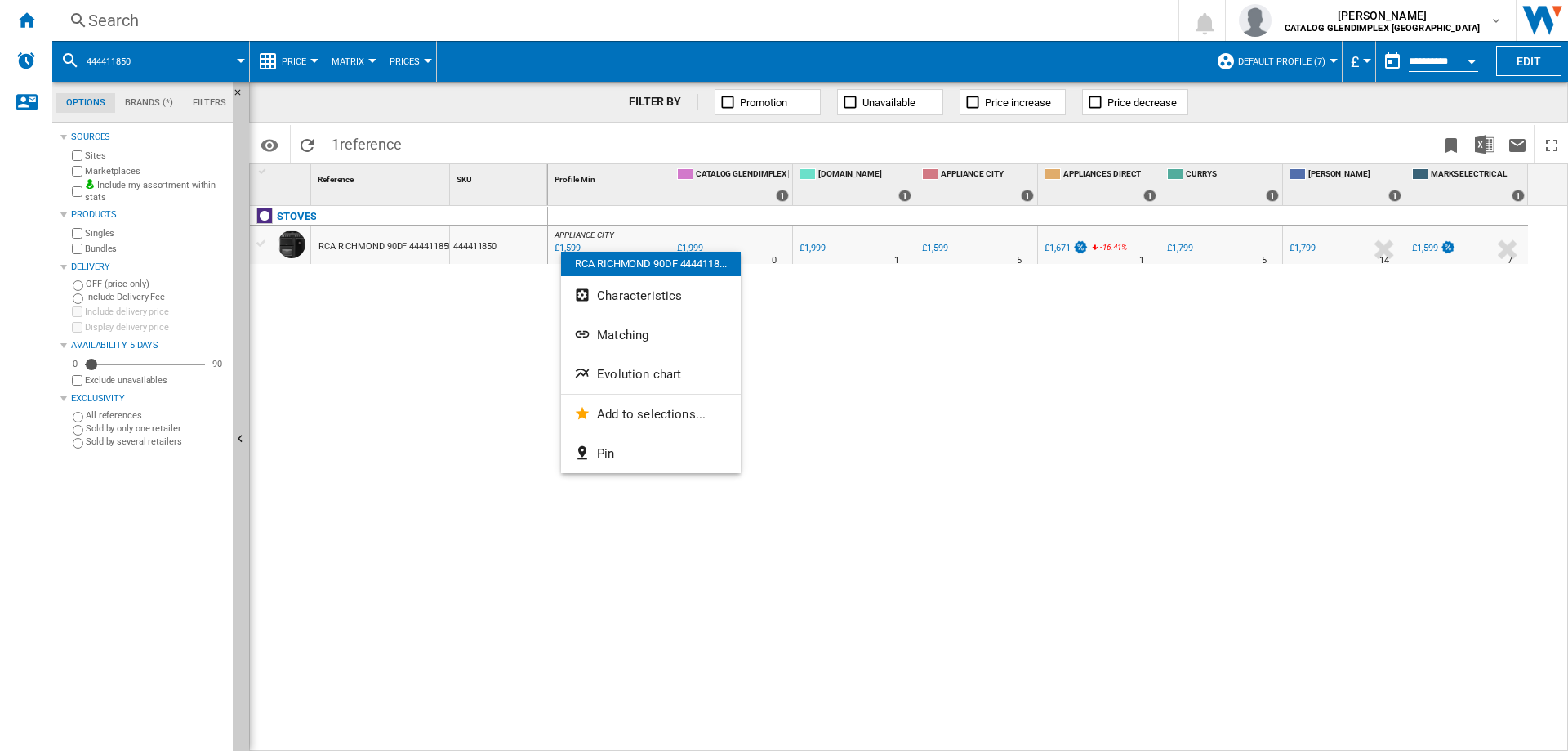
drag, startPoint x: 504, startPoint y: 251, endPoint x: 472, endPoint y: 246, distance: 32.4
drag, startPoint x: 472, startPoint y: 246, endPoint x: 489, endPoint y: 241, distance: 17.7
drag, startPoint x: 489, startPoint y: 241, endPoint x: 465, endPoint y: 242, distance: 24.0
click at [465, 242] on div at bounding box center [784, 375] width 1568 height 751
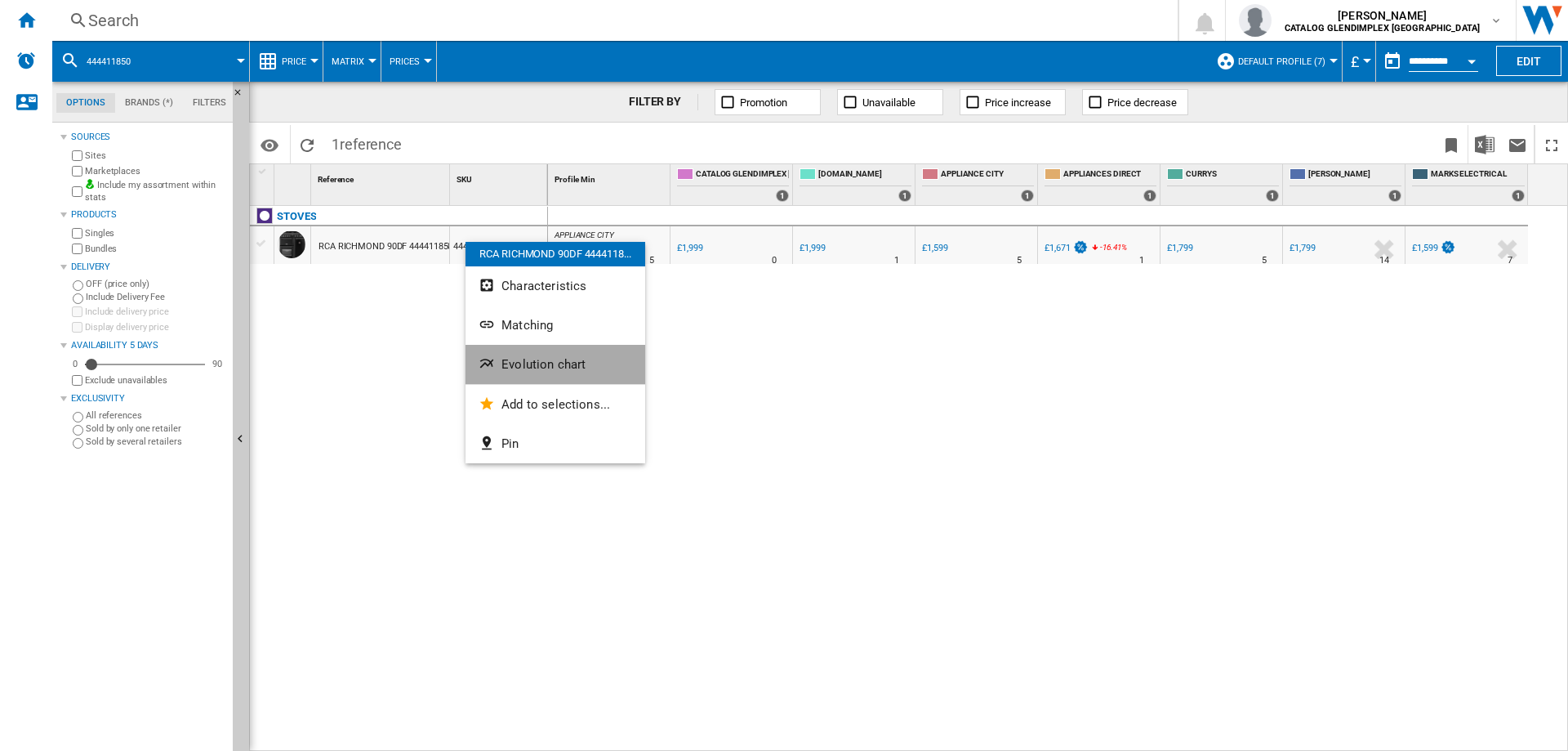
click at [543, 371] on span "Evolution chart" at bounding box center [544, 364] width 84 height 15
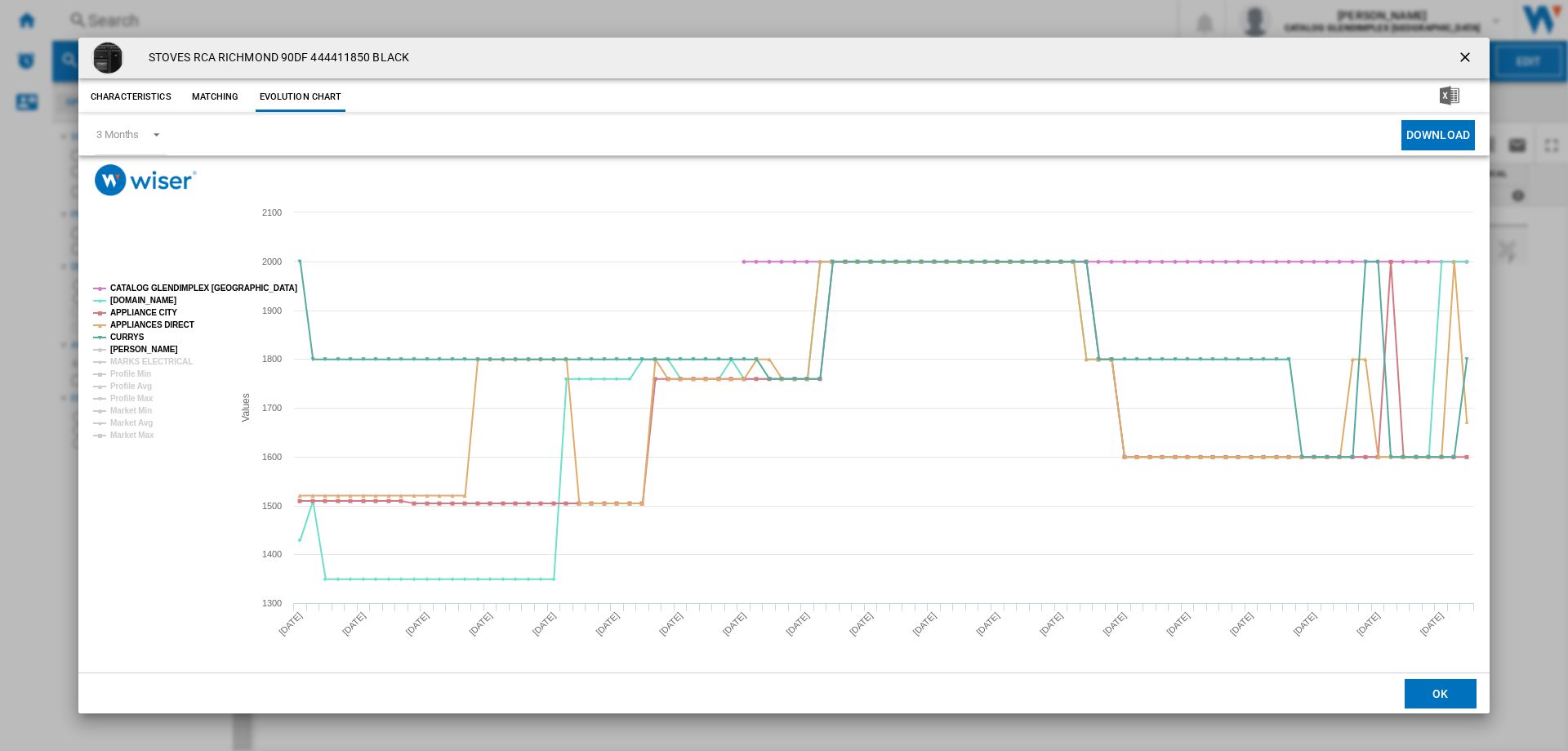
click at [141, 349] on tspan "[PERSON_NAME]" at bounding box center [144, 349] width 67 height 9
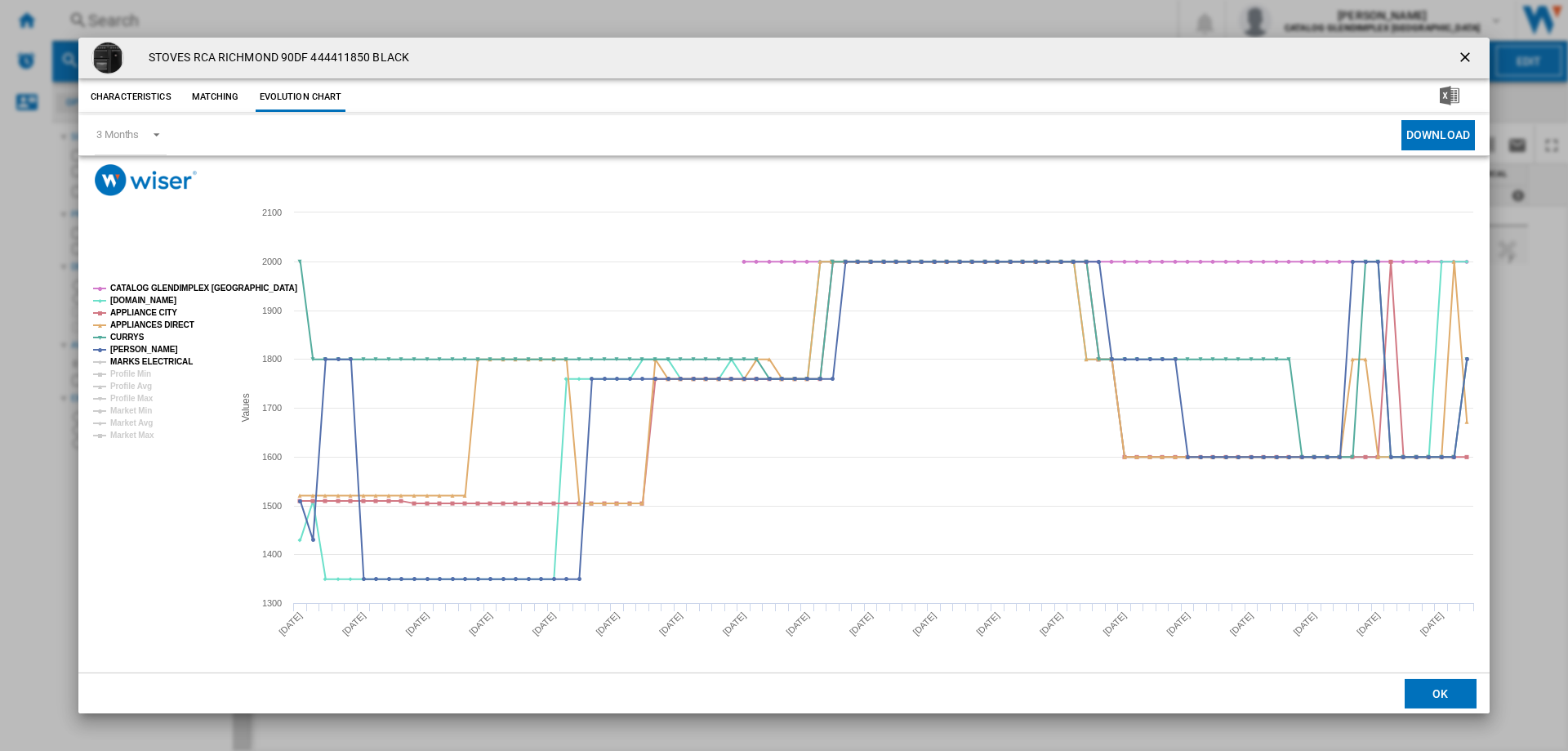
click at [141, 361] on tspan "MARKS ELECTRICAL" at bounding box center [151, 361] width 82 height 9
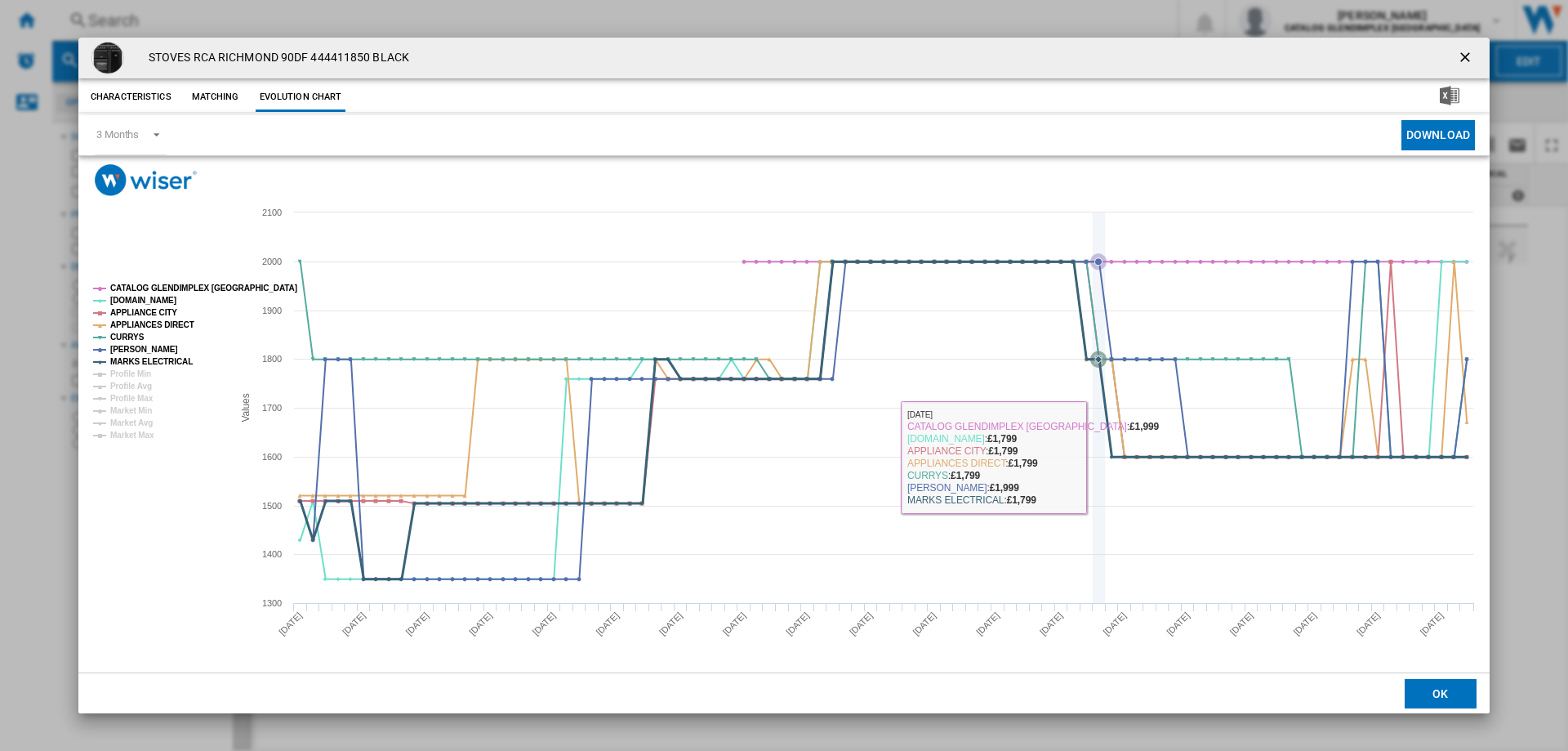
click at [1099, 455] on icon "Product popup" at bounding box center [1099, 408] width 0 height 391
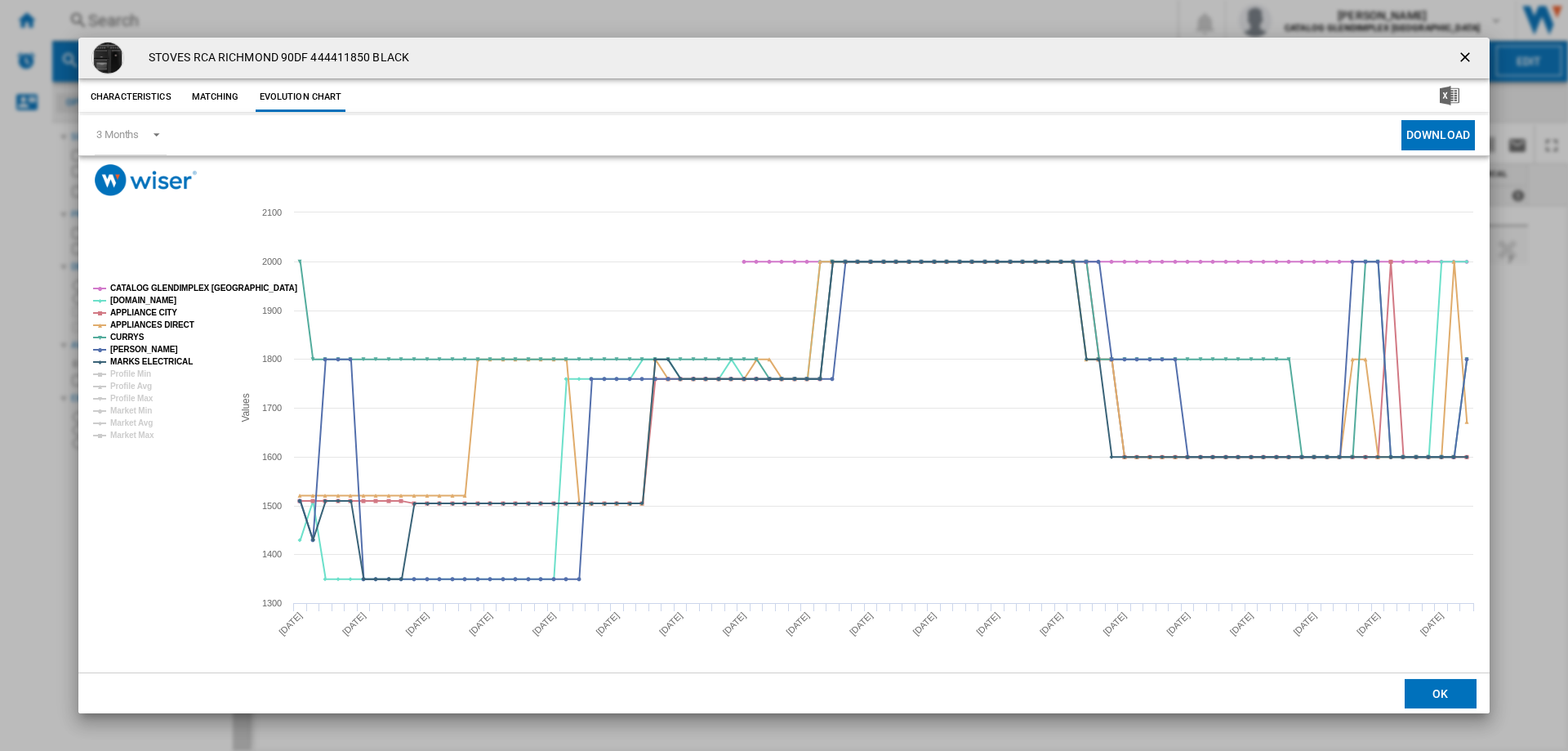
click at [1469, 57] on ng-md-icon "getI18NText('BUTTONS.CLOSE_DIALOG')" at bounding box center [1467, 58] width 19 height 19
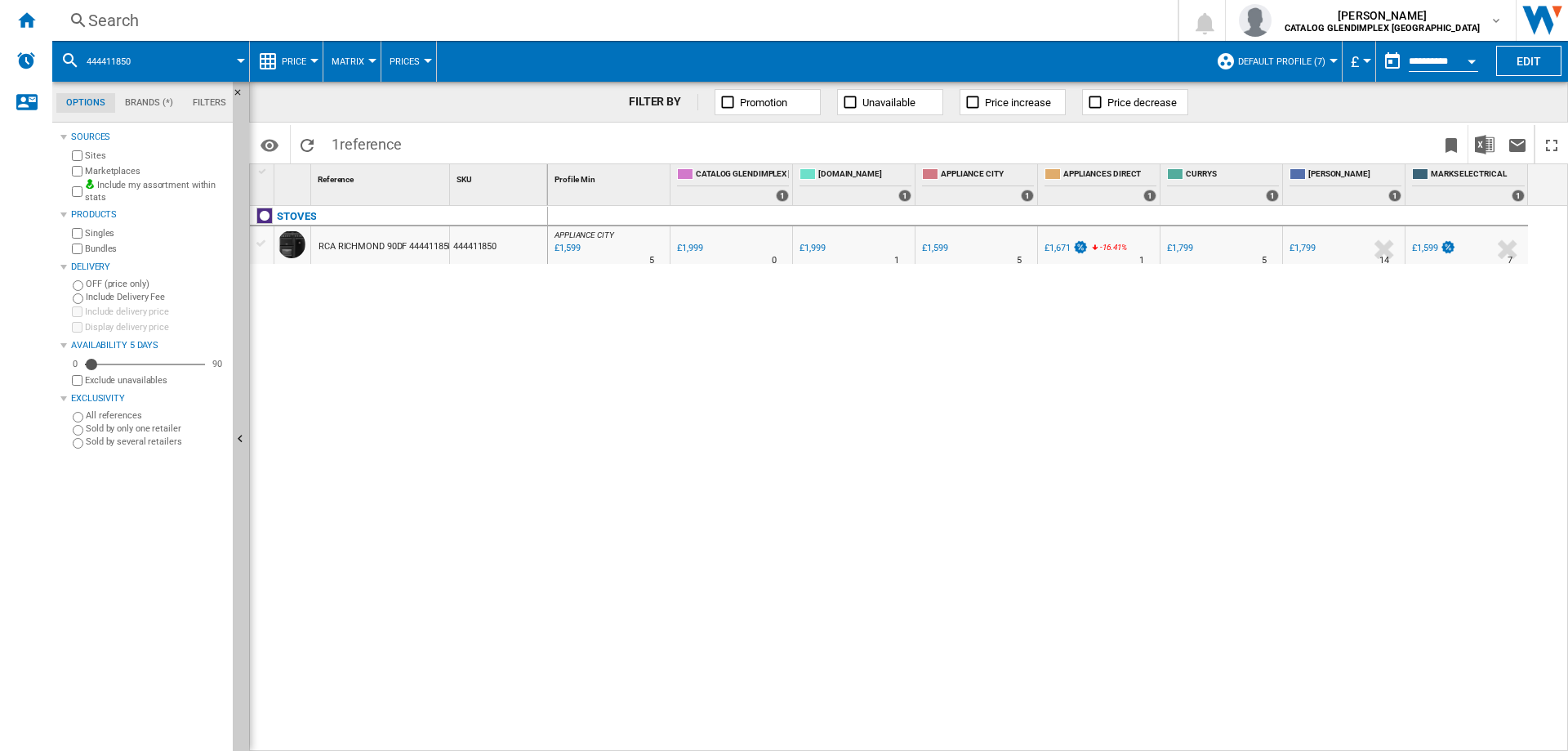
click at [124, 13] on div "Search" at bounding box center [612, 20] width 1047 height 23
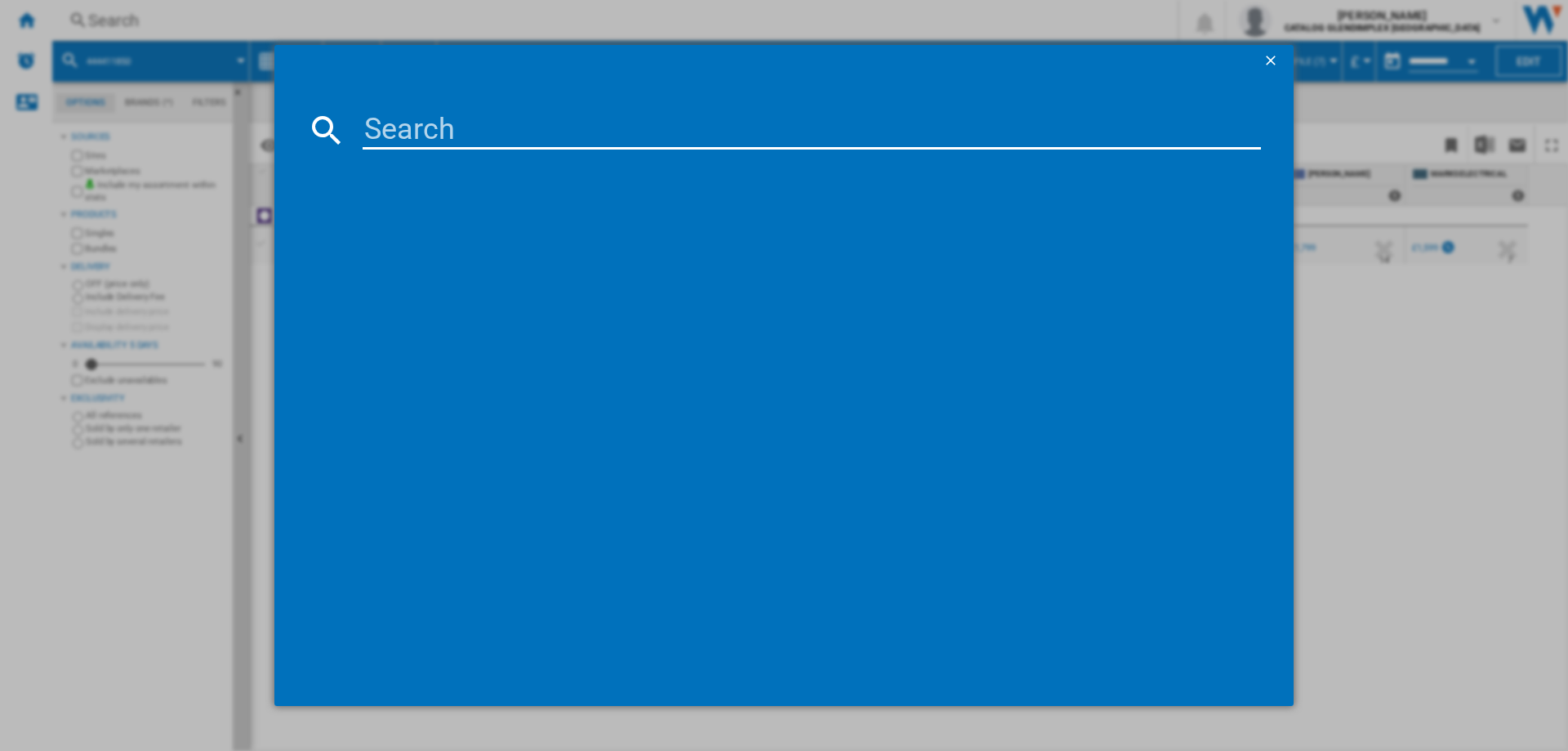
click at [386, 114] on input at bounding box center [812, 130] width 898 height 39
type input "444411859"
click at [550, 236] on div "STOVES RICHMOND 100EI TCH 444411859 BLACK" at bounding box center [795, 236] width 882 height 16
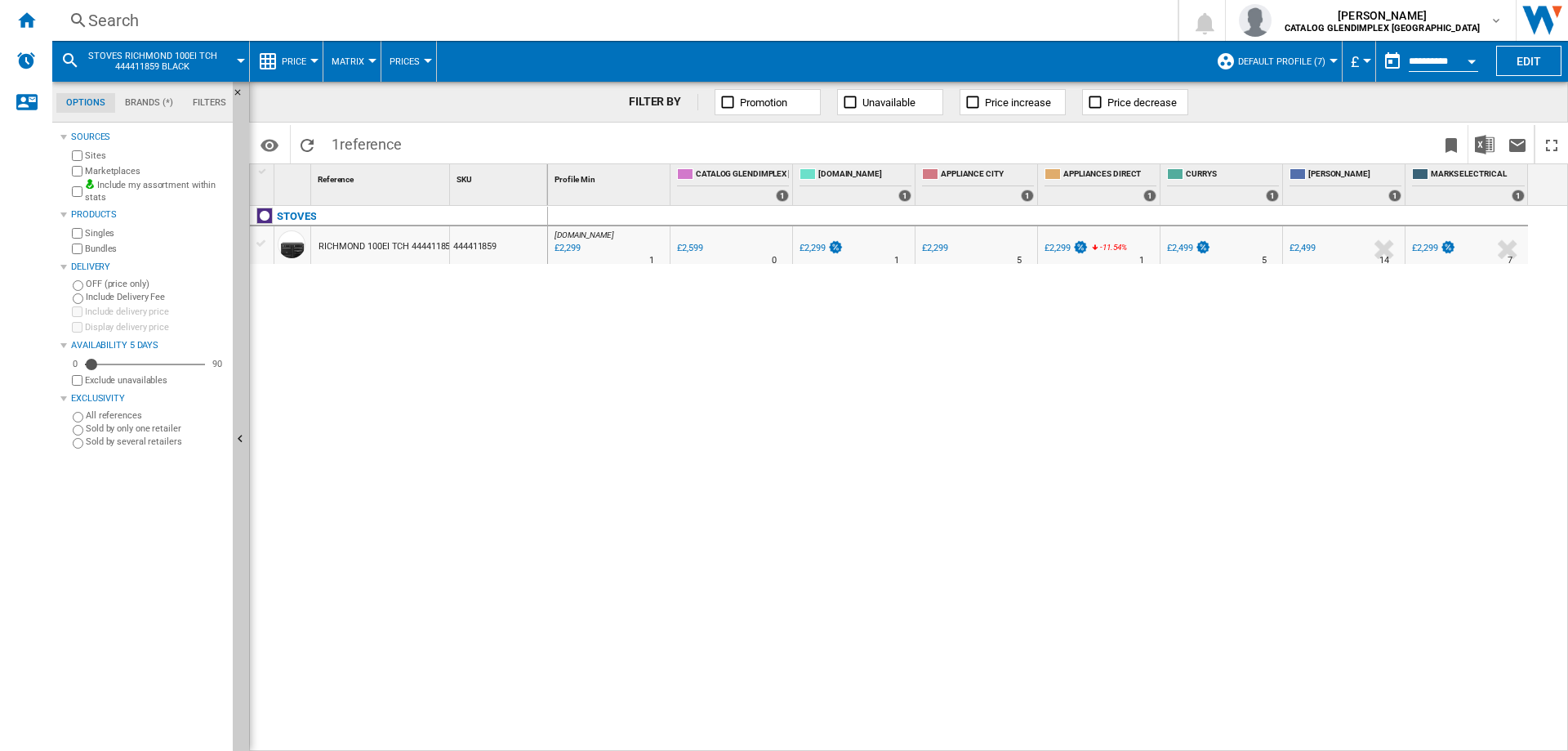
click at [129, 14] on div "Search" at bounding box center [612, 20] width 1047 height 23
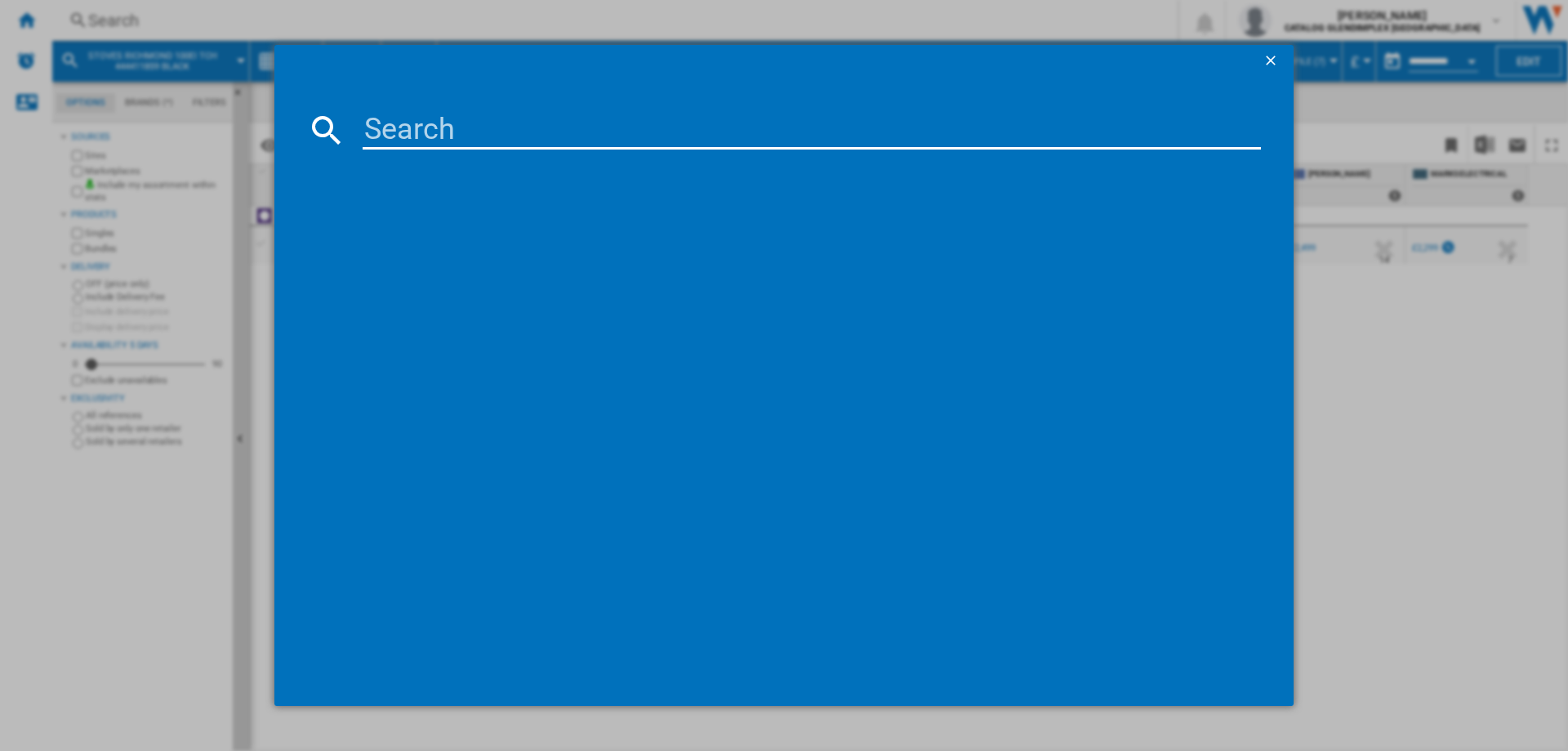
click at [379, 120] on input at bounding box center [812, 130] width 898 height 39
type input "444411630"
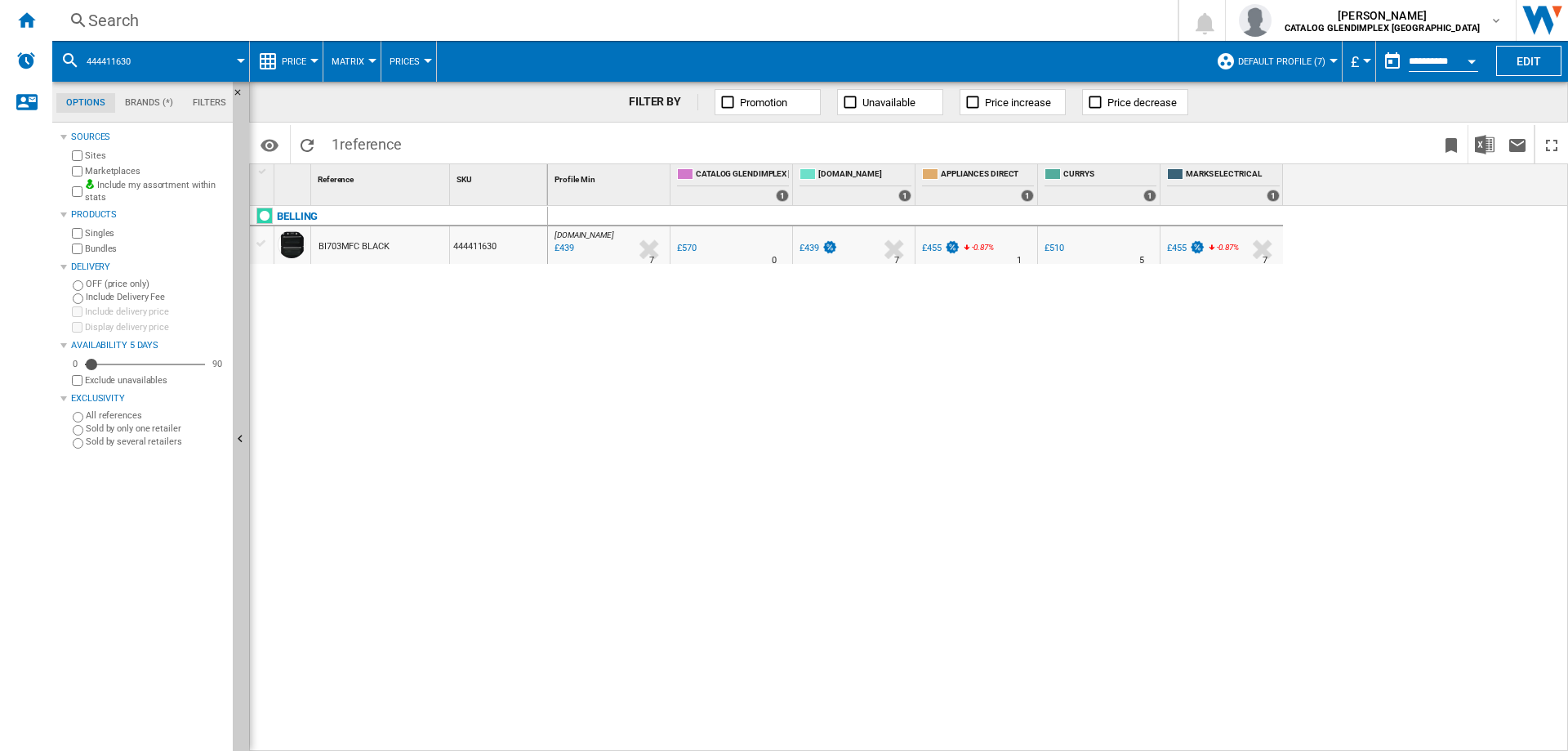
click at [118, 23] on div "Search" at bounding box center [612, 20] width 1047 height 23
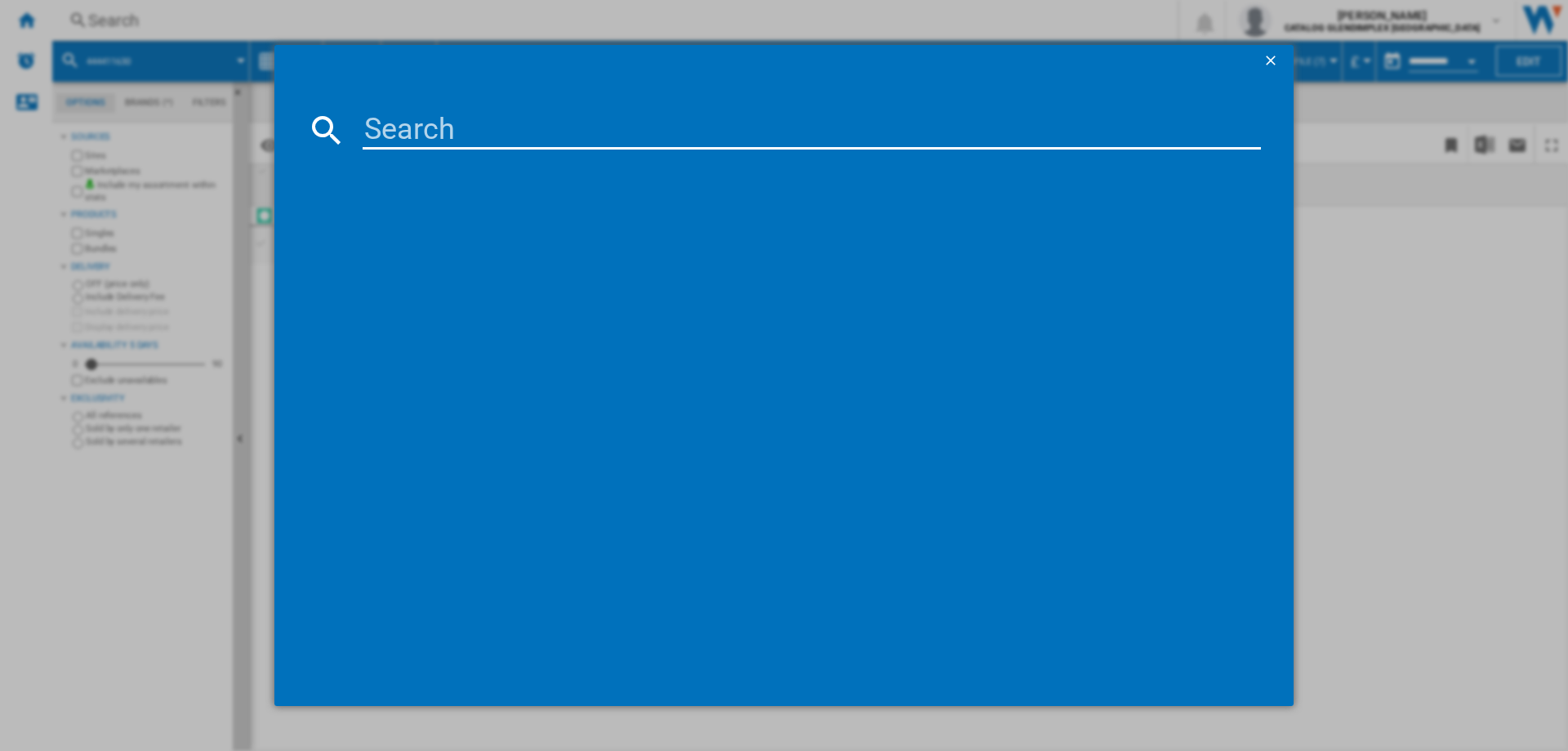
click at [397, 115] on input at bounding box center [812, 130] width 898 height 39
type input "444444784"
click at [601, 140] on input "444444784" at bounding box center [812, 130] width 898 height 39
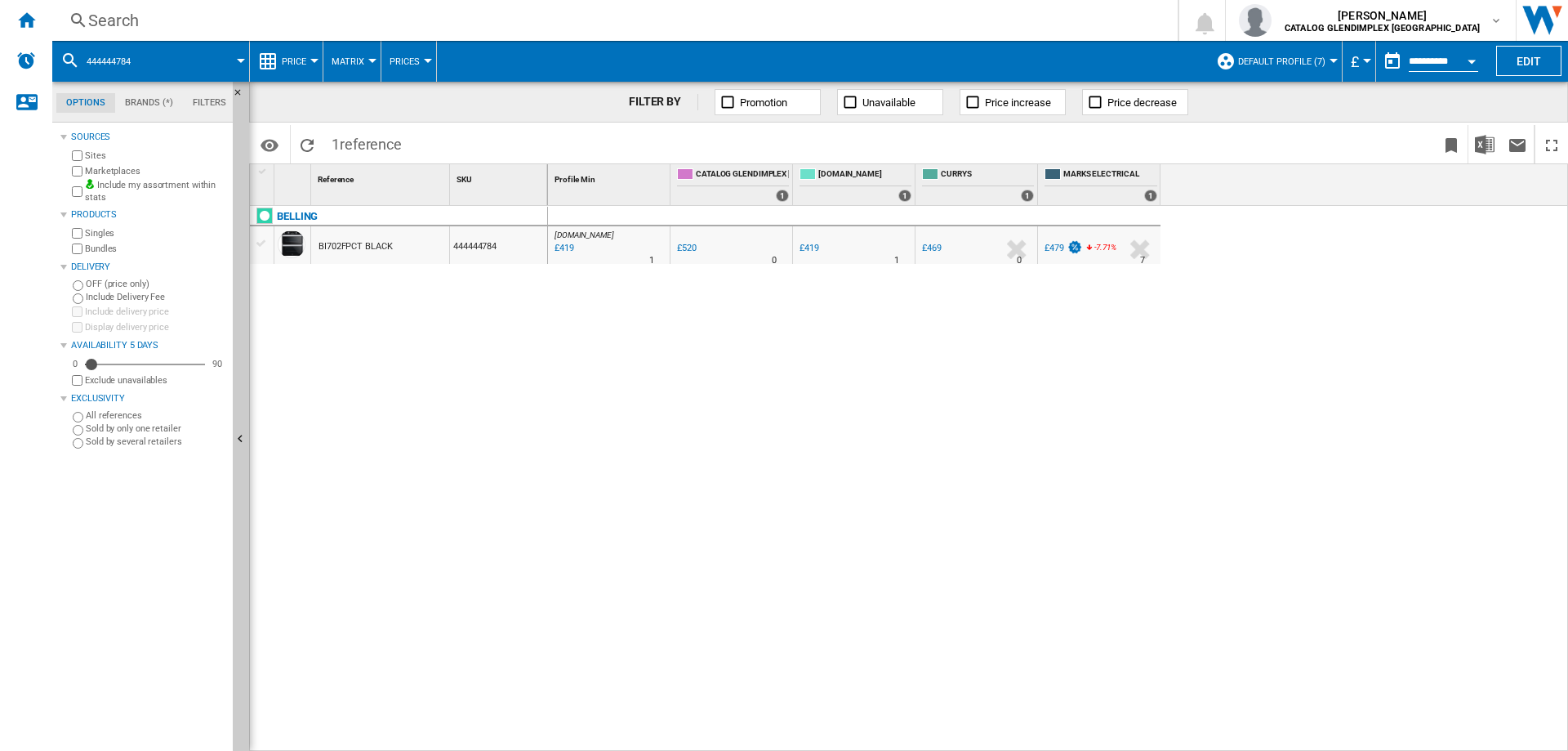
click at [80, 27] on ng-md-icon at bounding box center [78, 21] width 19 height 20
click at [125, 20] on div "Search" at bounding box center [612, 20] width 1047 height 23
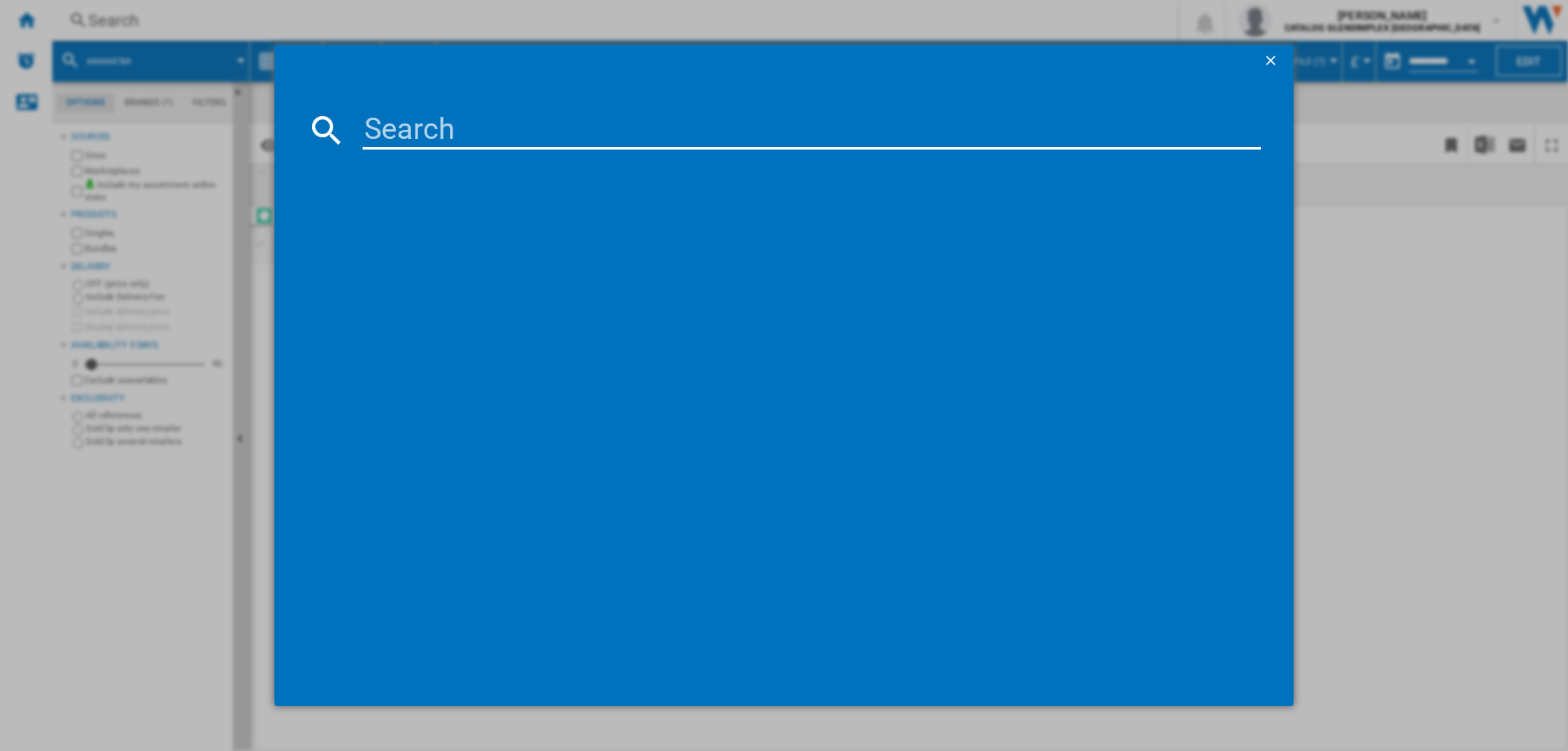
click at [402, 121] on input at bounding box center [812, 130] width 898 height 39
type input "444411400"
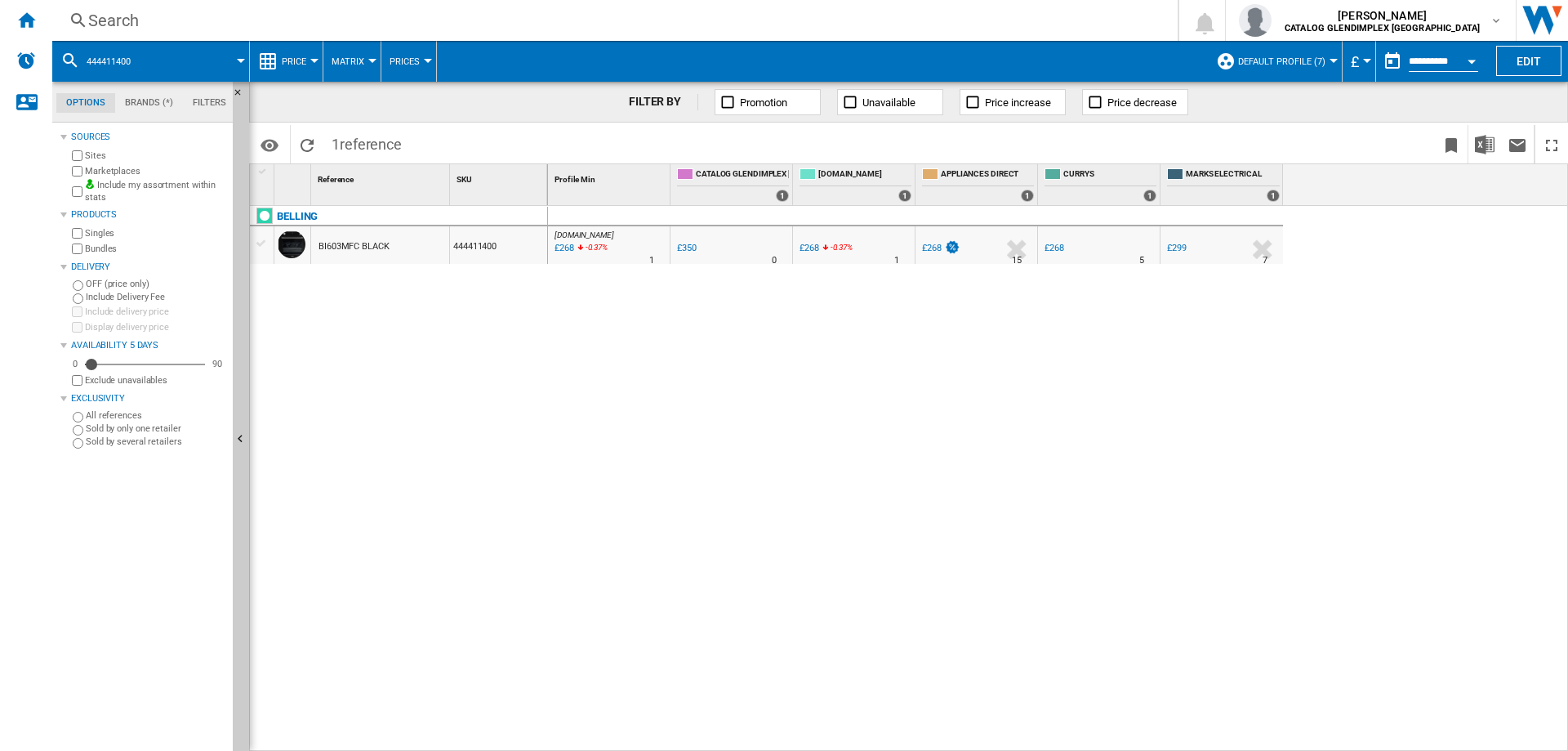
click at [90, 27] on div "Search" at bounding box center [612, 20] width 1047 height 23
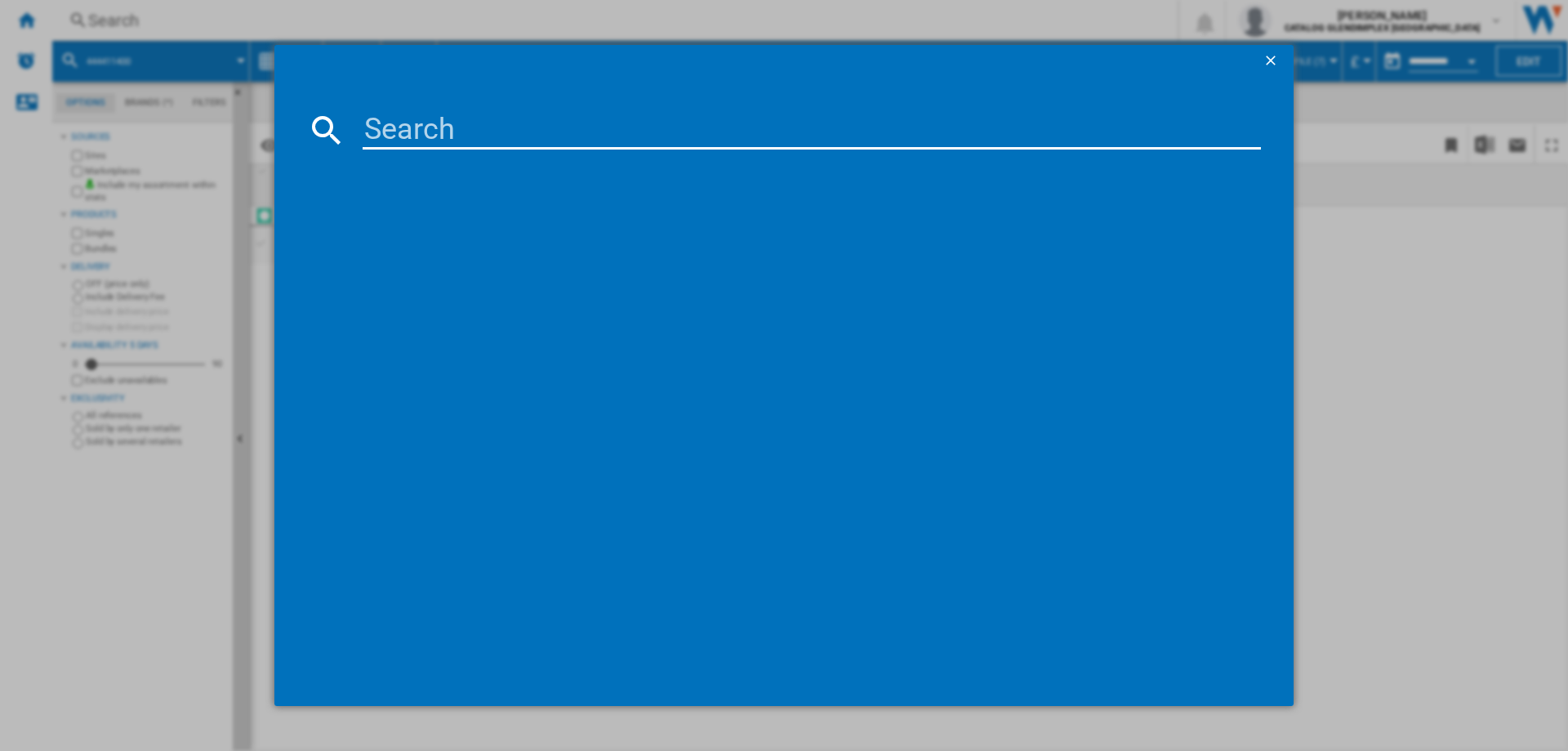
click at [456, 129] on input at bounding box center [812, 130] width 898 height 39
type input "444411632"
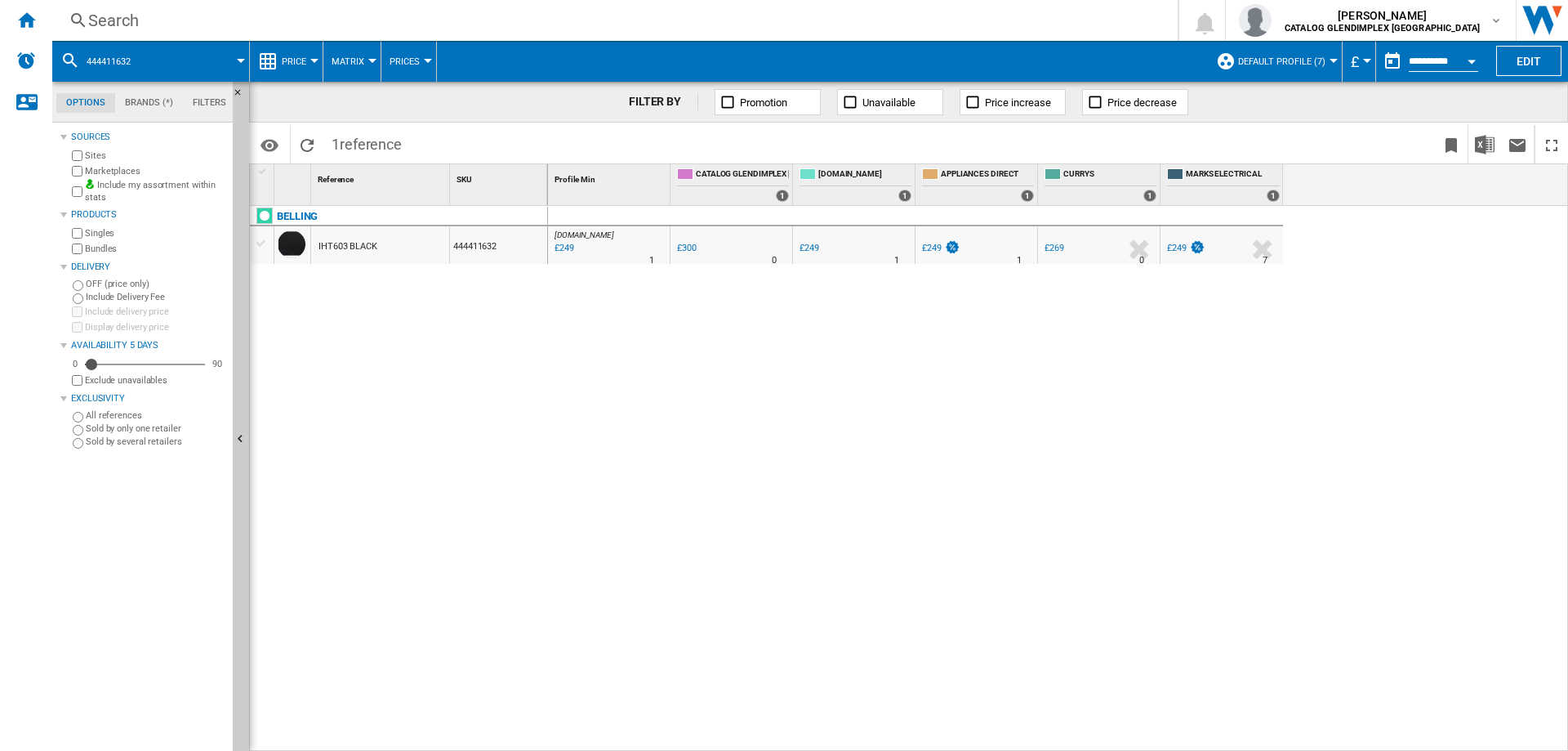
click at [129, 19] on div "Search" at bounding box center [612, 20] width 1047 height 23
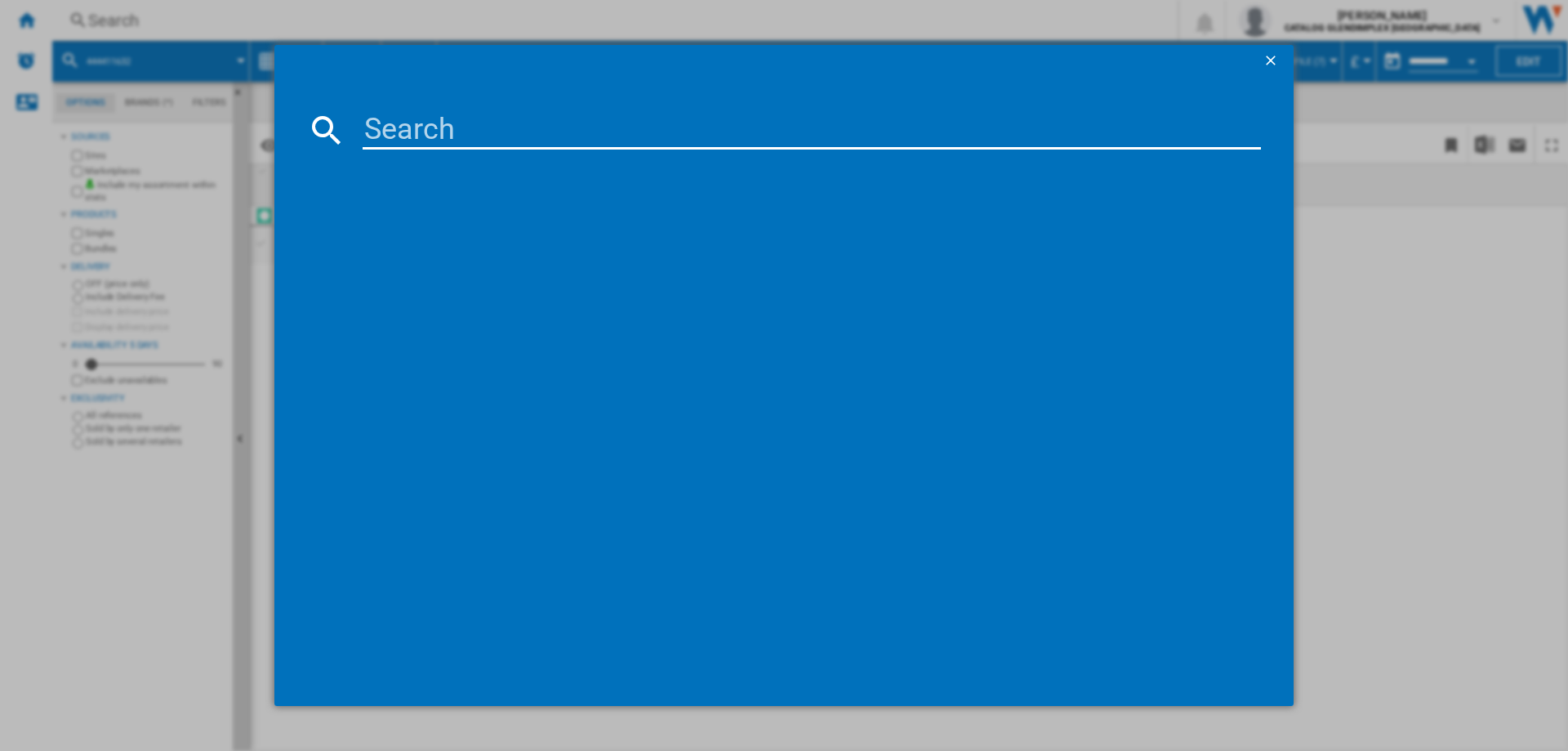
click at [408, 140] on input at bounding box center [812, 130] width 898 height 39
type input "444411633"
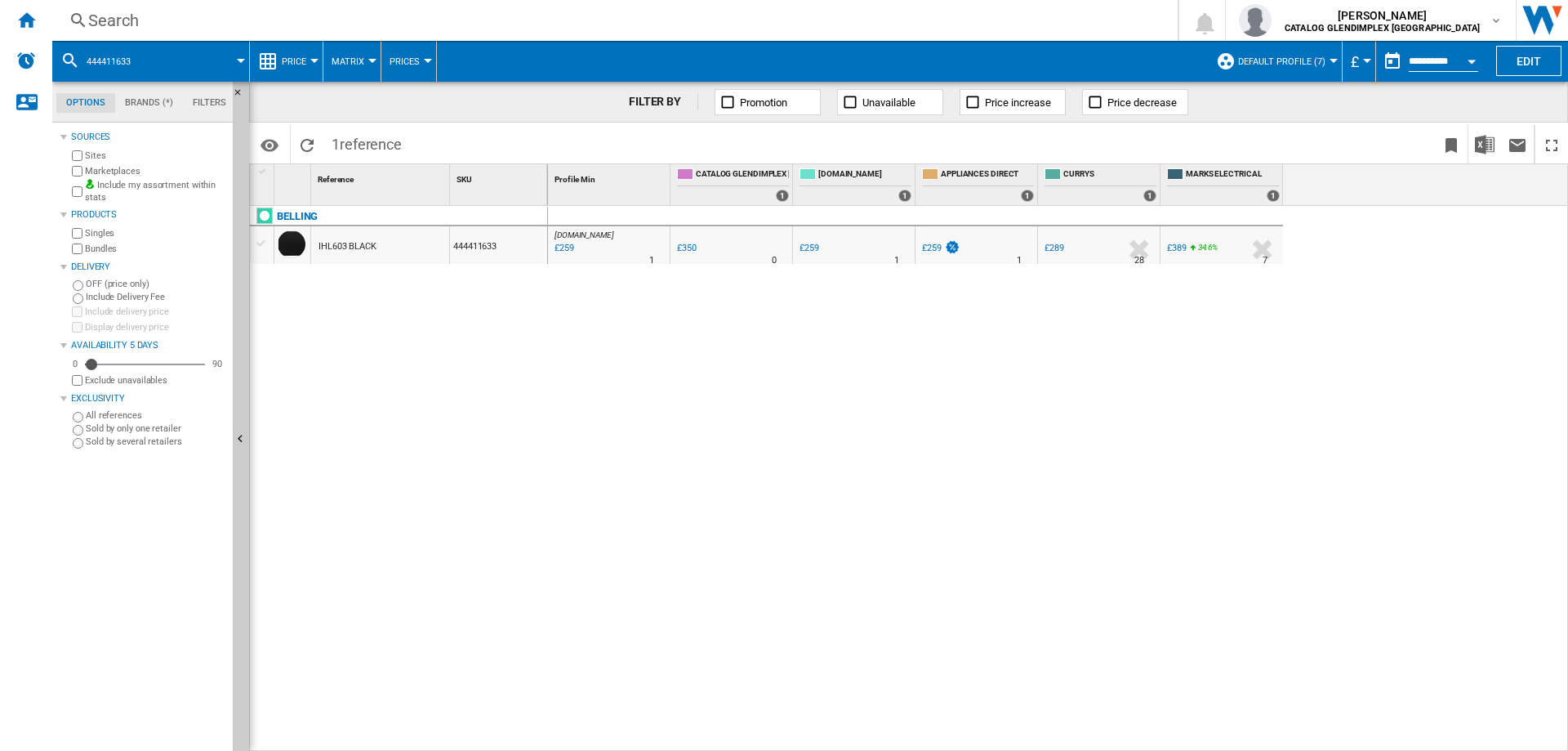
click at [121, 19] on div "Search" at bounding box center [612, 20] width 1047 height 23
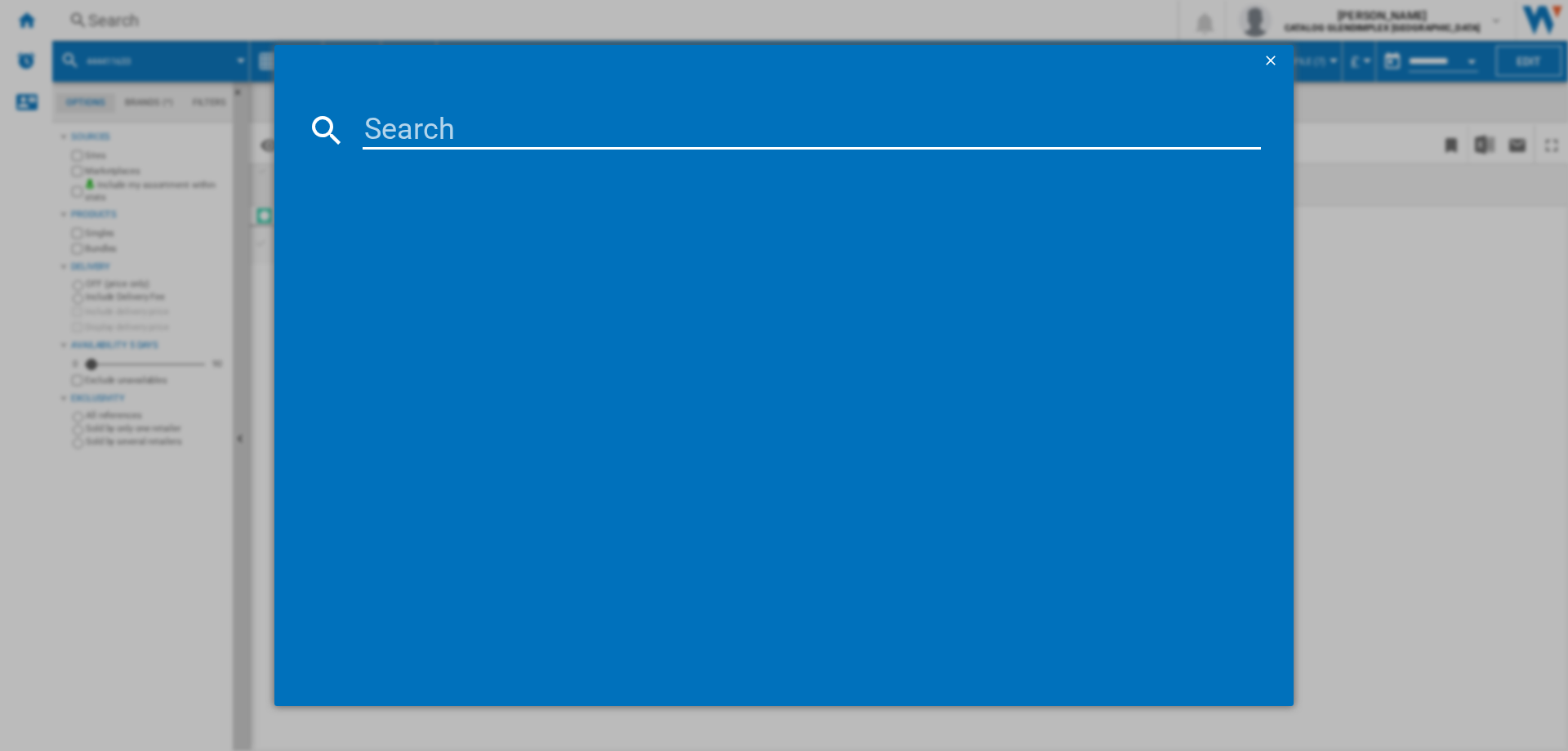
click at [459, 129] on input at bounding box center [812, 130] width 898 height 39
type input "444411399"
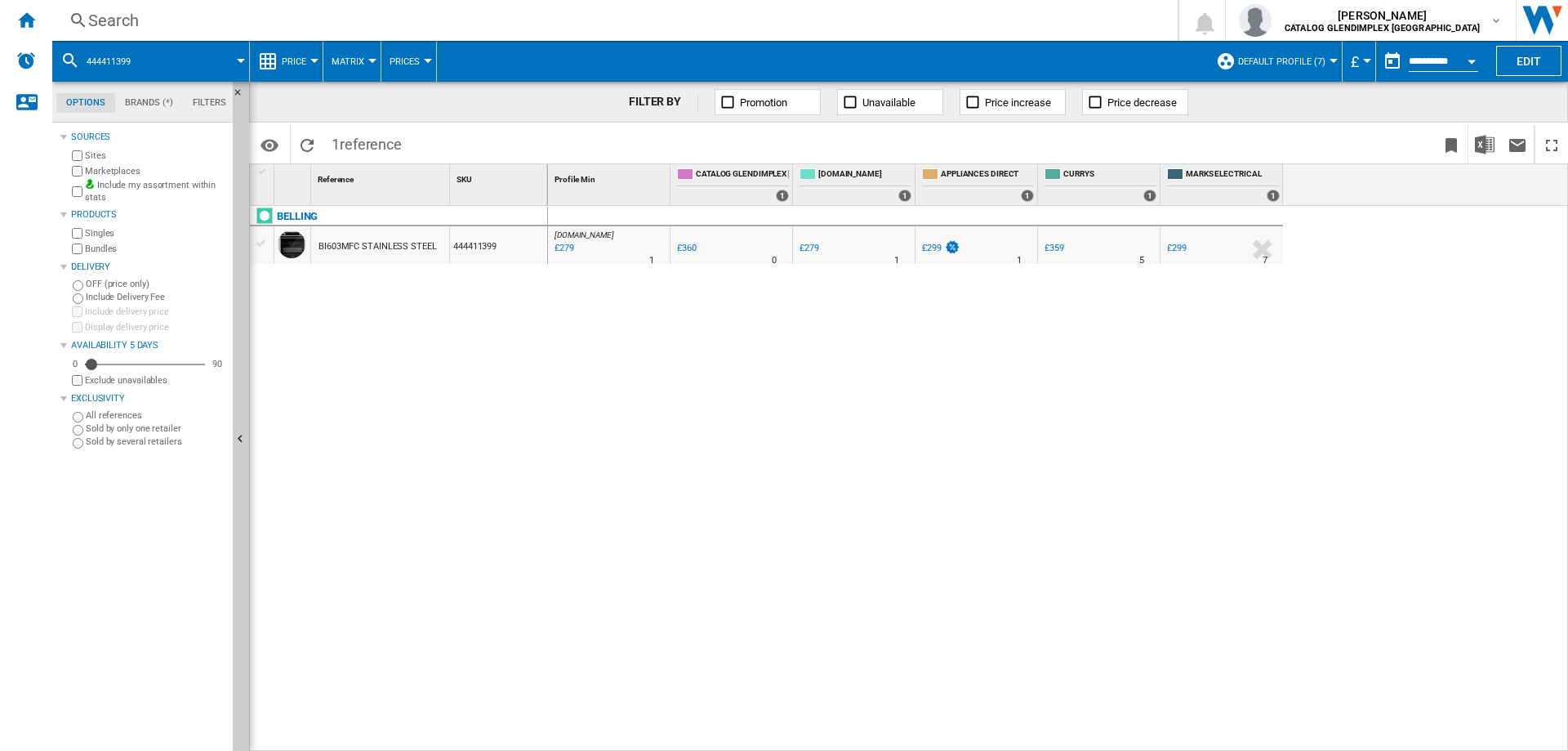
click at [110, 15] on div "Search" at bounding box center [612, 20] width 1047 height 23
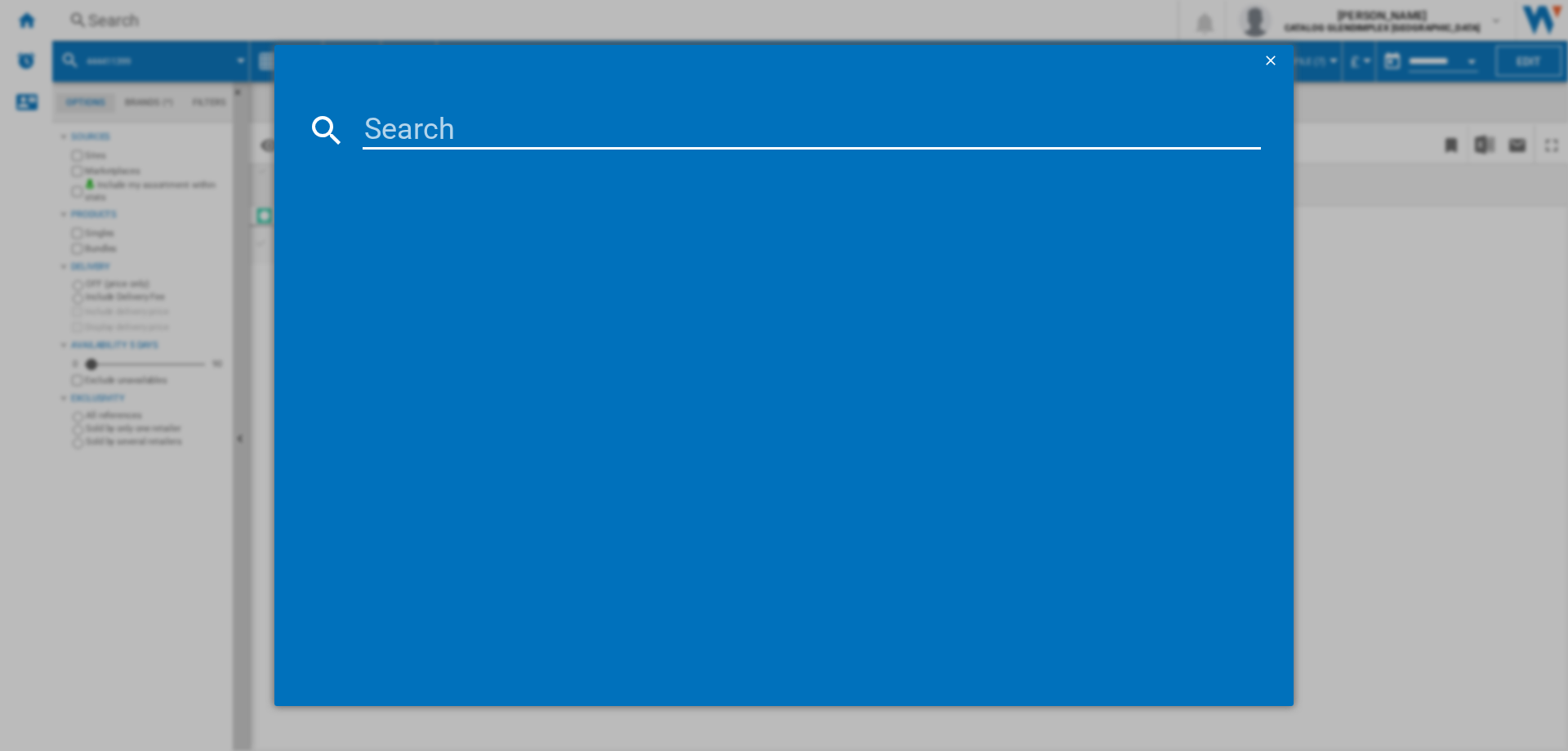
click at [479, 119] on input at bounding box center [812, 130] width 898 height 39
type input "444410136"
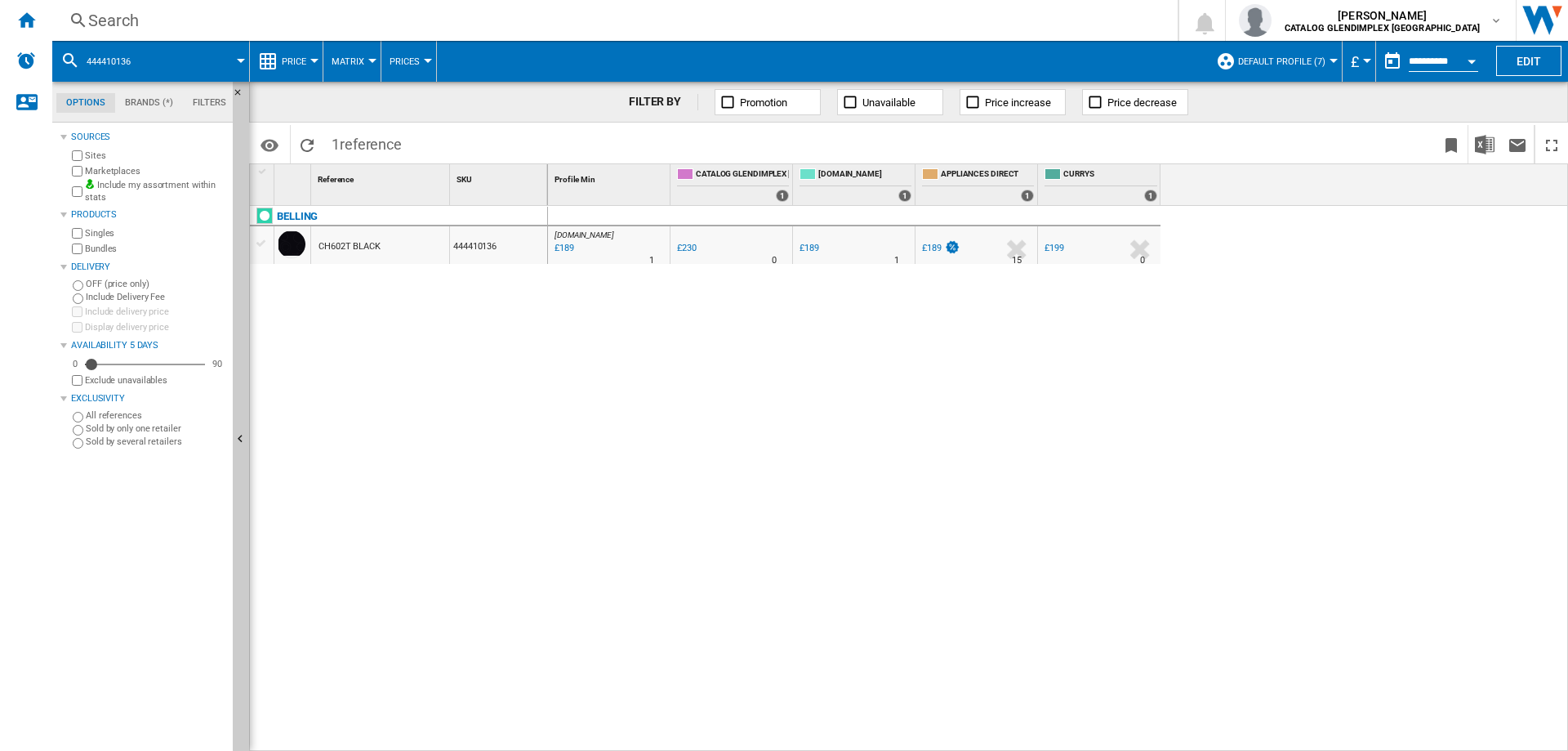
drag, startPoint x: 86, startPoint y: 20, endPoint x: 158, endPoint y: 34, distance: 73.3
click at [86, 20] on ng-md-icon at bounding box center [78, 21] width 19 height 20
click at [123, 23] on div "Search" at bounding box center [612, 20] width 1047 height 23
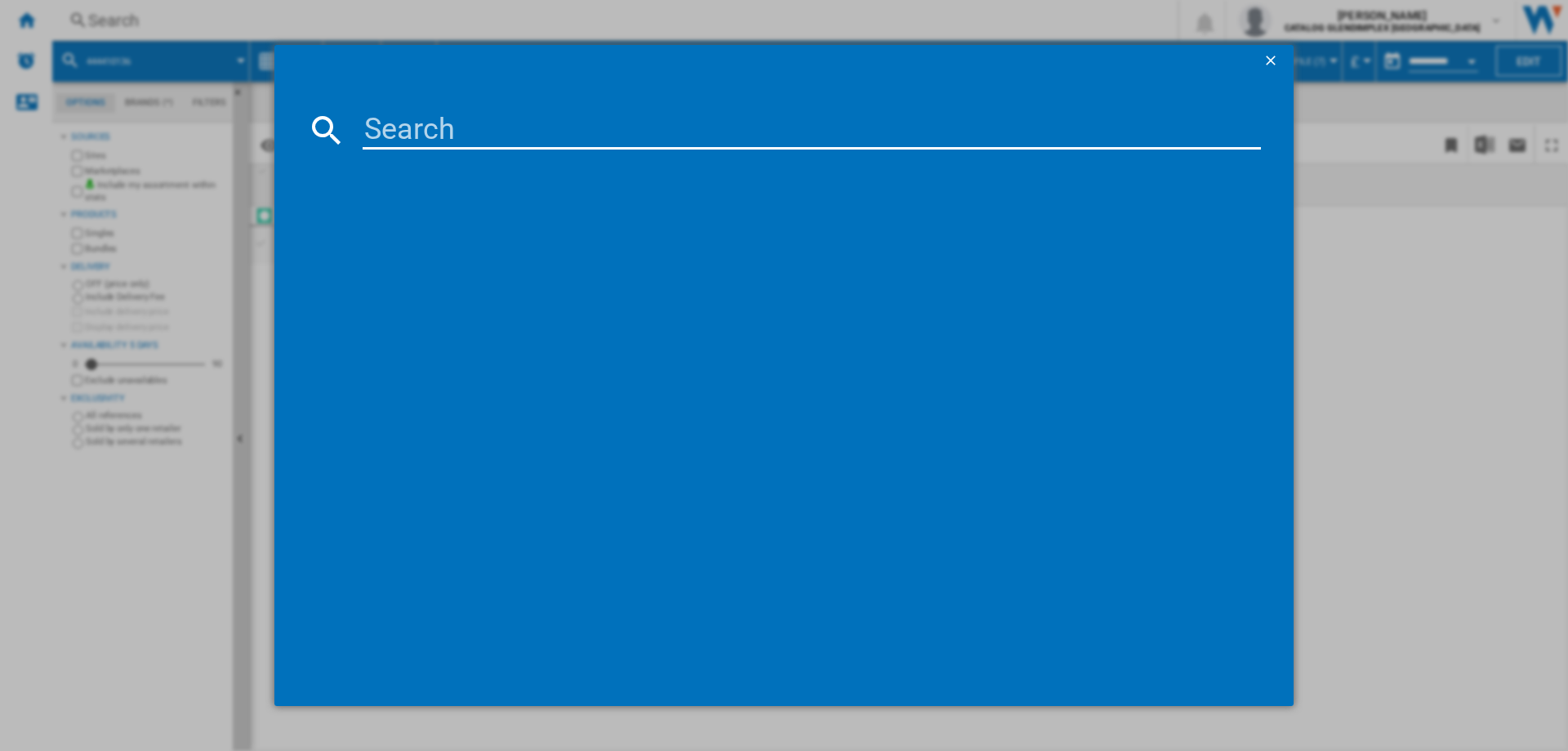
click at [399, 122] on input at bounding box center [812, 130] width 898 height 39
type input "444411631"
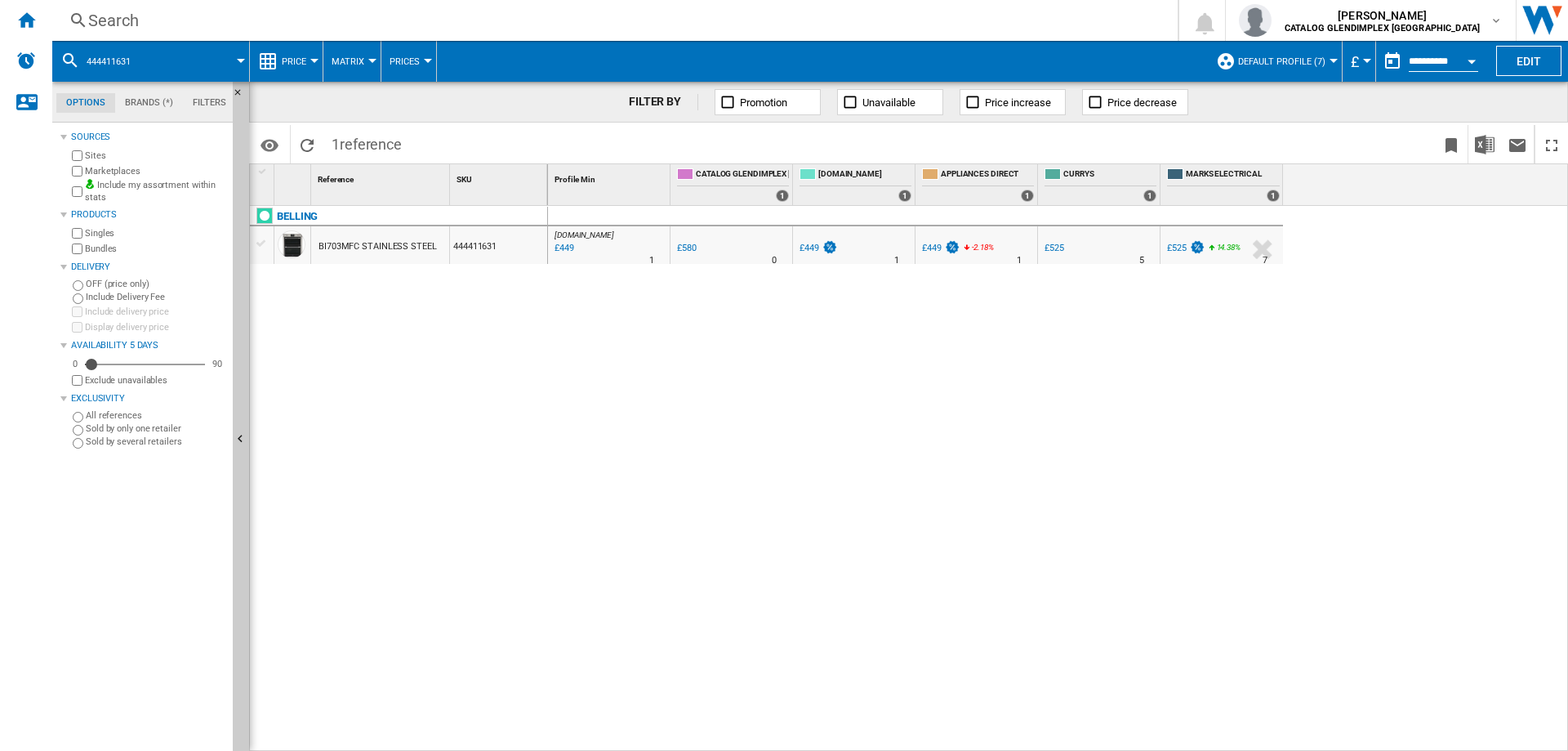
click at [114, 19] on div "Search" at bounding box center [612, 20] width 1047 height 23
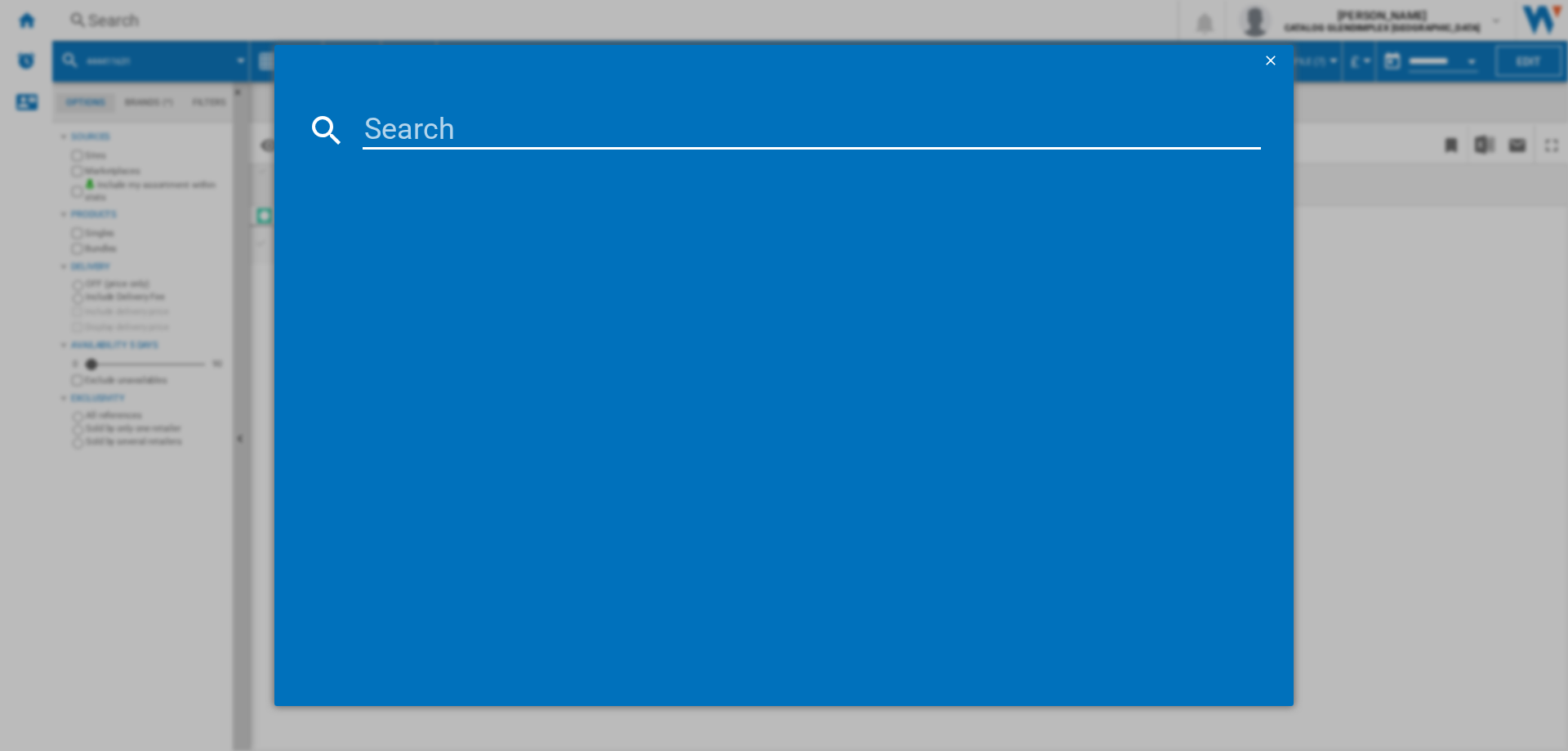
click at [477, 136] on input at bounding box center [812, 130] width 898 height 39
type input "444411635"
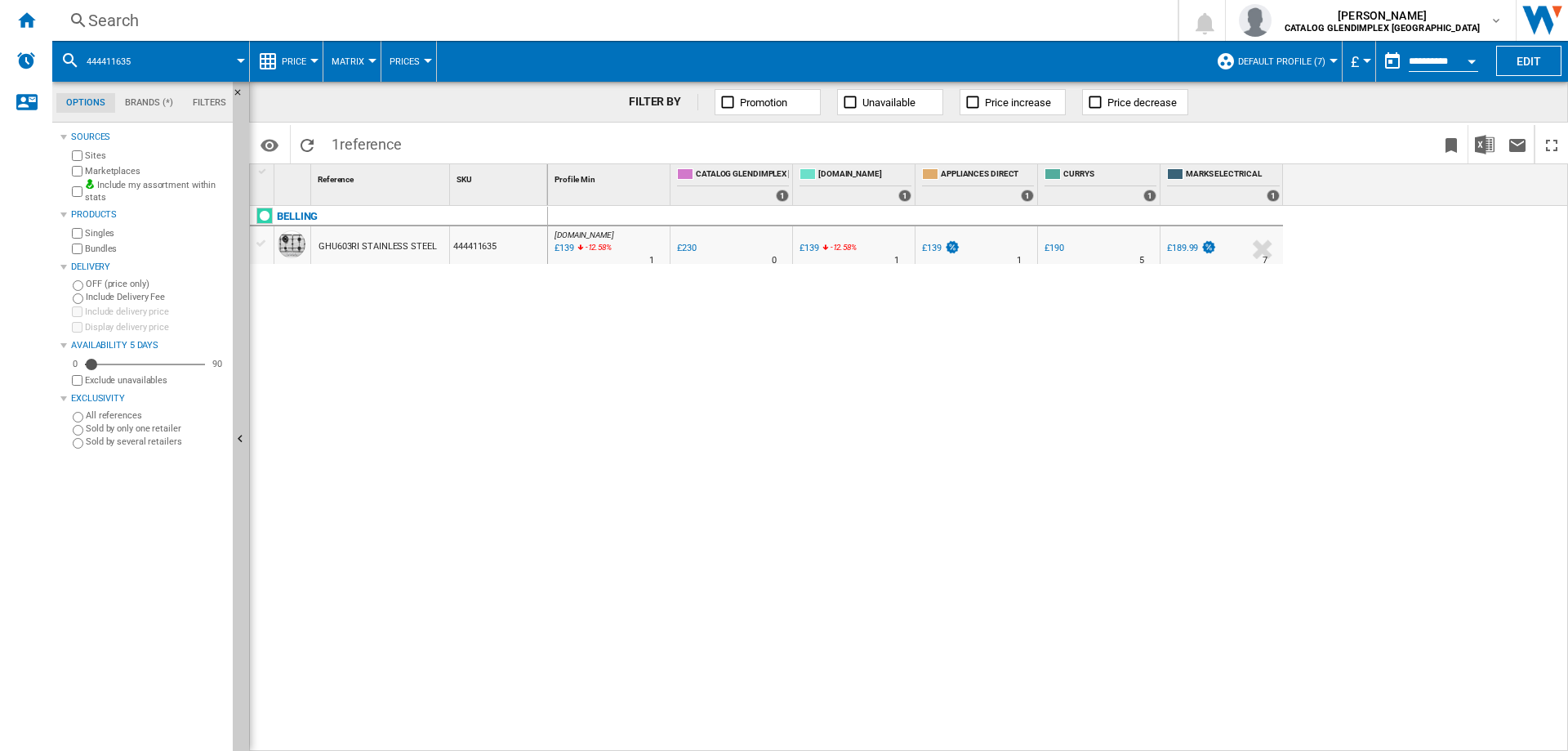
click at [106, 17] on div "Search" at bounding box center [612, 20] width 1047 height 23
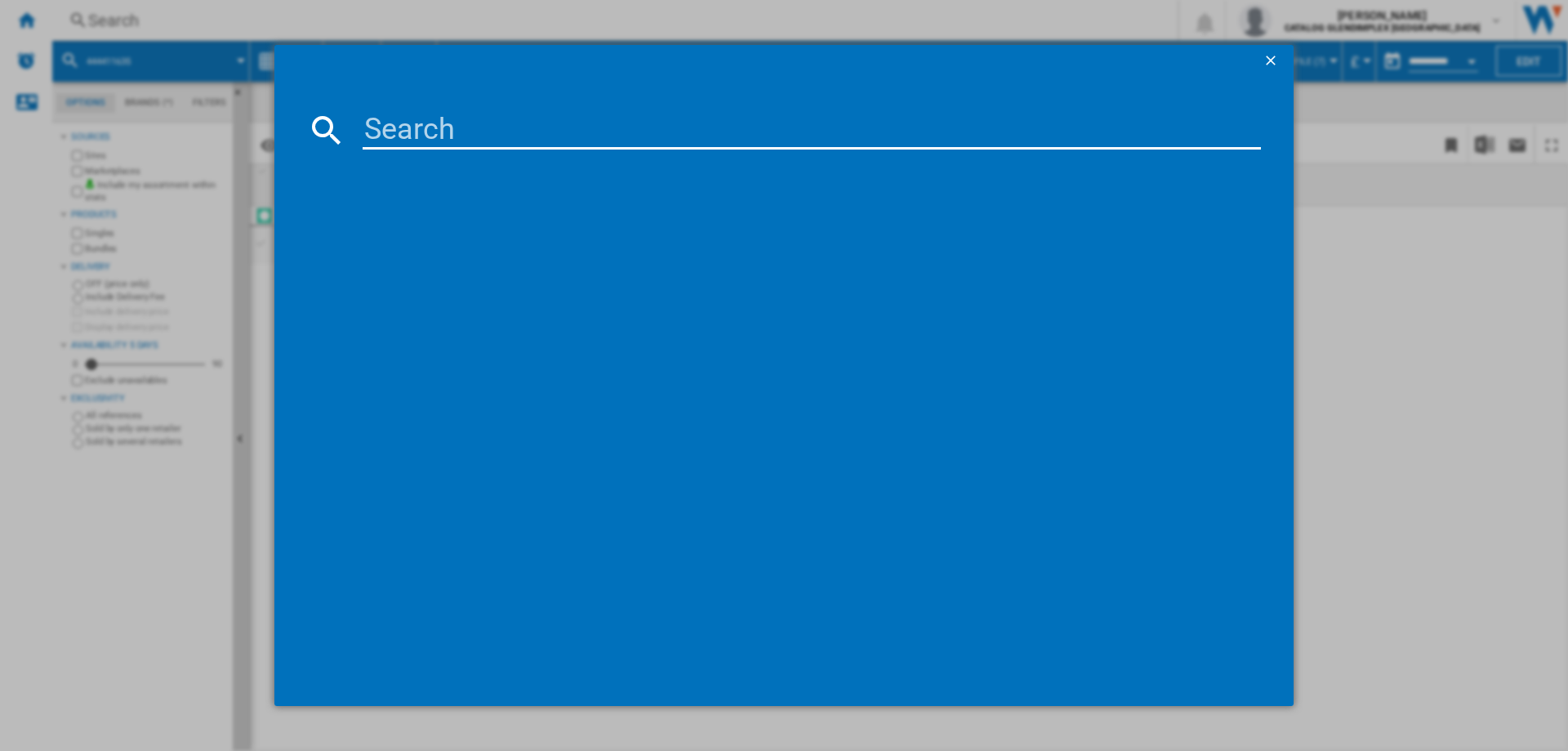
click at [445, 148] on input at bounding box center [812, 130] width 898 height 39
click at [444, 132] on input at bounding box center [812, 130] width 898 height 39
type input "444444773"
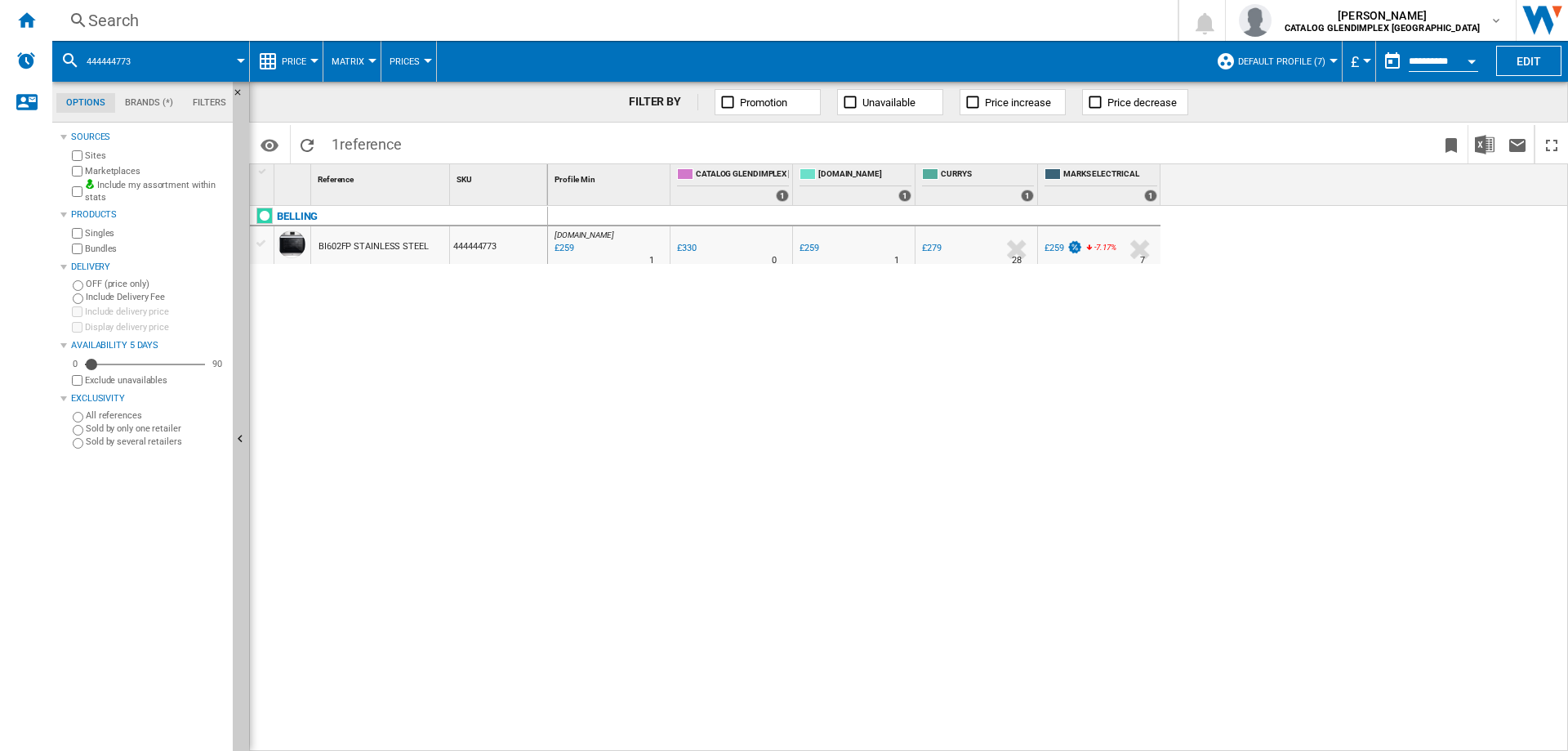
click at [118, 25] on div "Search" at bounding box center [612, 20] width 1047 height 23
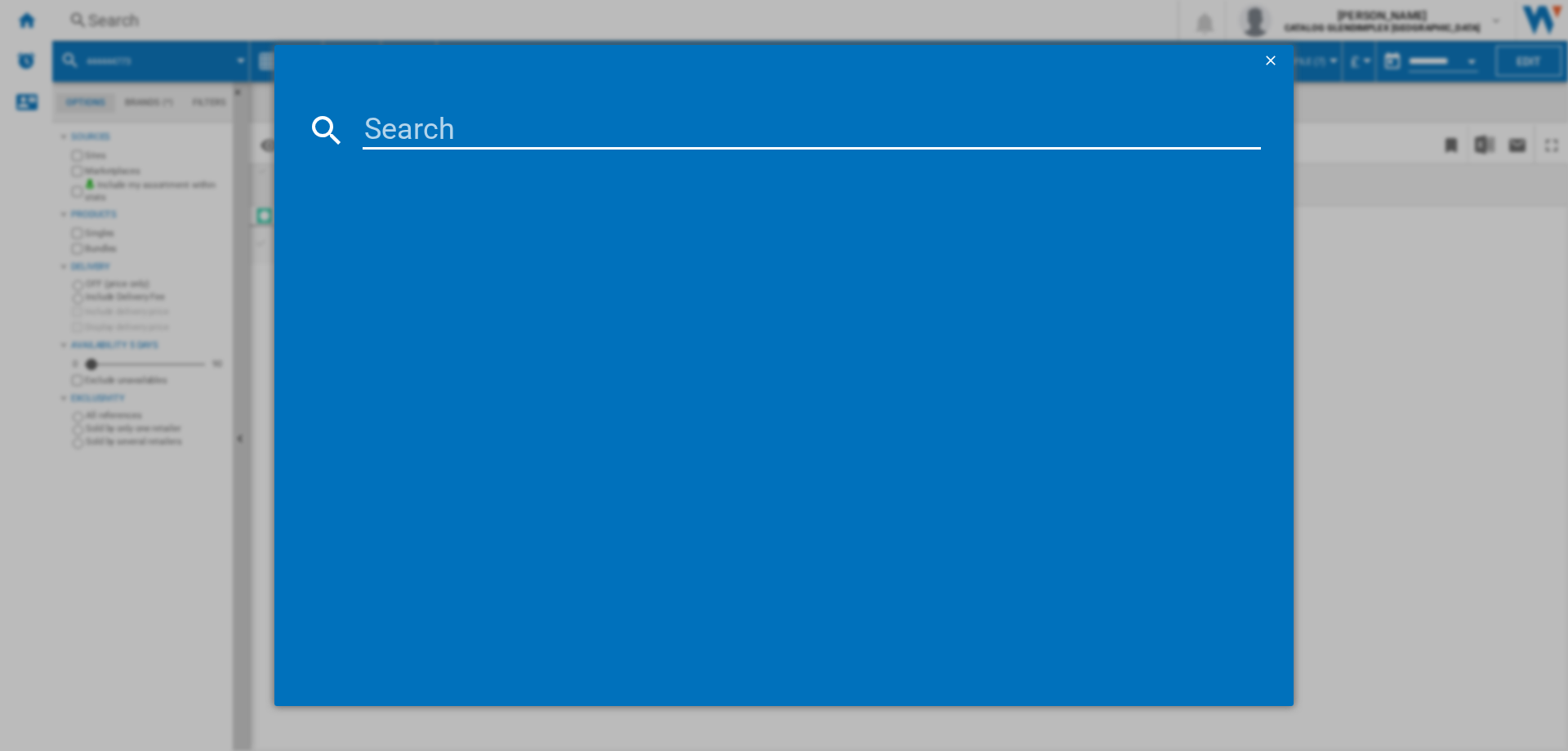
click at [442, 128] on input at bounding box center [812, 130] width 898 height 39
type input "444444783"
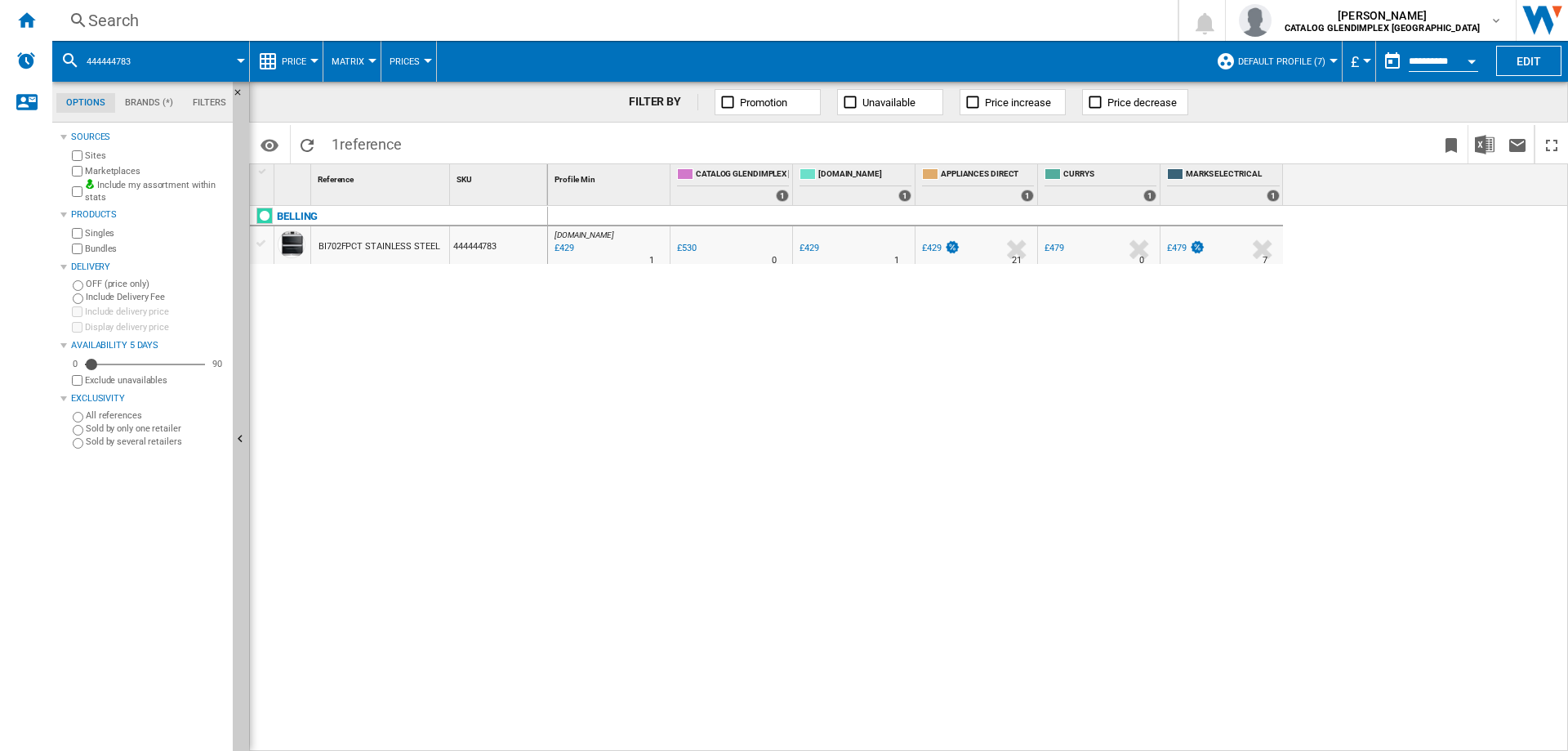
click at [127, 26] on div "Search" at bounding box center [612, 20] width 1047 height 23
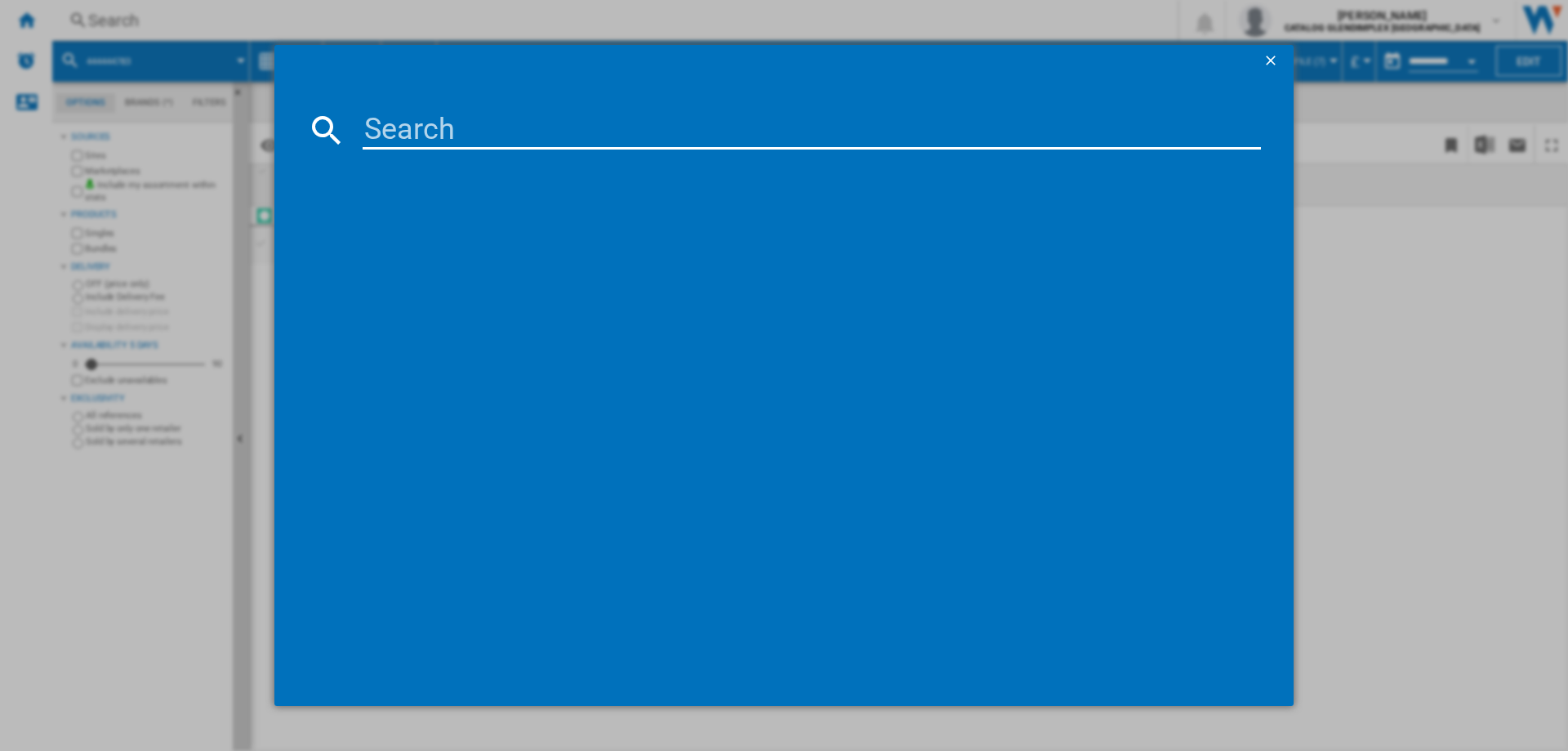
click at [381, 131] on input at bounding box center [812, 130] width 898 height 39
type input "444411627"
